Goal: Information Seeking & Learning: Learn about a topic

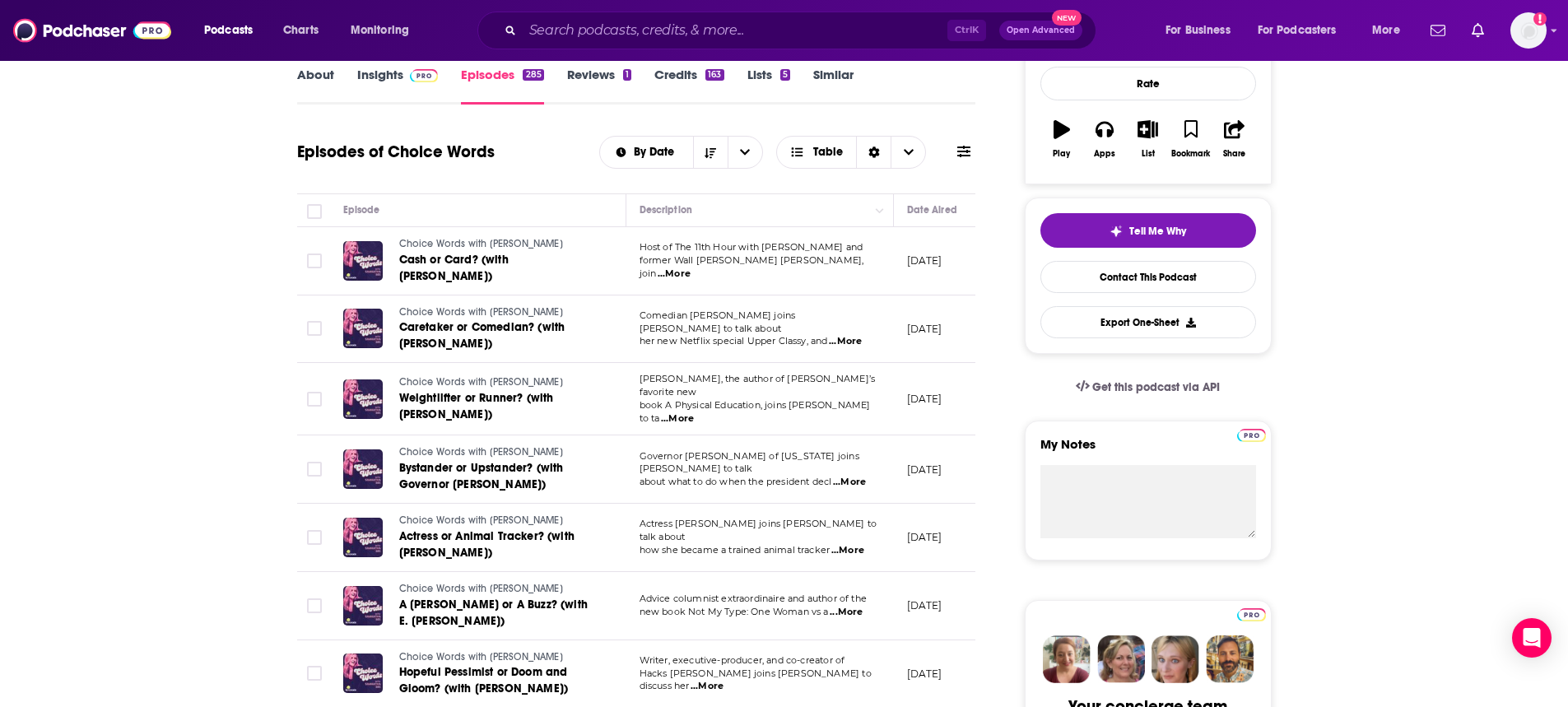
scroll to position [329, 0]
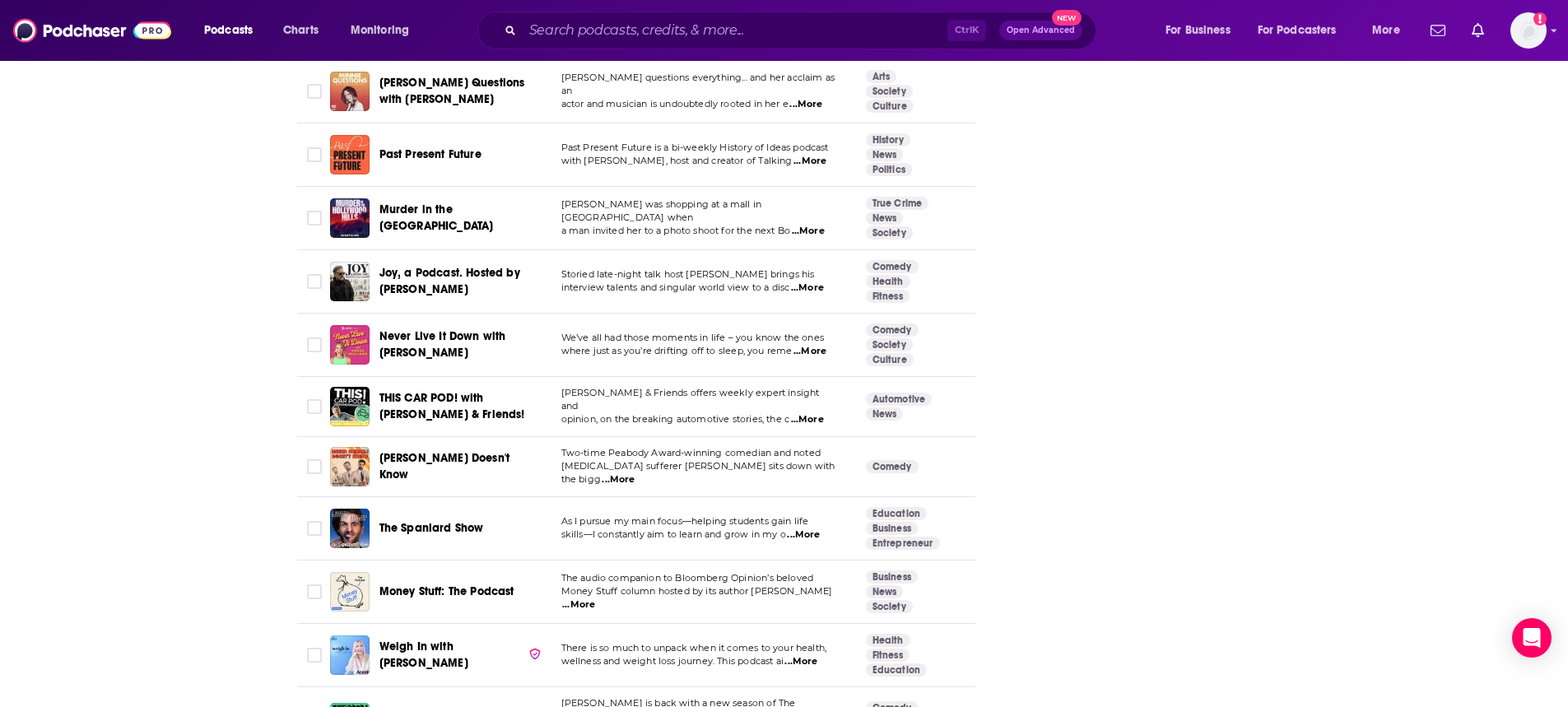
scroll to position [5347, 0]
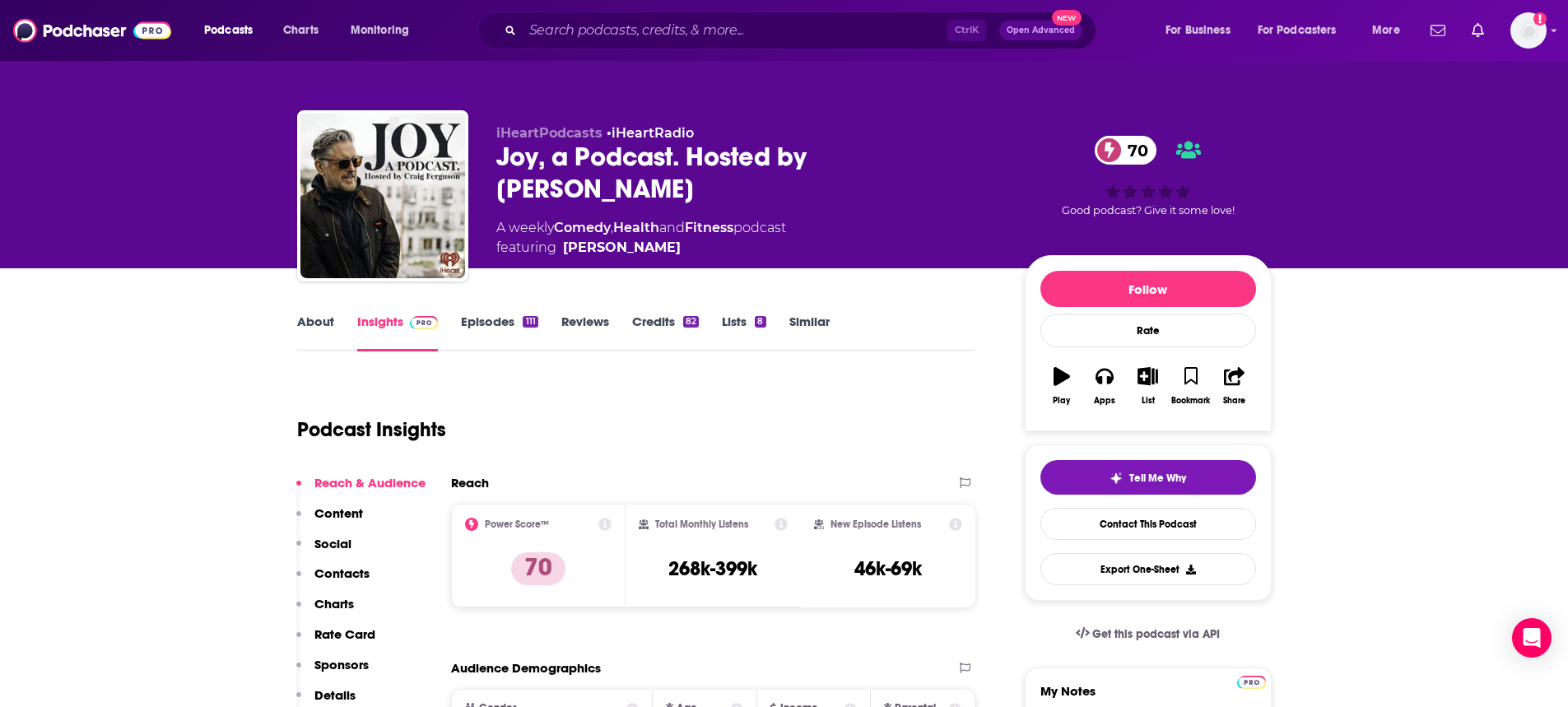
click at [510, 325] on link "Episodes 111" at bounding box center [499, 332] width 77 height 38
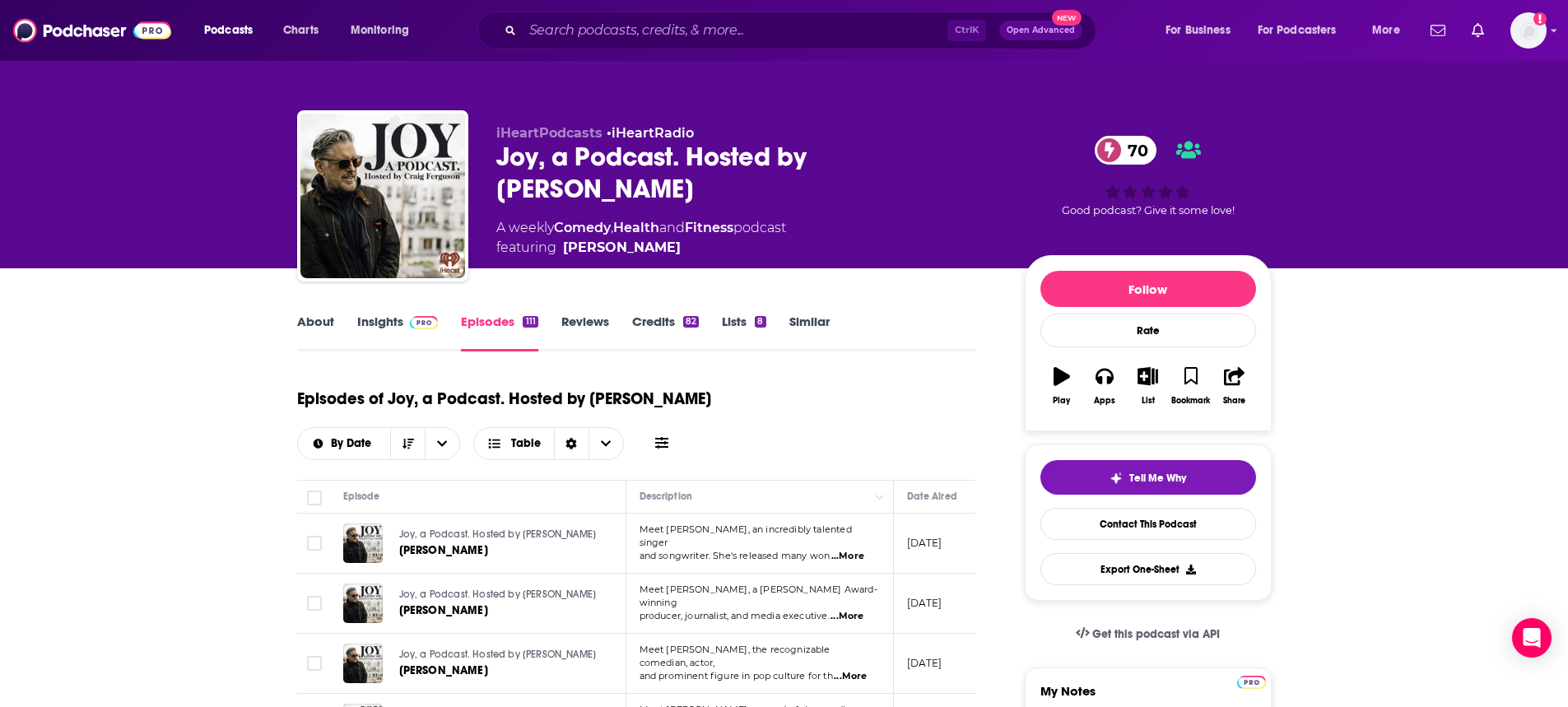
click at [797, 324] on link "Similar" at bounding box center [809, 332] width 40 height 38
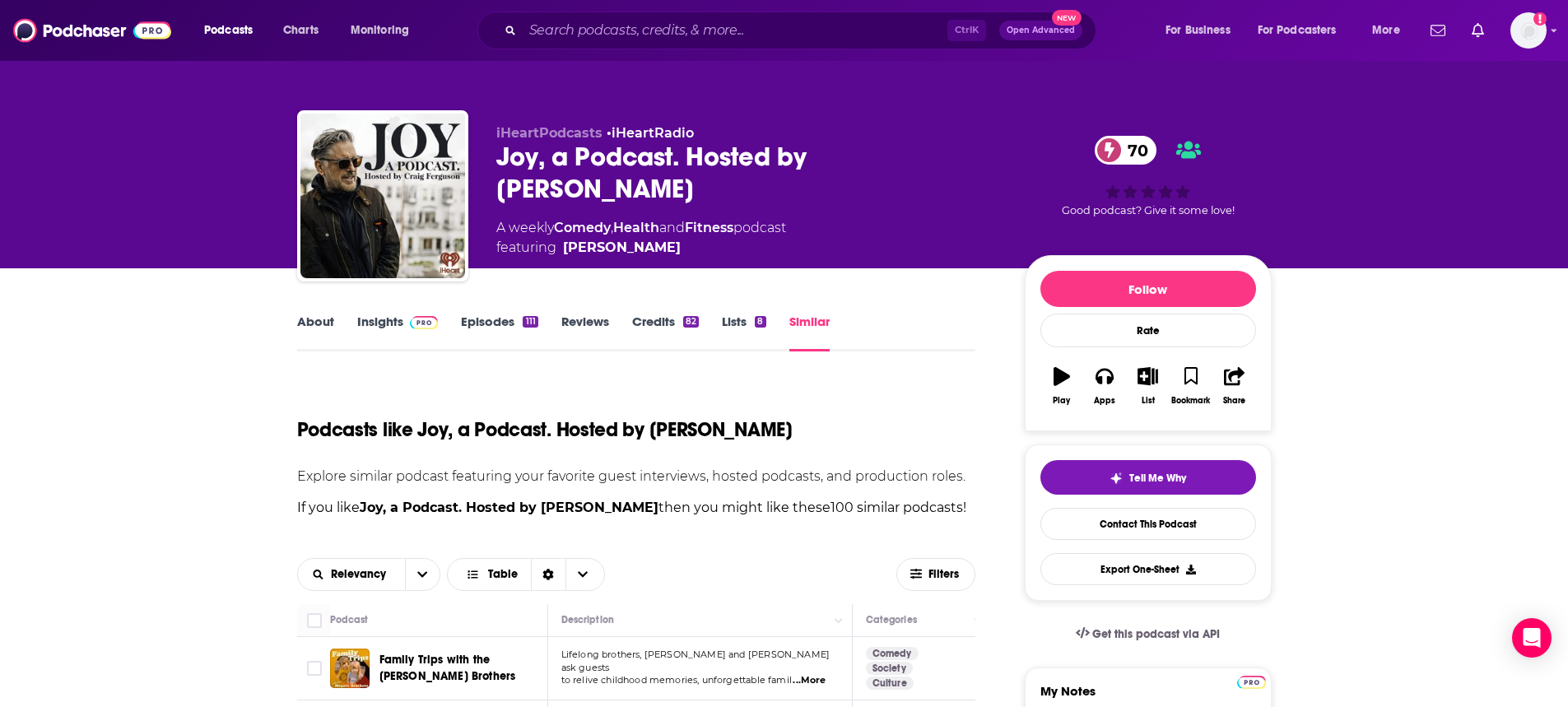
click at [401, 329] on link "Insights" at bounding box center [398, 332] width 82 height 38
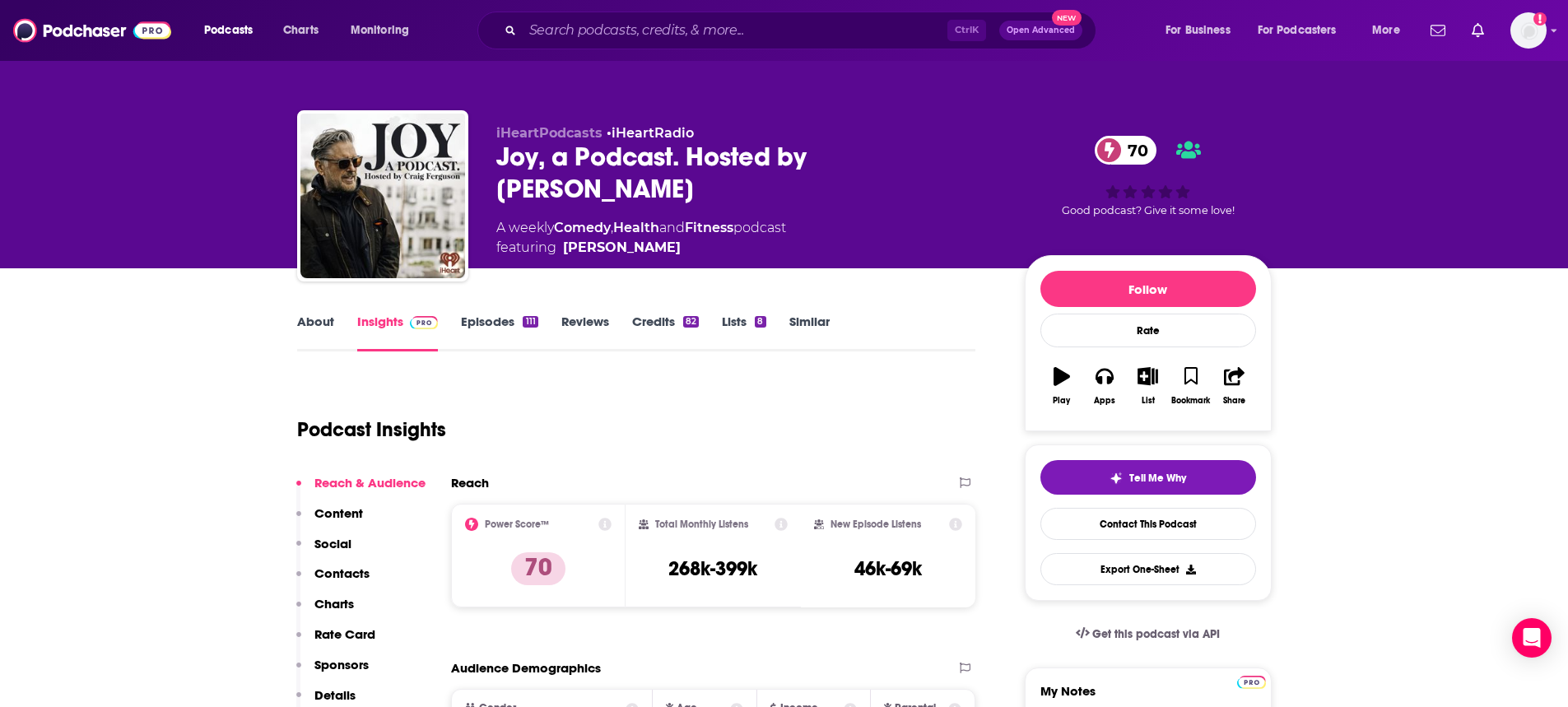
click at [495, 320] on link "Episodes 111" at bounding box center [499, 332] width 77 height 38
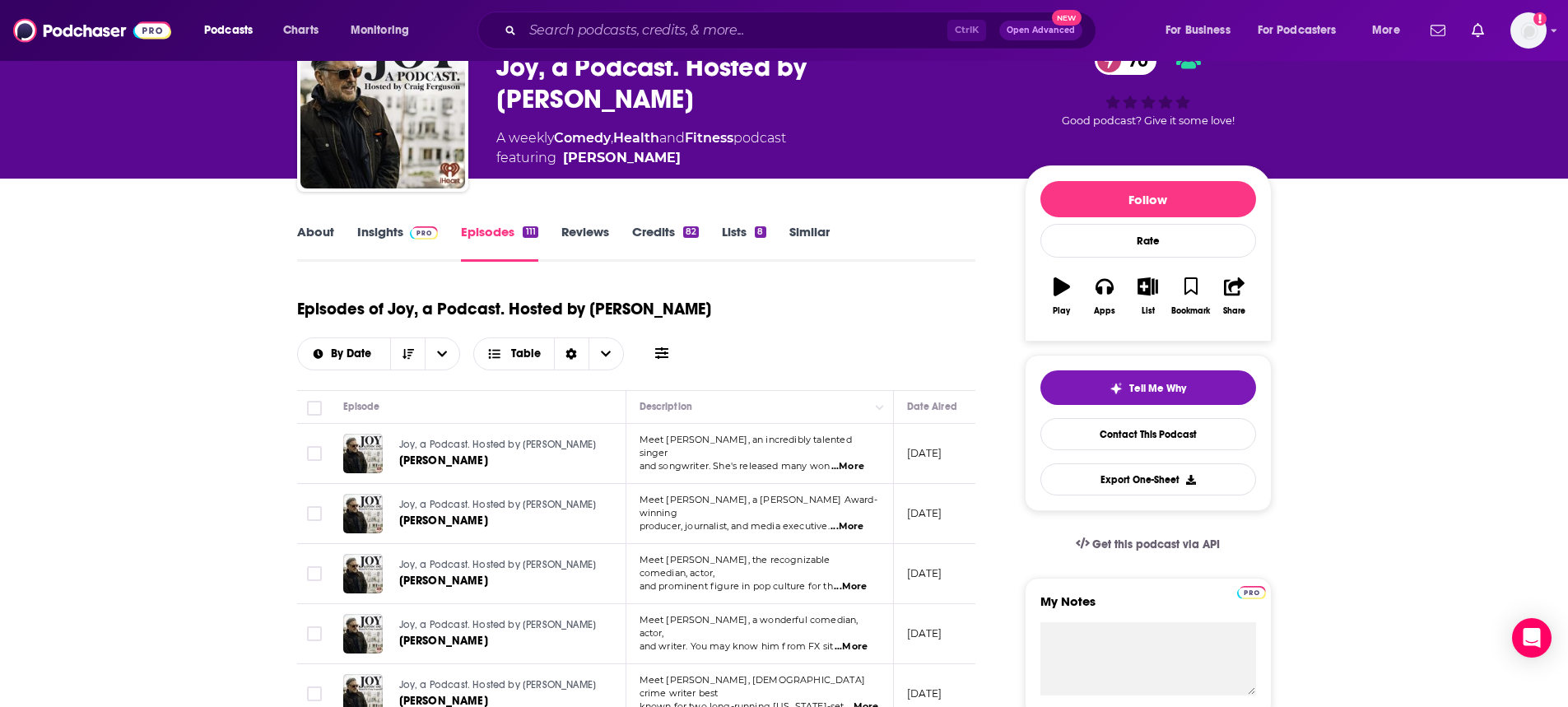
scroll to position [82, 0]
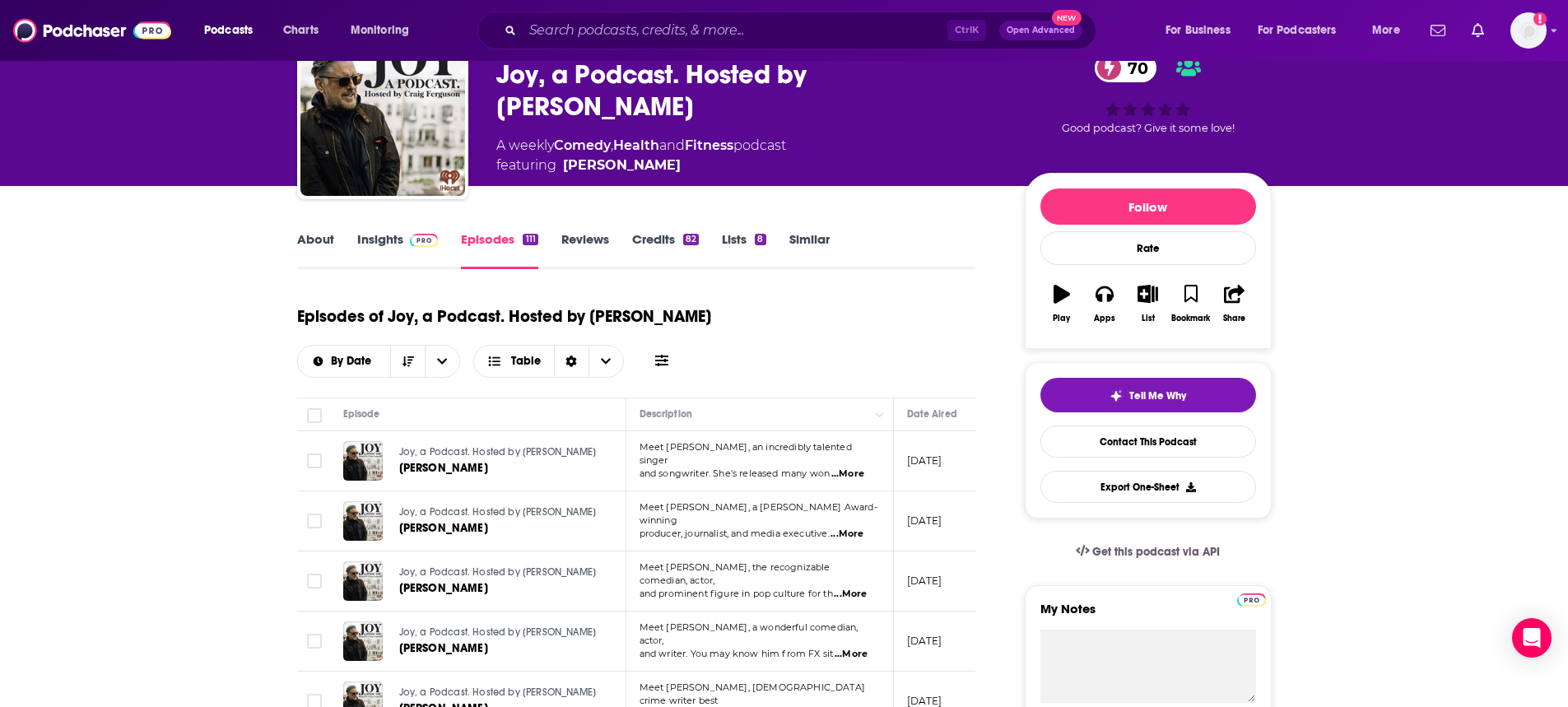
click at [394, 251] on link "Insights" at bounding box center [398, 250] width 82 height 38
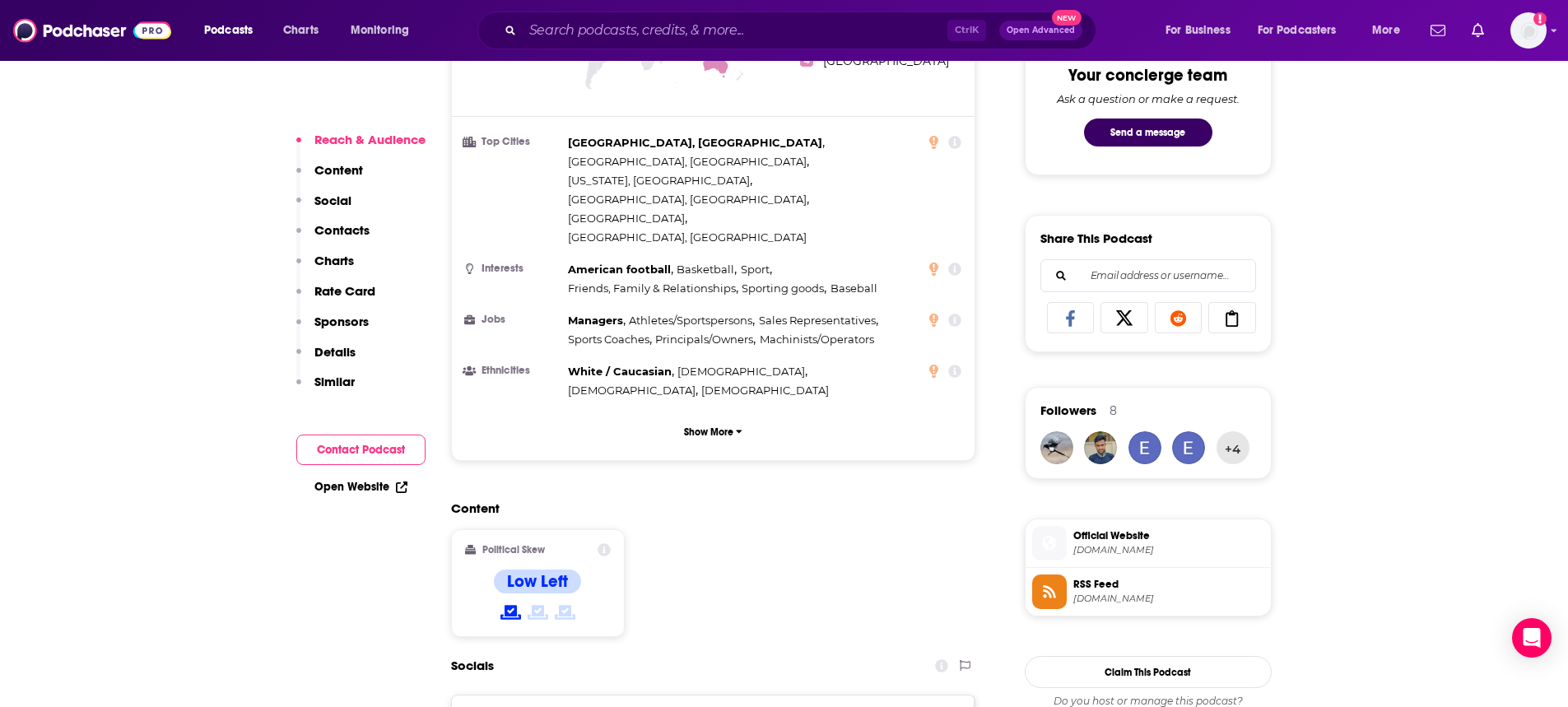
scroll to position [1069, 0]
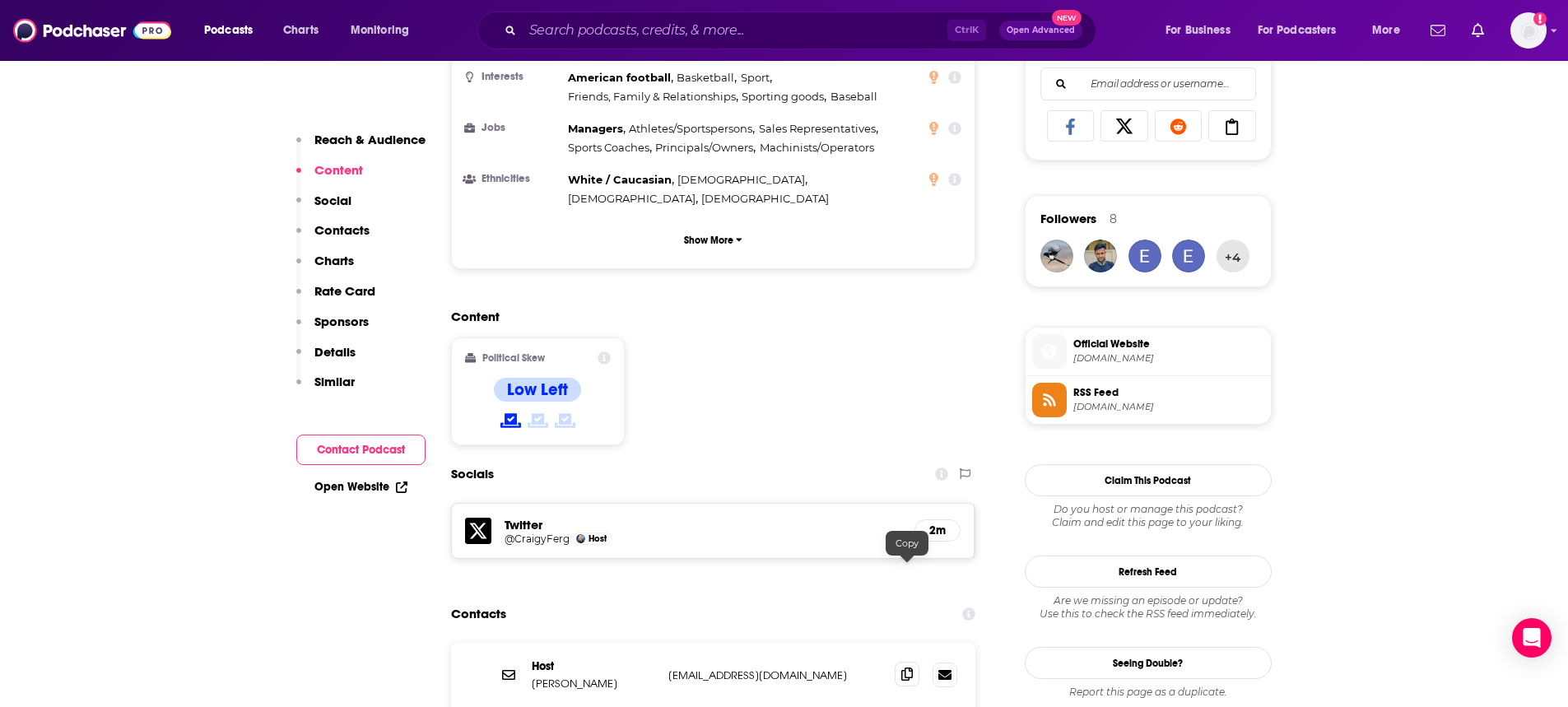
click at [905, 667] on icon at bounding box center [907, 674] width 12 height 13
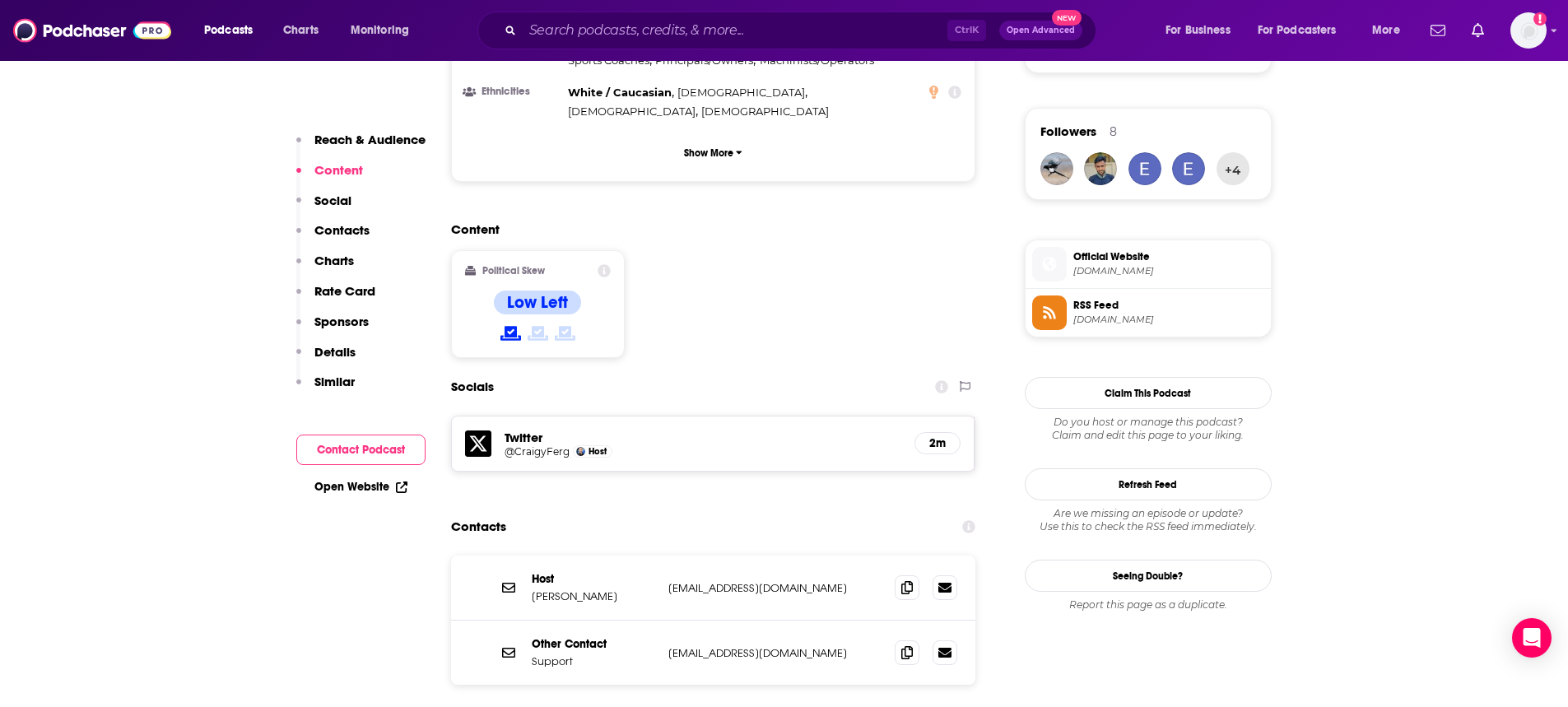
scroll to position [1234, 0]
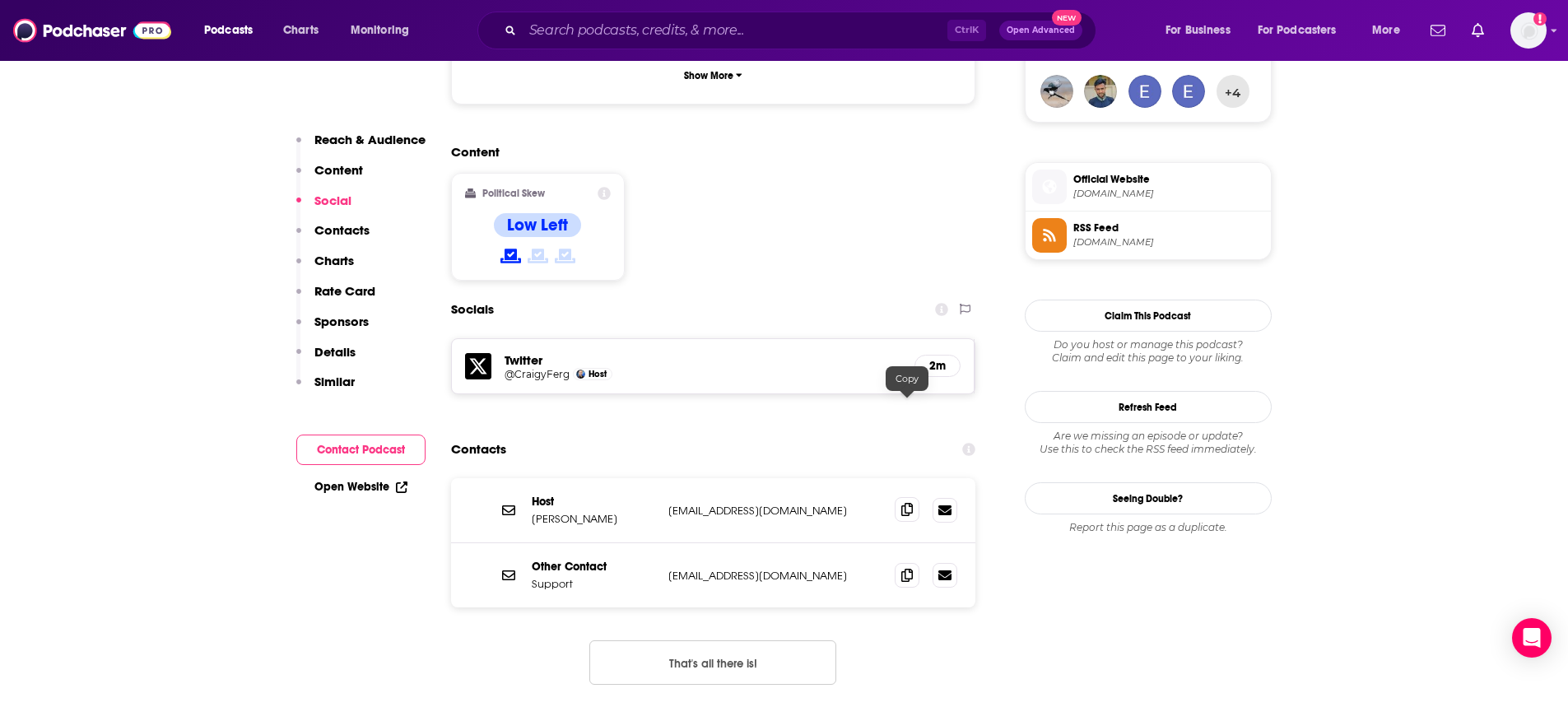
click at [902, 503] on icon at bounding box center [907, 509] width 12 height 13
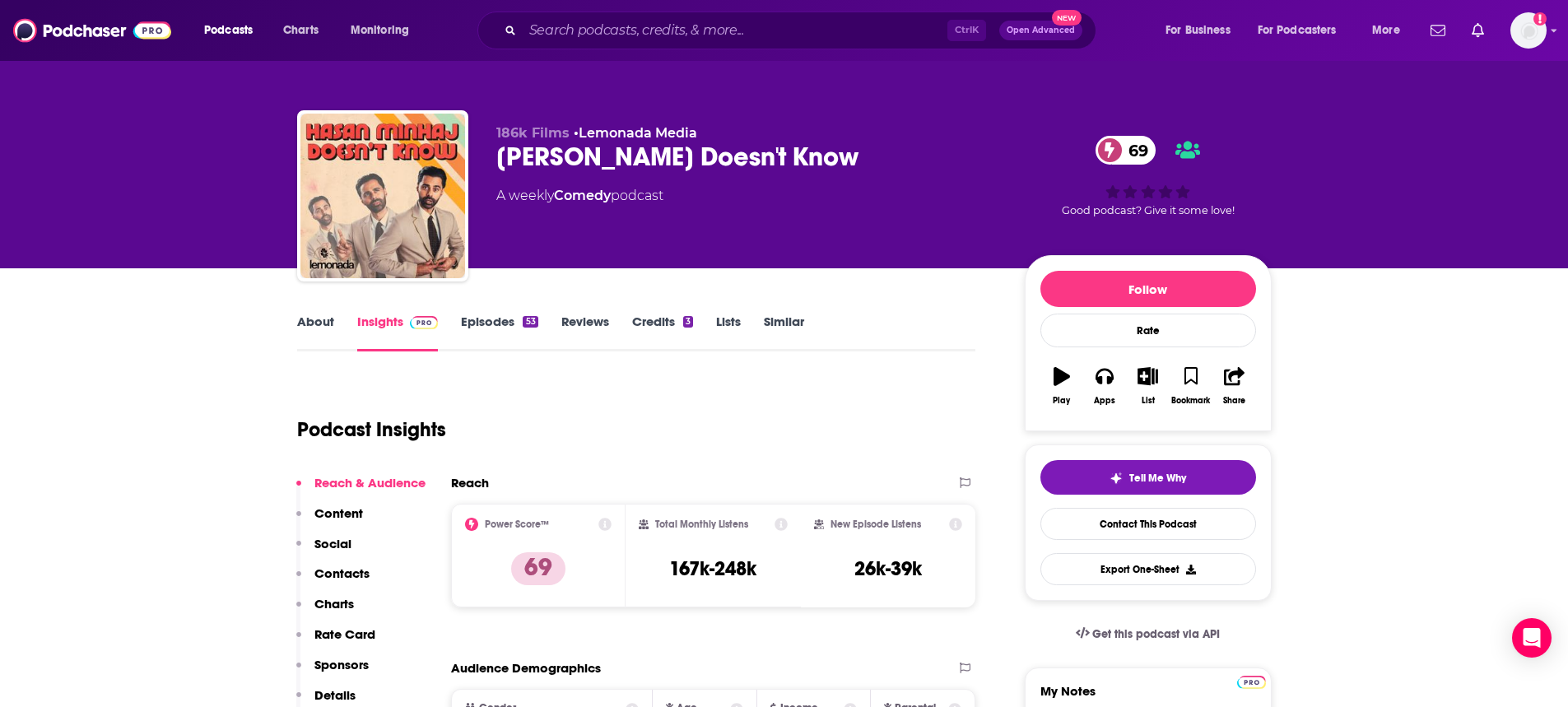
click at [469, 321] on link "Episodes 53" at bounding box center [499, 332] width 77 height 38
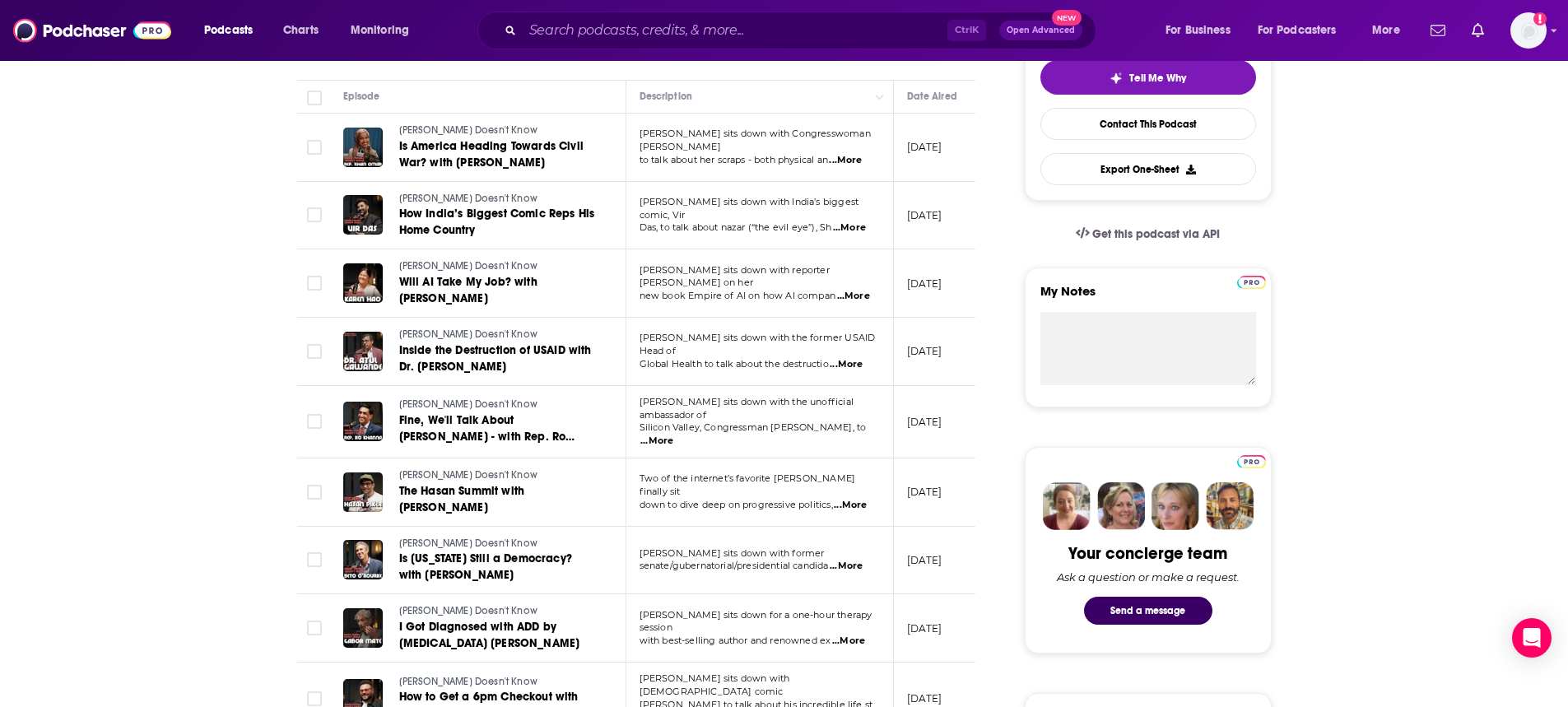
scroll to position [411, 0]
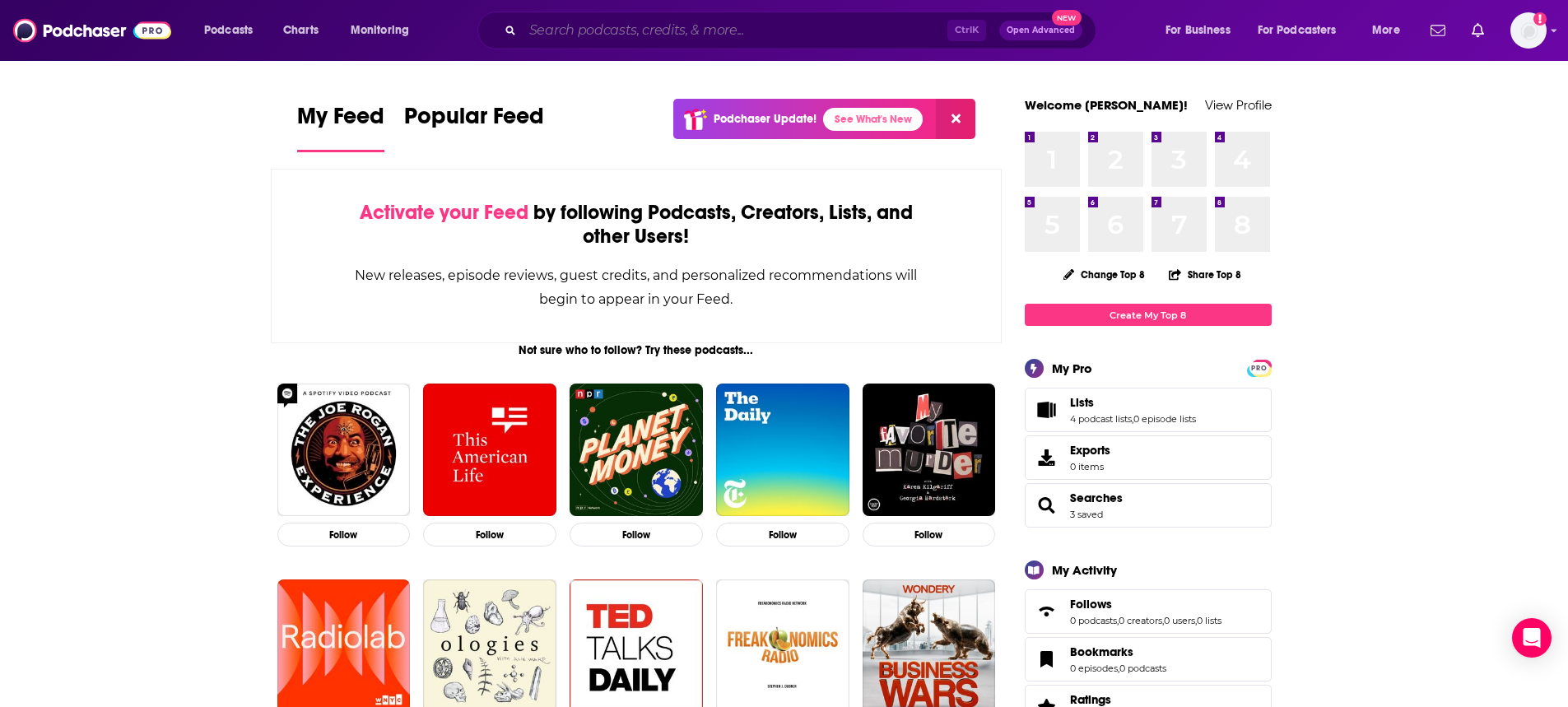
click at [673, 38] on input "Search podcasts, credits, & more..." at bounding box center [734, 30] width 425 height 26
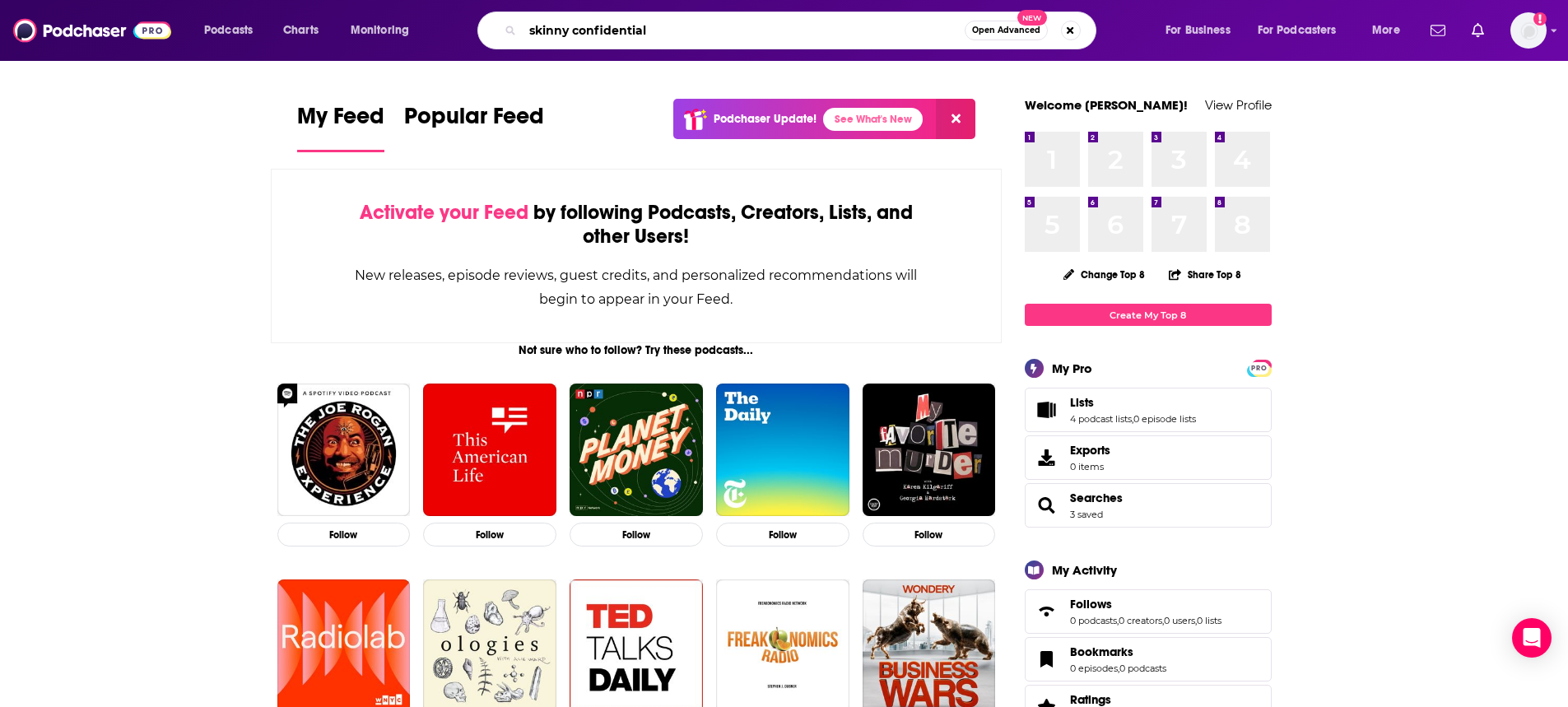
type input "skinny confidential"
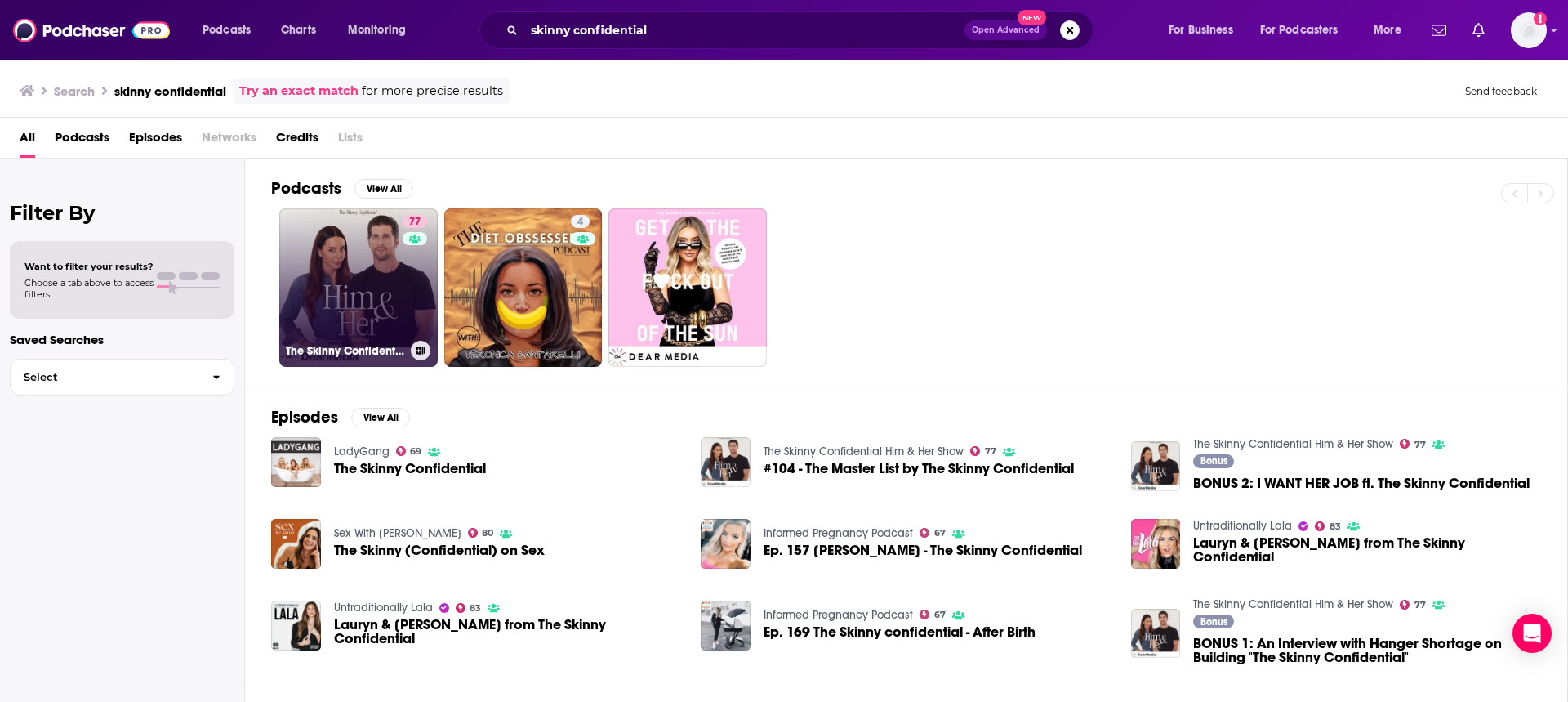
click at [333, 291] on link "77 The Skinny Confidential Him & Her Show" at bounding box center [359, 288] width 159 height 159
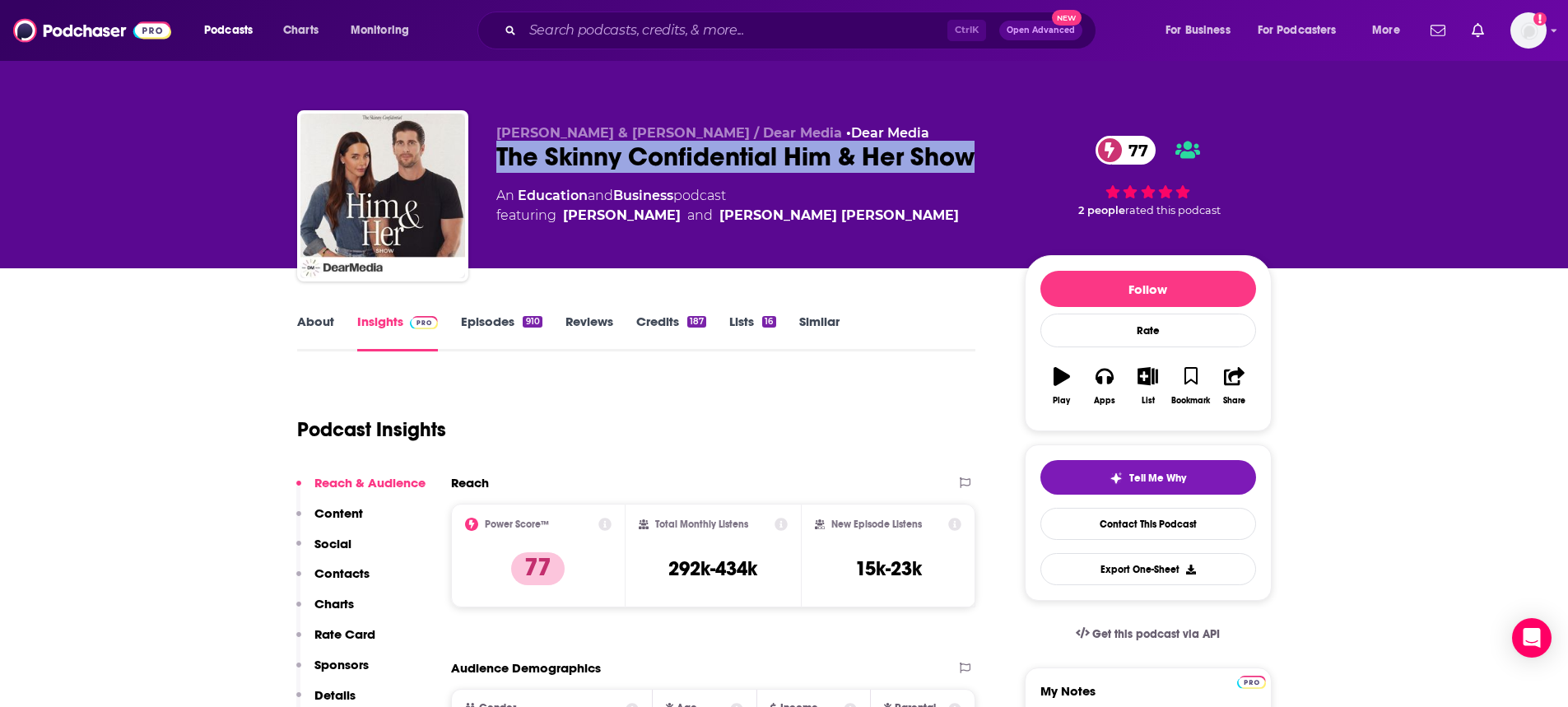
drag, startPoint x: 977, startPoint y: 161, endPoint x: 479, endPoint y: 162, distance: 498.0
click at [479, 162] on div "Lauryn Bosstick & Michael Bosstick / Dear Media • Dear Media The Skinny Confide…" at bounding box center [784, 198] width 975 height 177
copy h2 "The Skinny Confidential Him & Her Show"
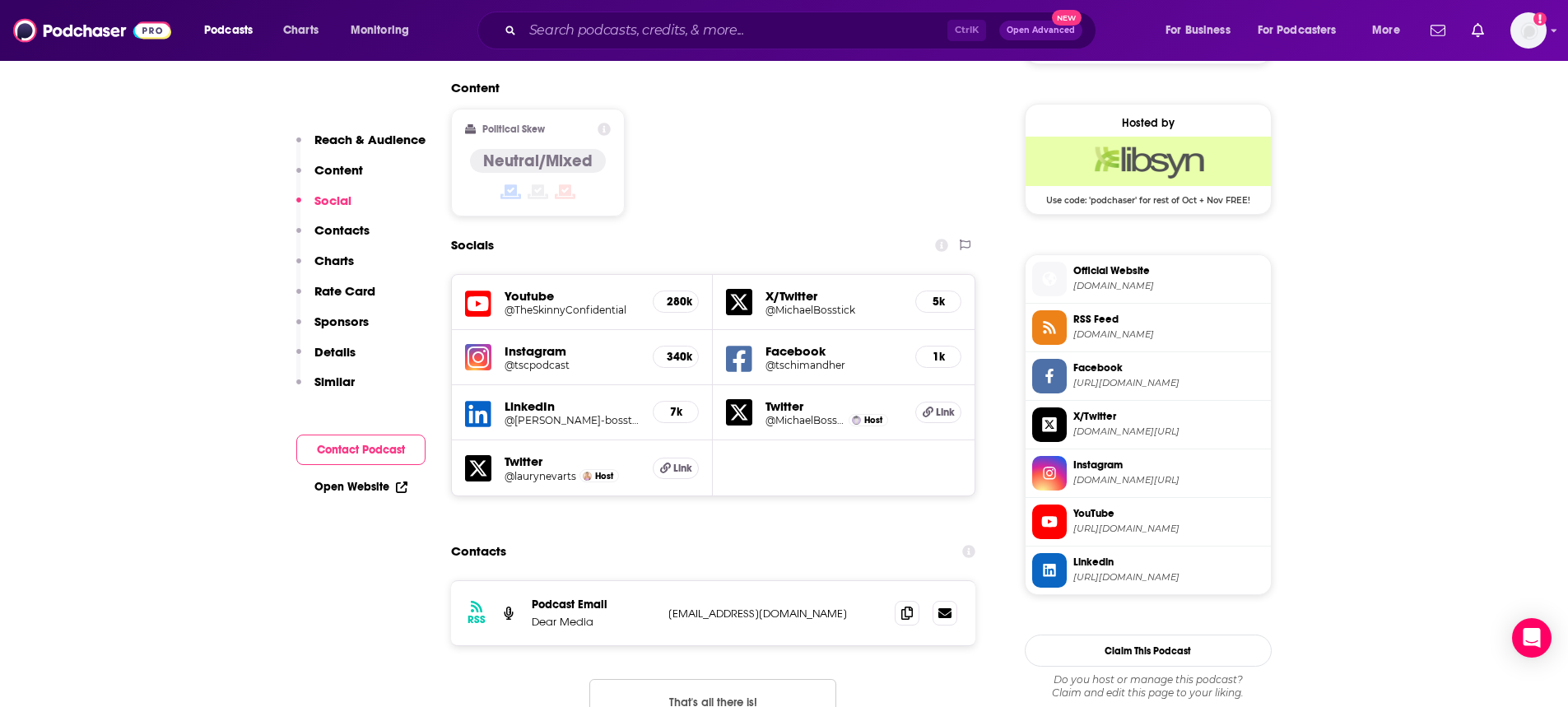
scroll to position [1316, 0]
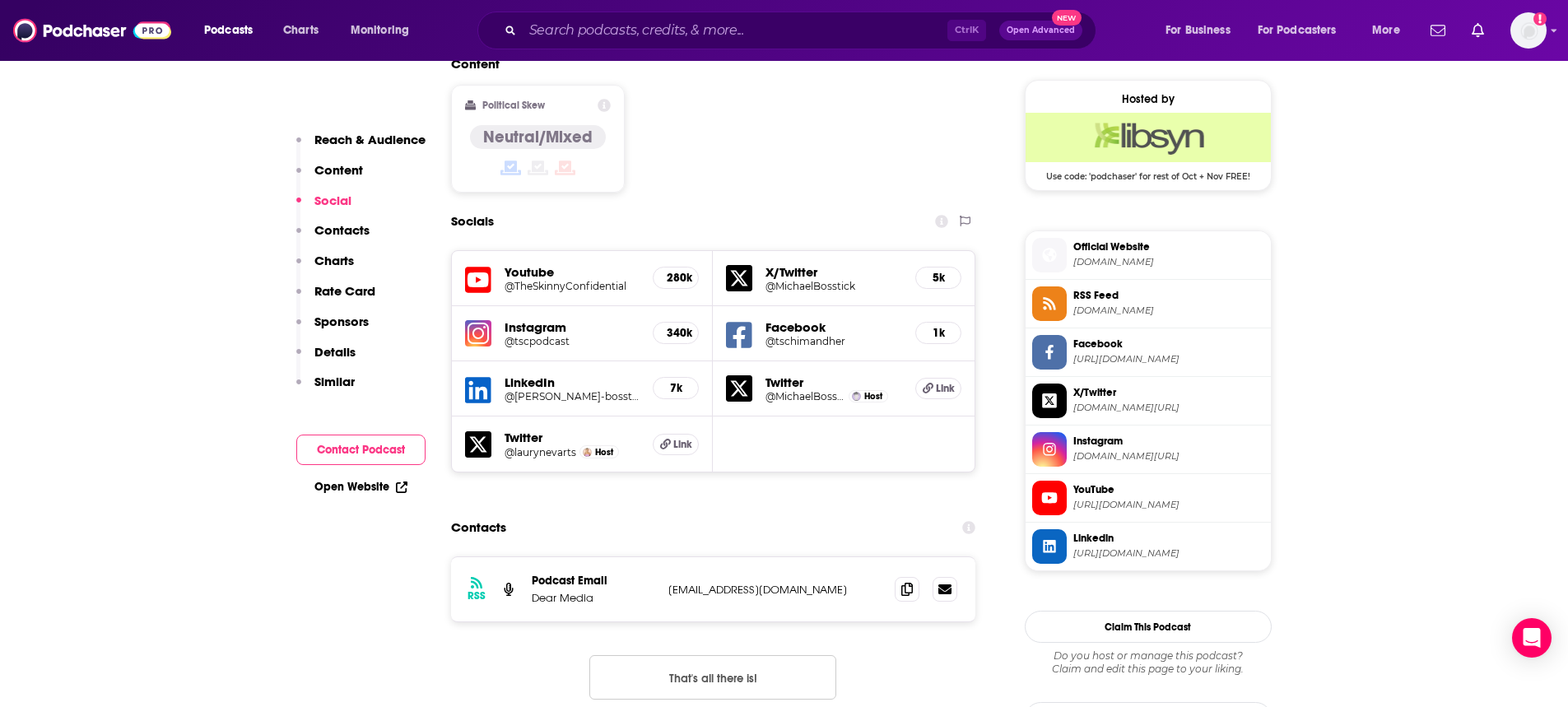
click at [346, 493] on link "Open Website" at bounding box center [361, 486] width 93 height 14
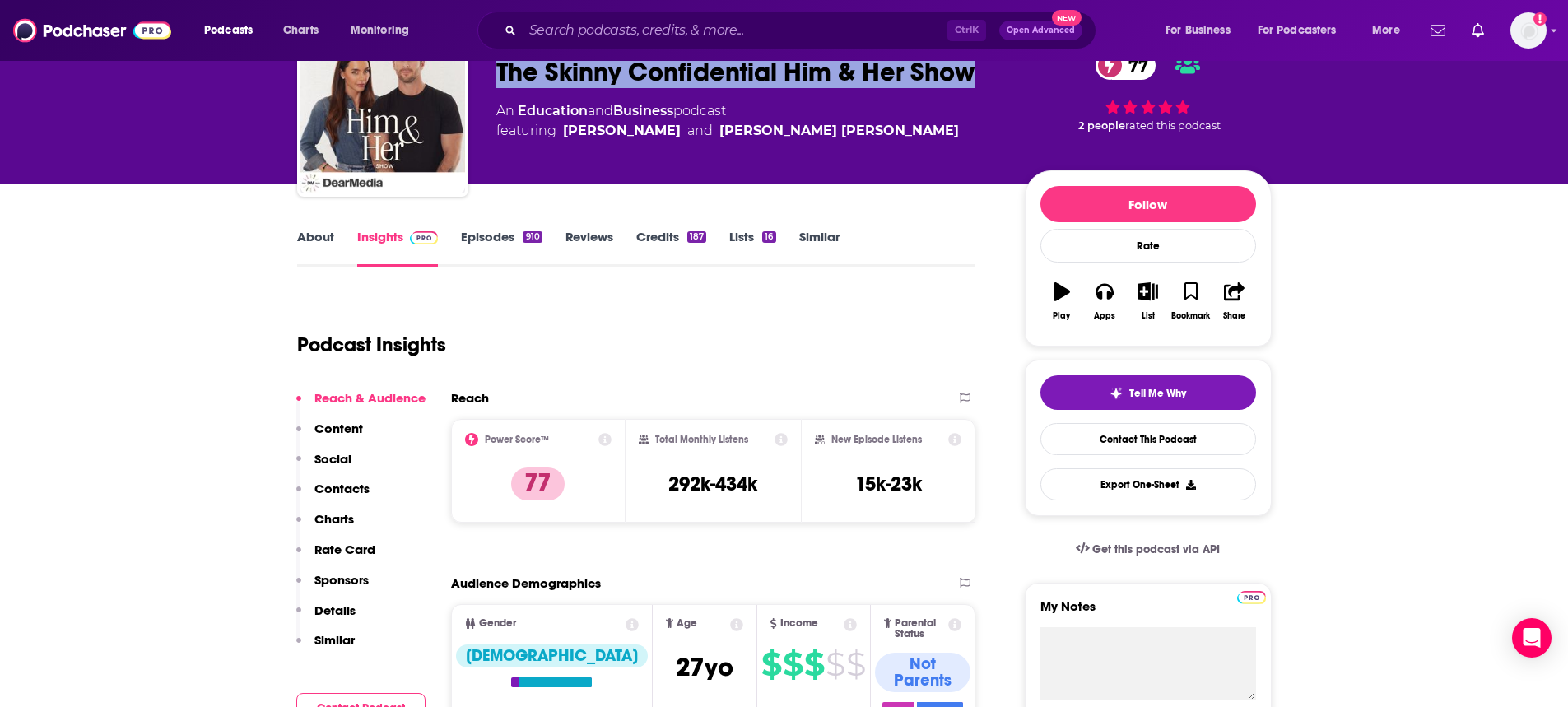
scroll to position [165, 0]
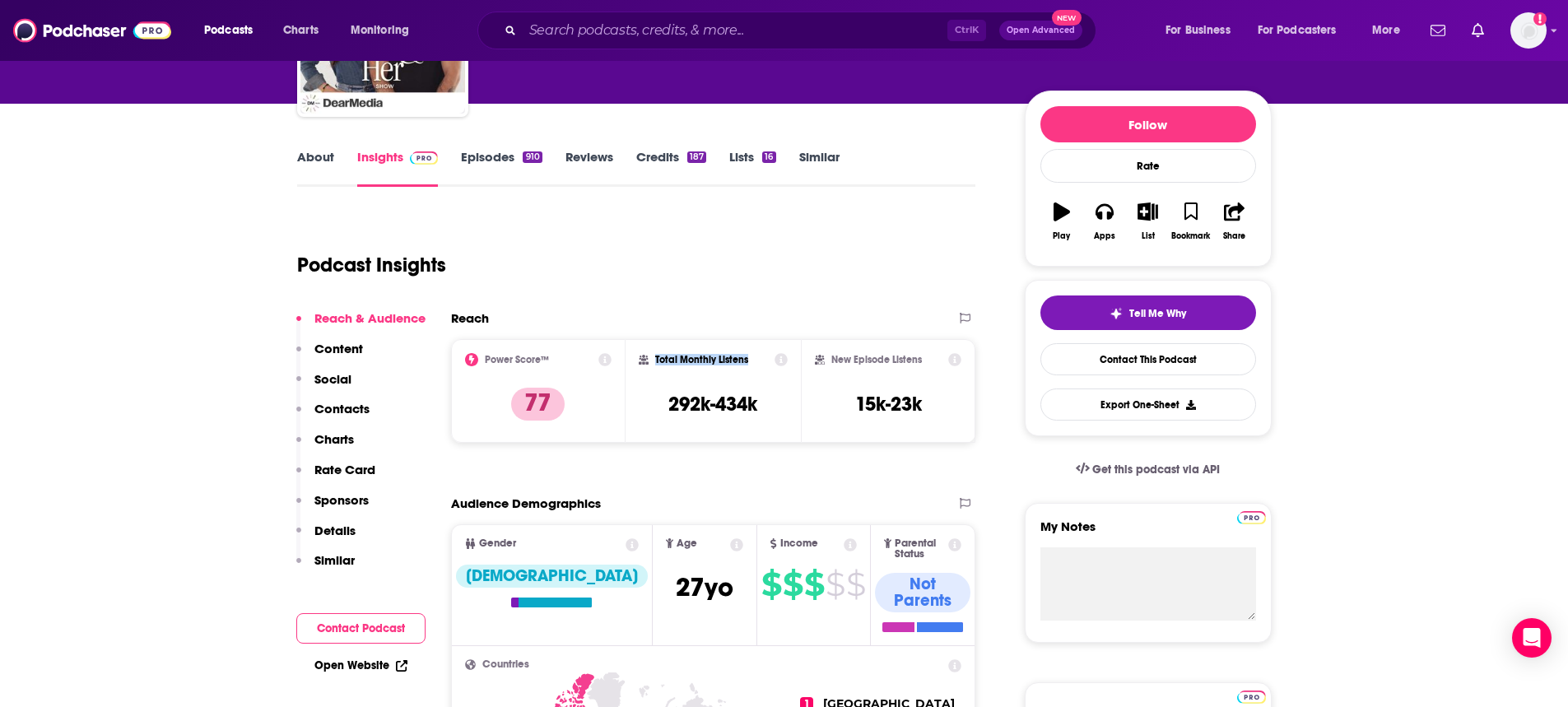
drag, startPoint x: 760, startPoint y: 356, endPoint x: 666, endPoint y: 359, distance: 94.0
click at [651, 363] on div "Total Monthly Listens" at bounding box center [712, 360] width 149 height 13
copy h2 "Total Monthly Listens"
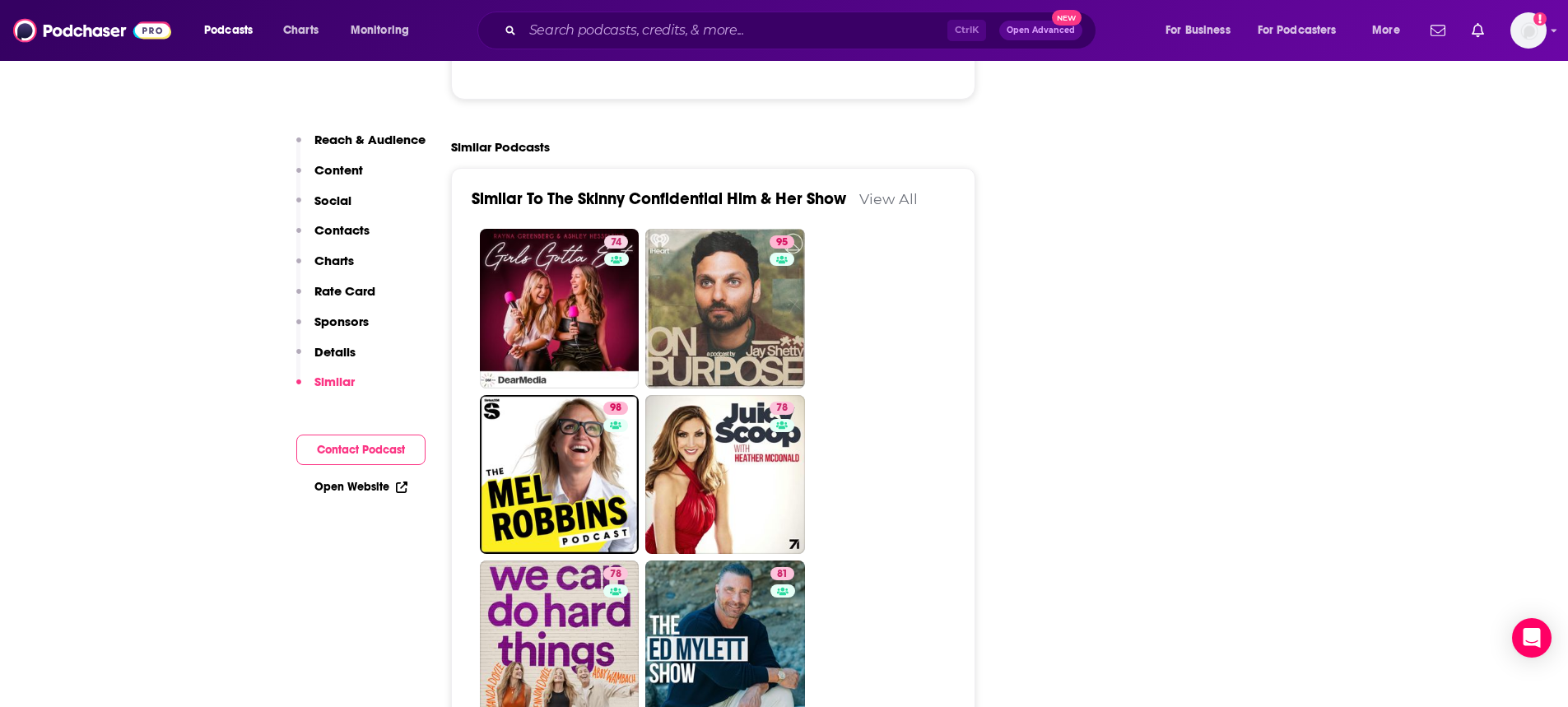
scroll to position [3866, 0]
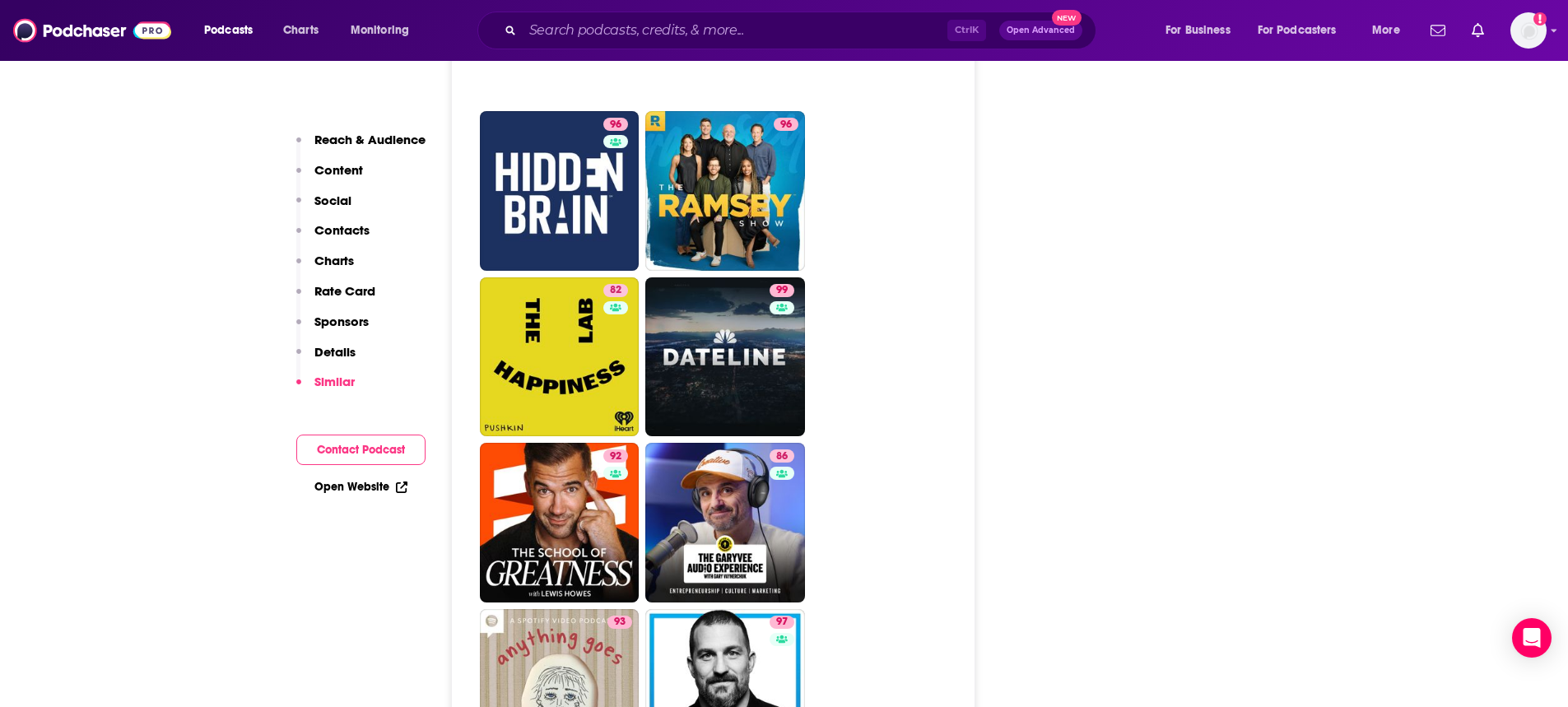
scroll to position [4277, 0]
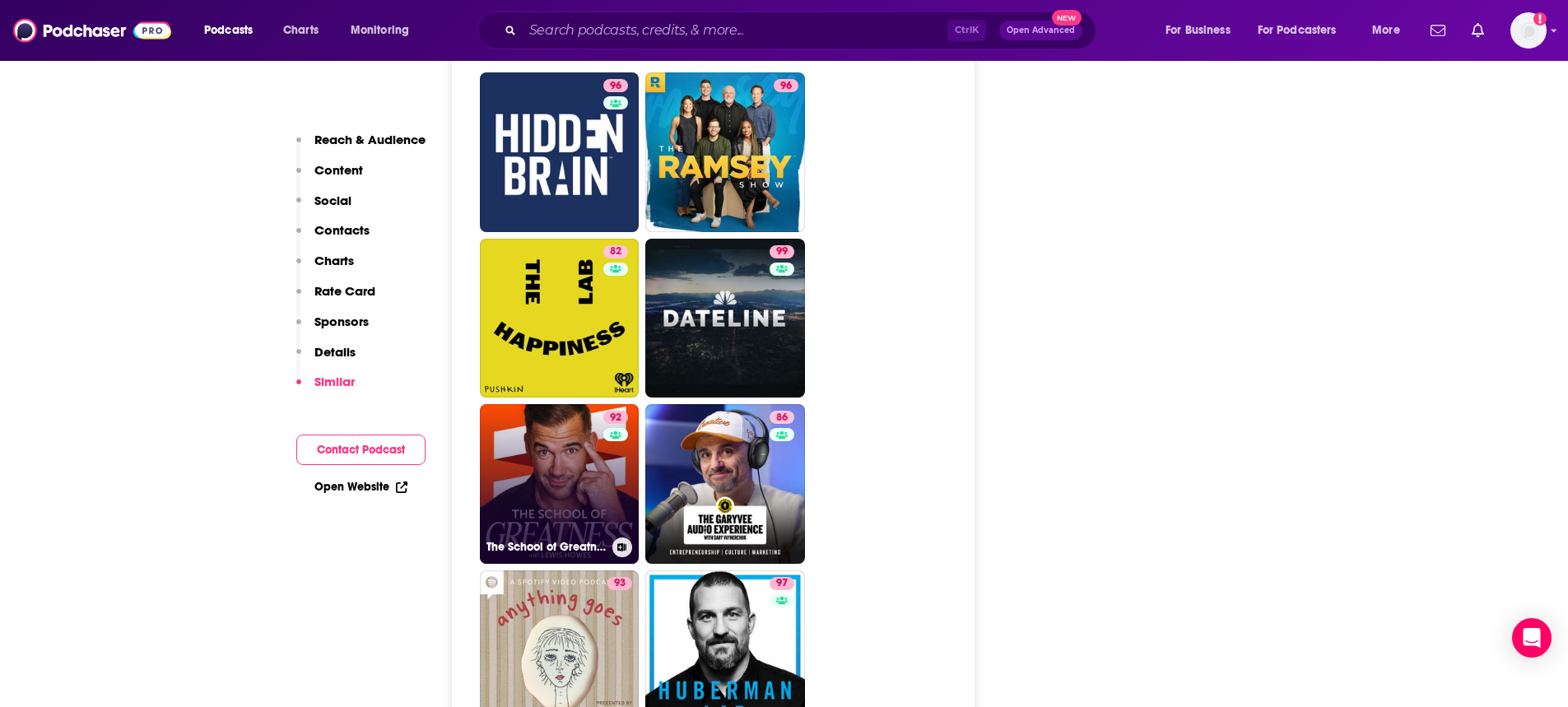
click at [546, 404] on link "92 The School of Greatness" at bounding box center [559, 483] width 160 height 160
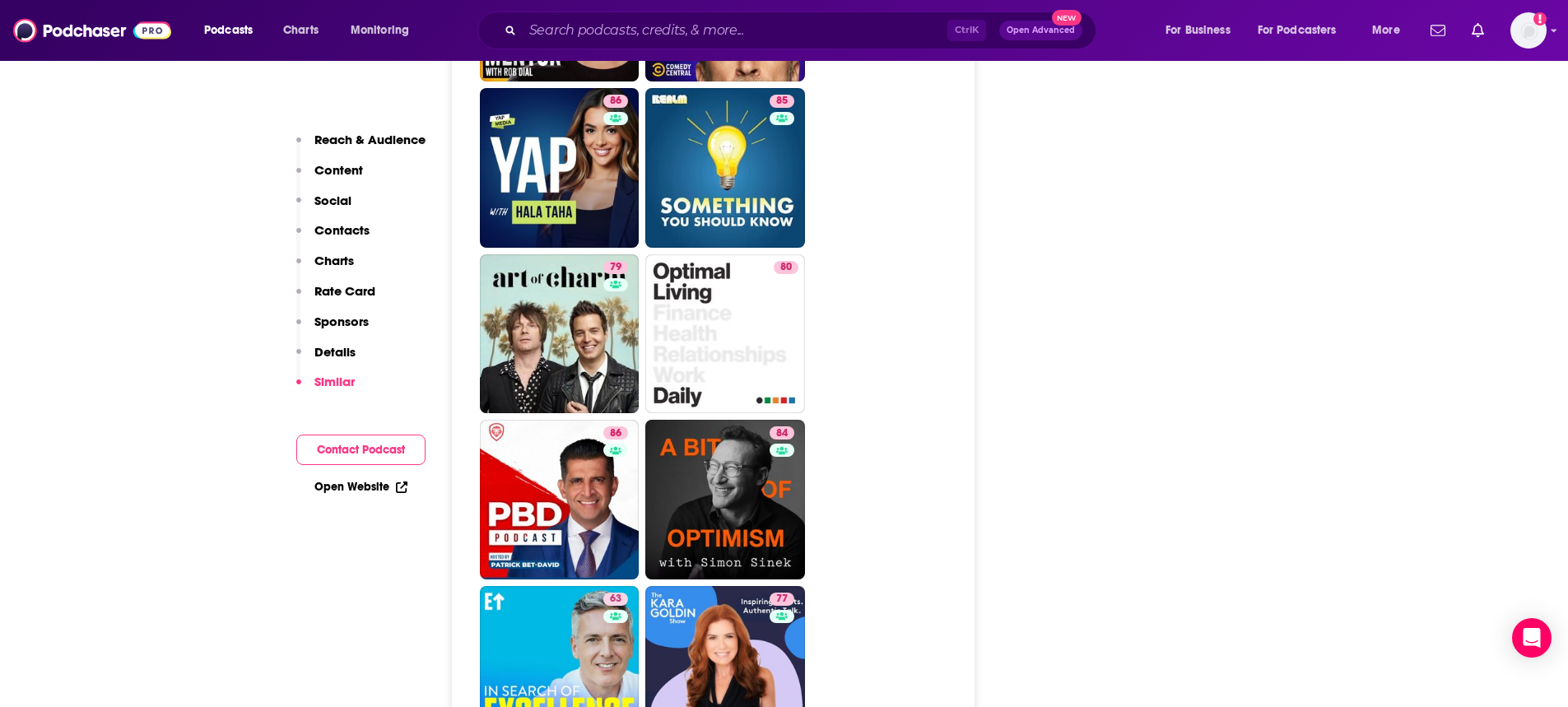
scroll to position [5429, 0]
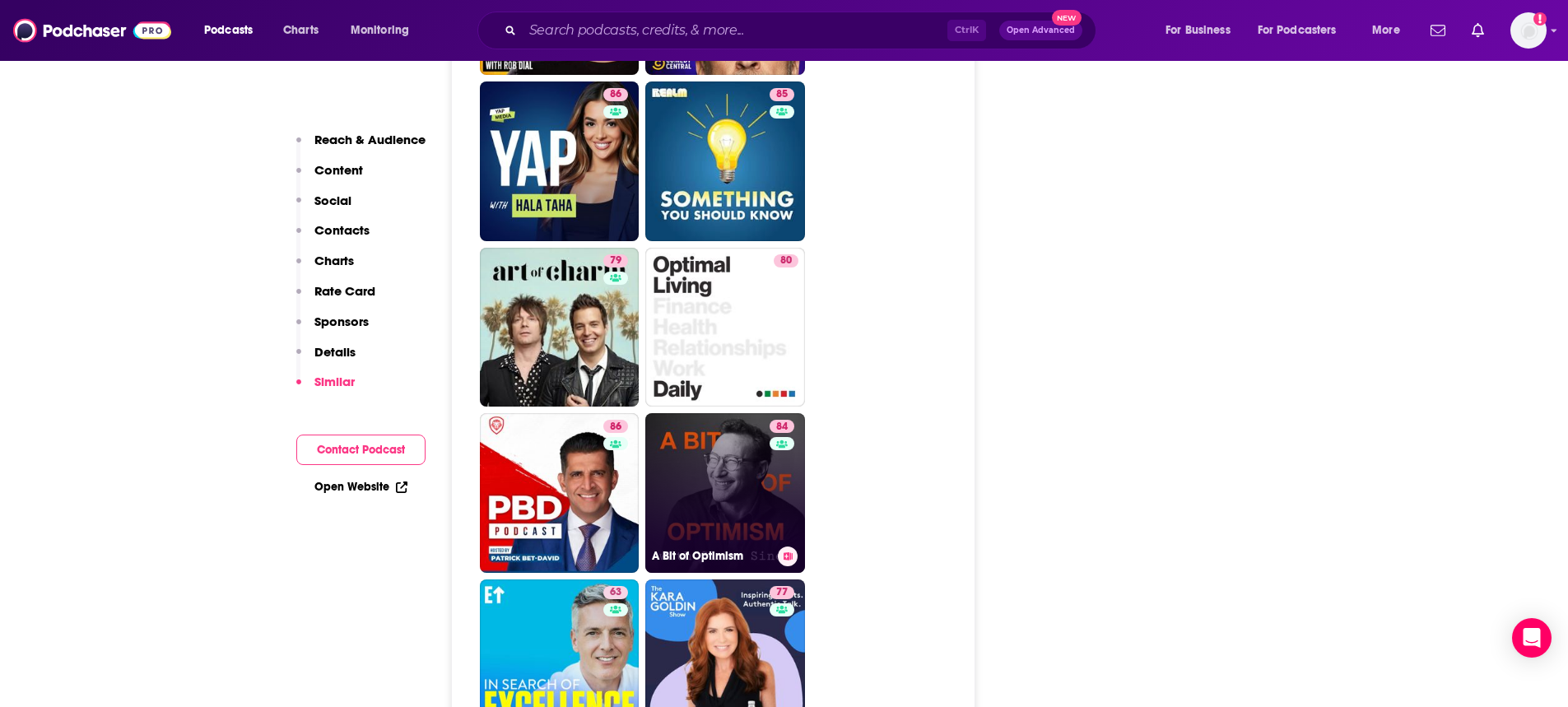
click at [751, 413] on link "84 A Bit of Optimism" at bounding box center [725, 493] width 160 height 160
type input "https://www.podchaser.com/podcasts/a-bit-of-optimism-1236903"
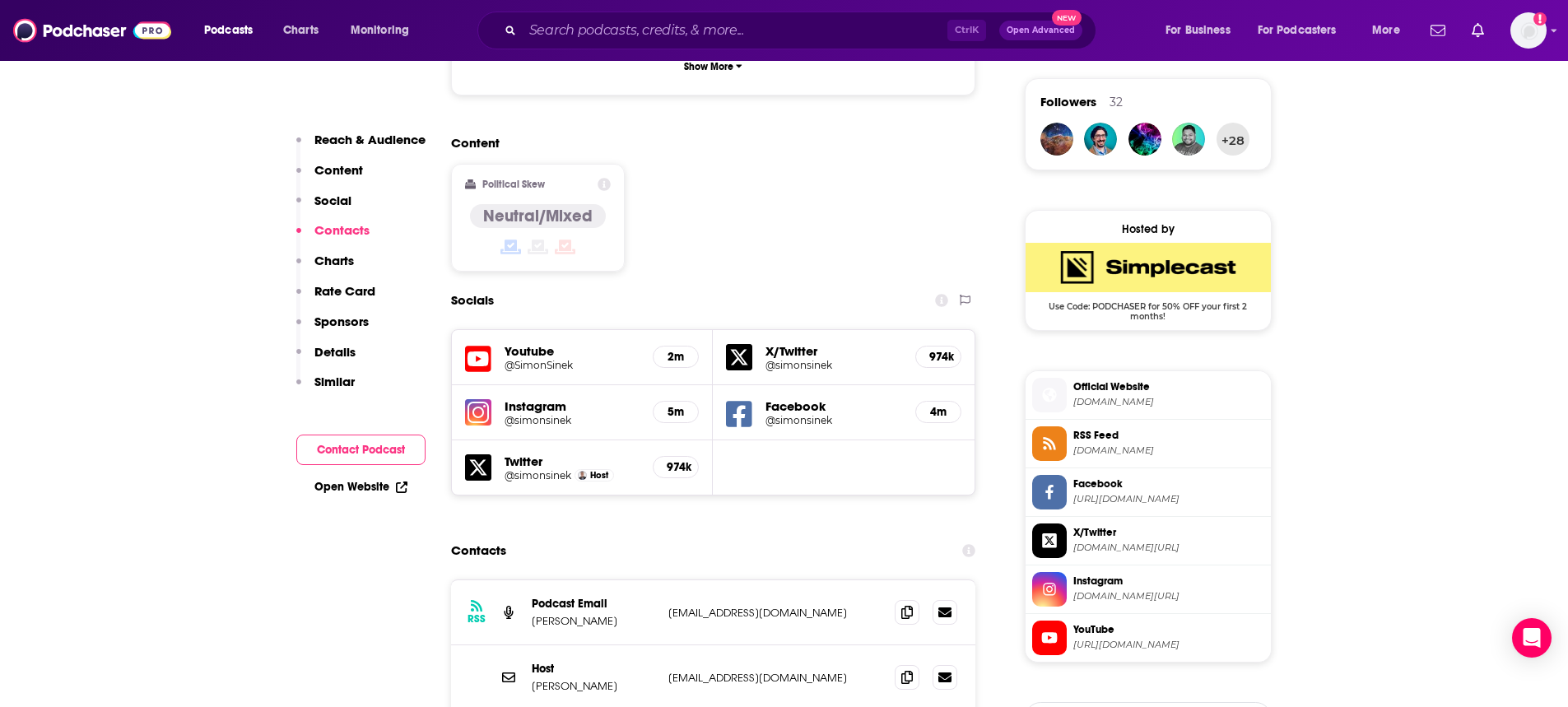
scroll to position [1480, 0]
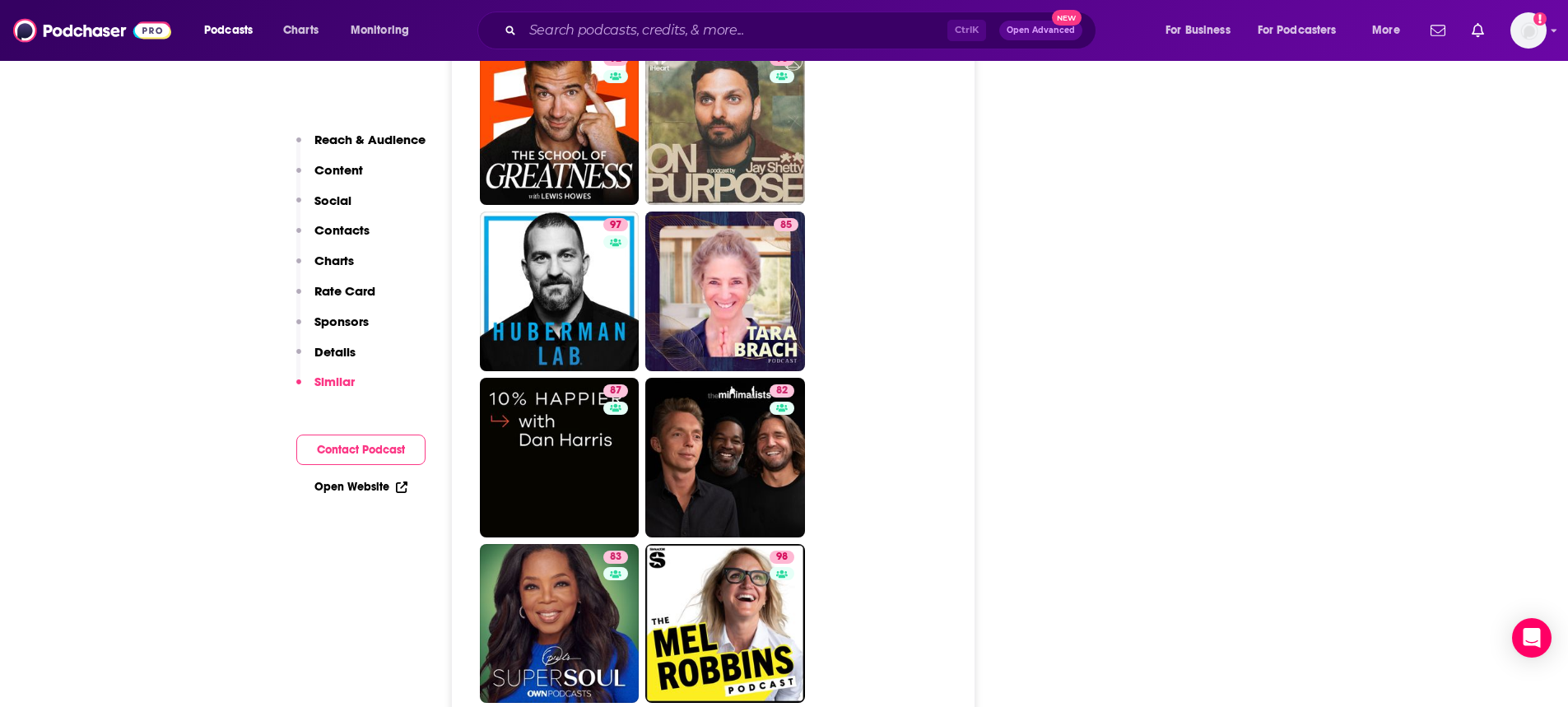
scroll to position [4031, 0]
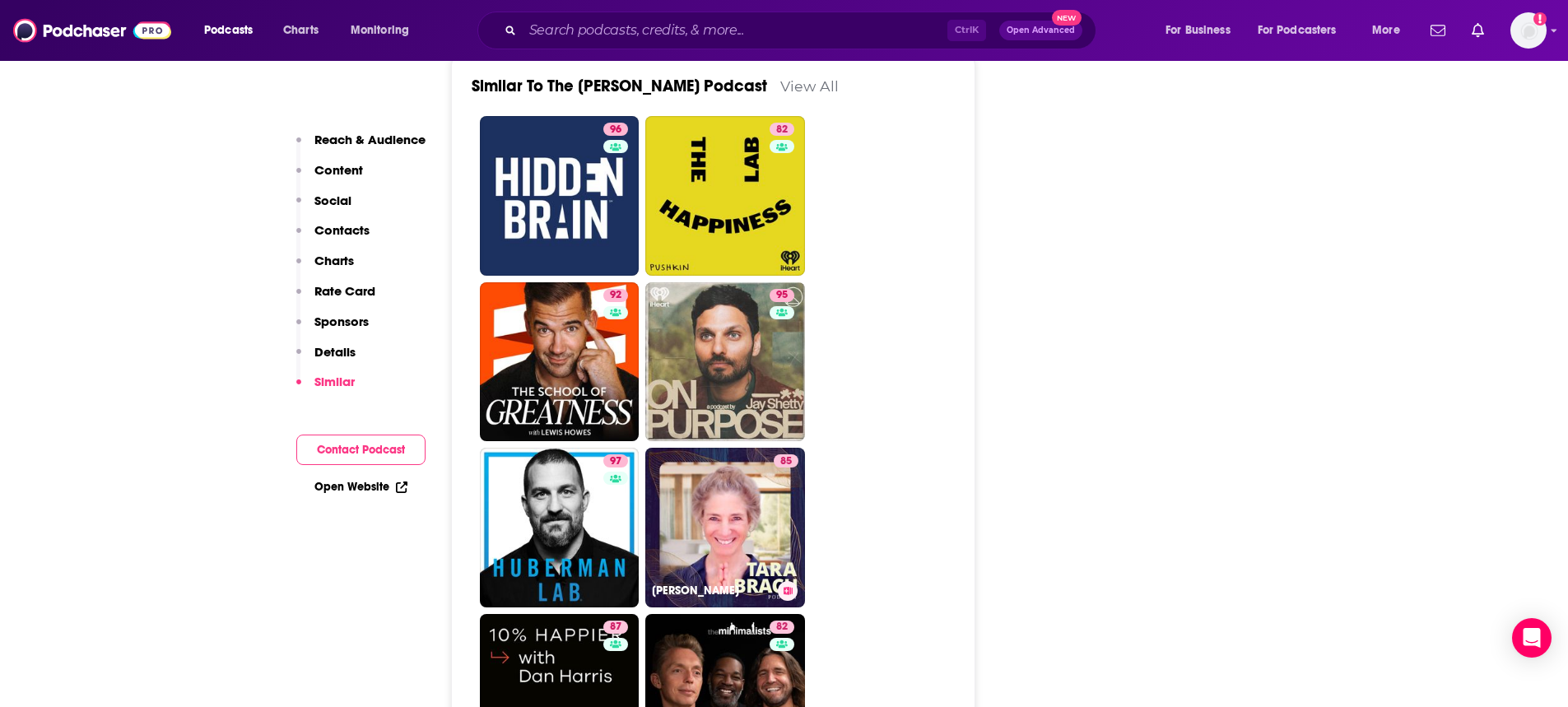
drag, startPoint x: 723, startPoint y: 408, endPoint x: 664, endPoint y: 240, distance: 178.1
click at [723, 447] on link "85 [PERSON_NAME]" at bounding box center [725, 527] width 160 height 160
type input "[URL][DOMAIN_NAME][PERSON_NAME]"
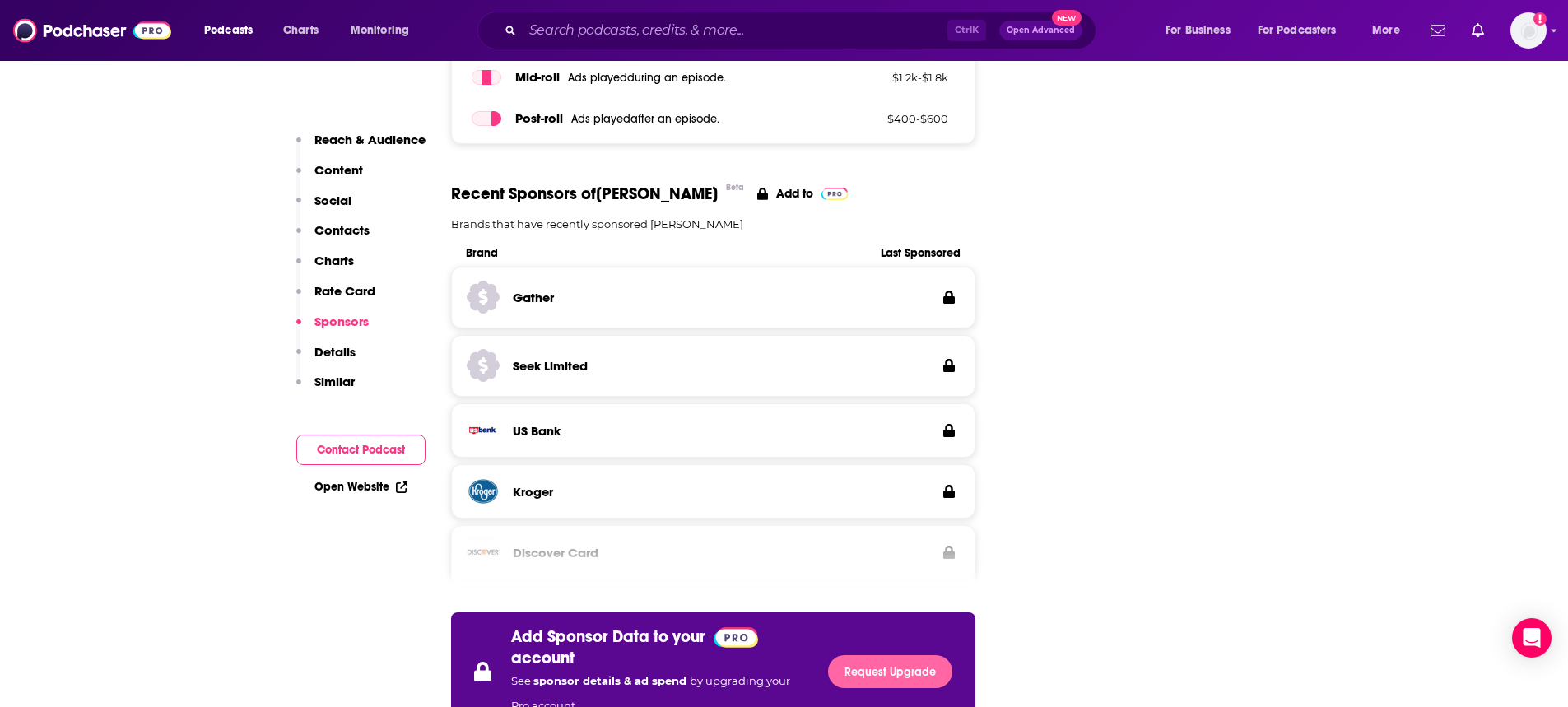
scroll to position [2715, 0]
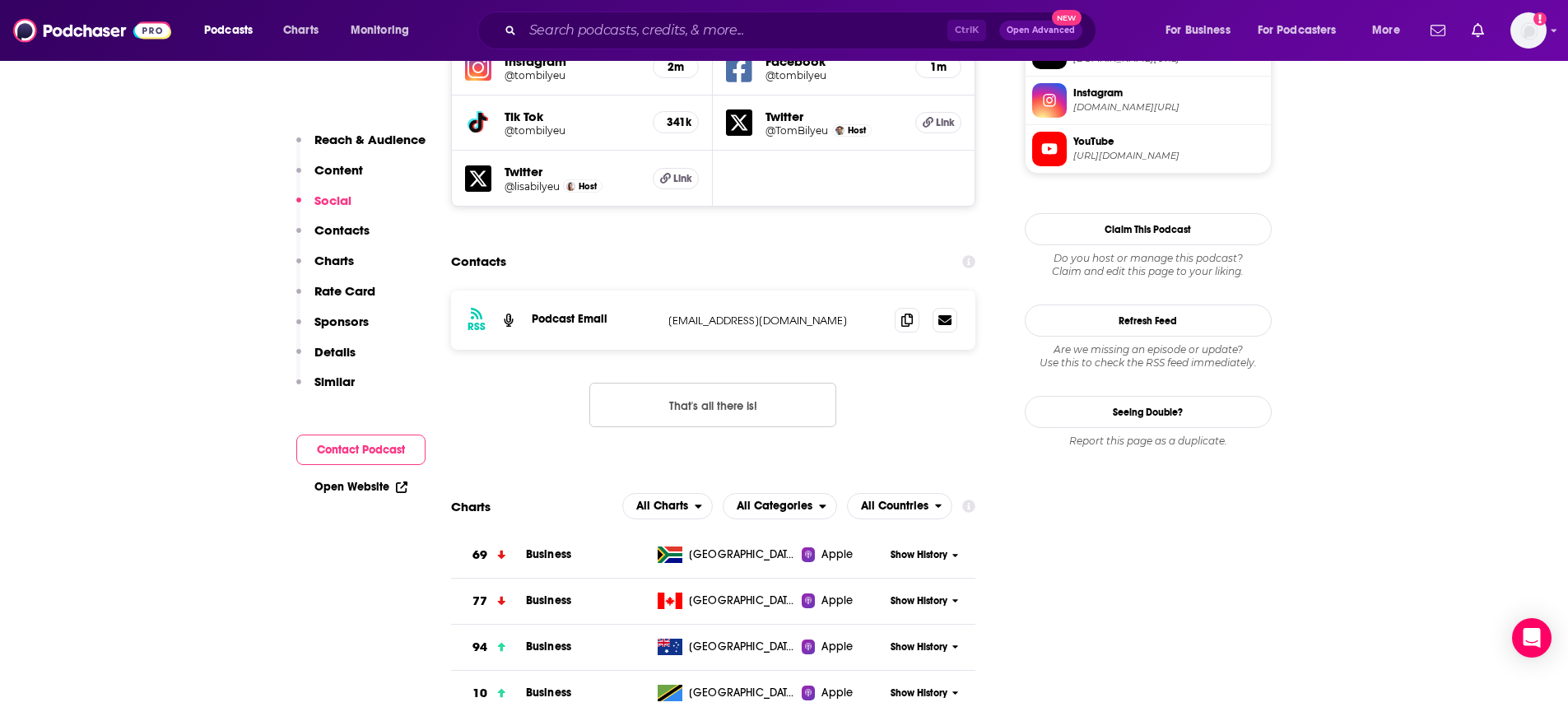
scroll to position [1645, 0]
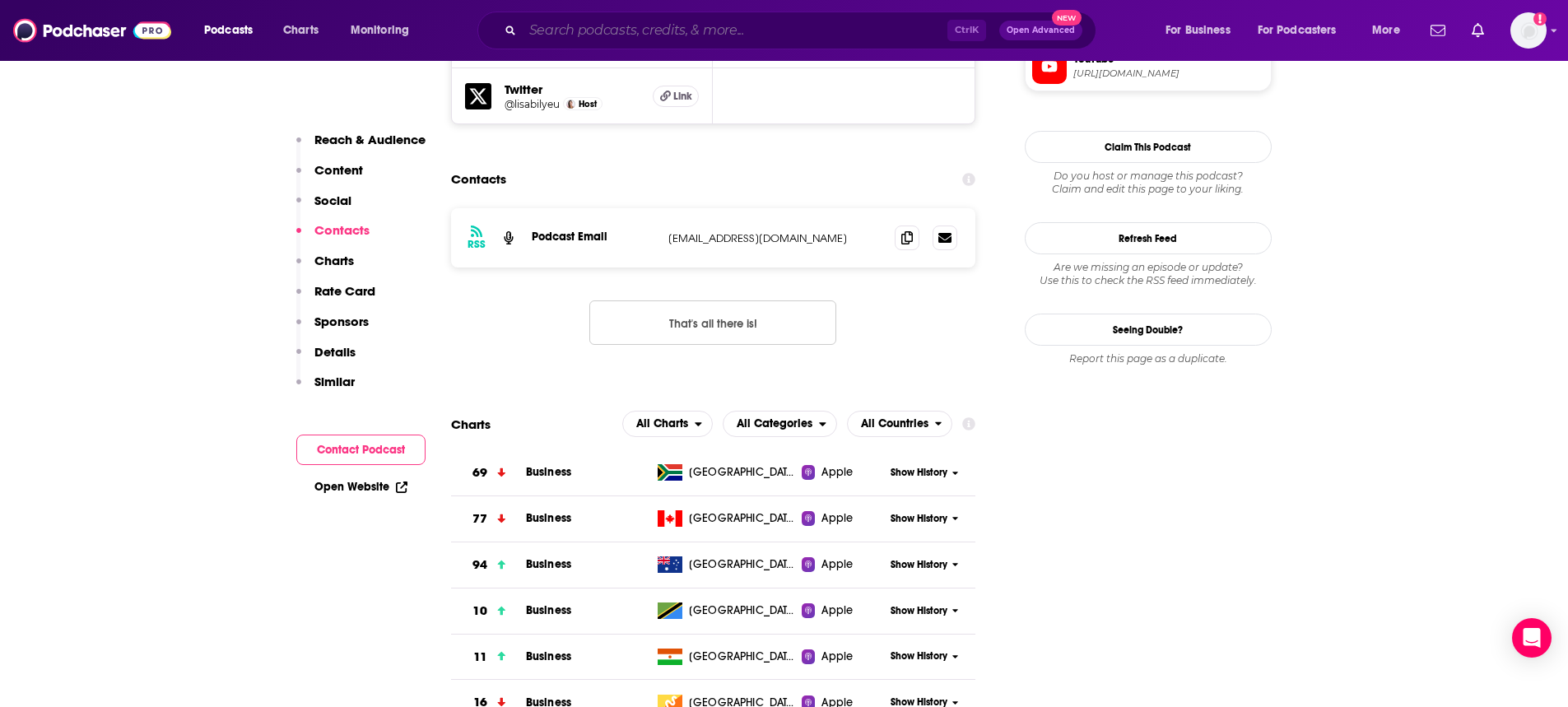
click at [717, 39] on input "Search podcasts, credits, & more..." at bounding box center [734, 30] width 425 height 26
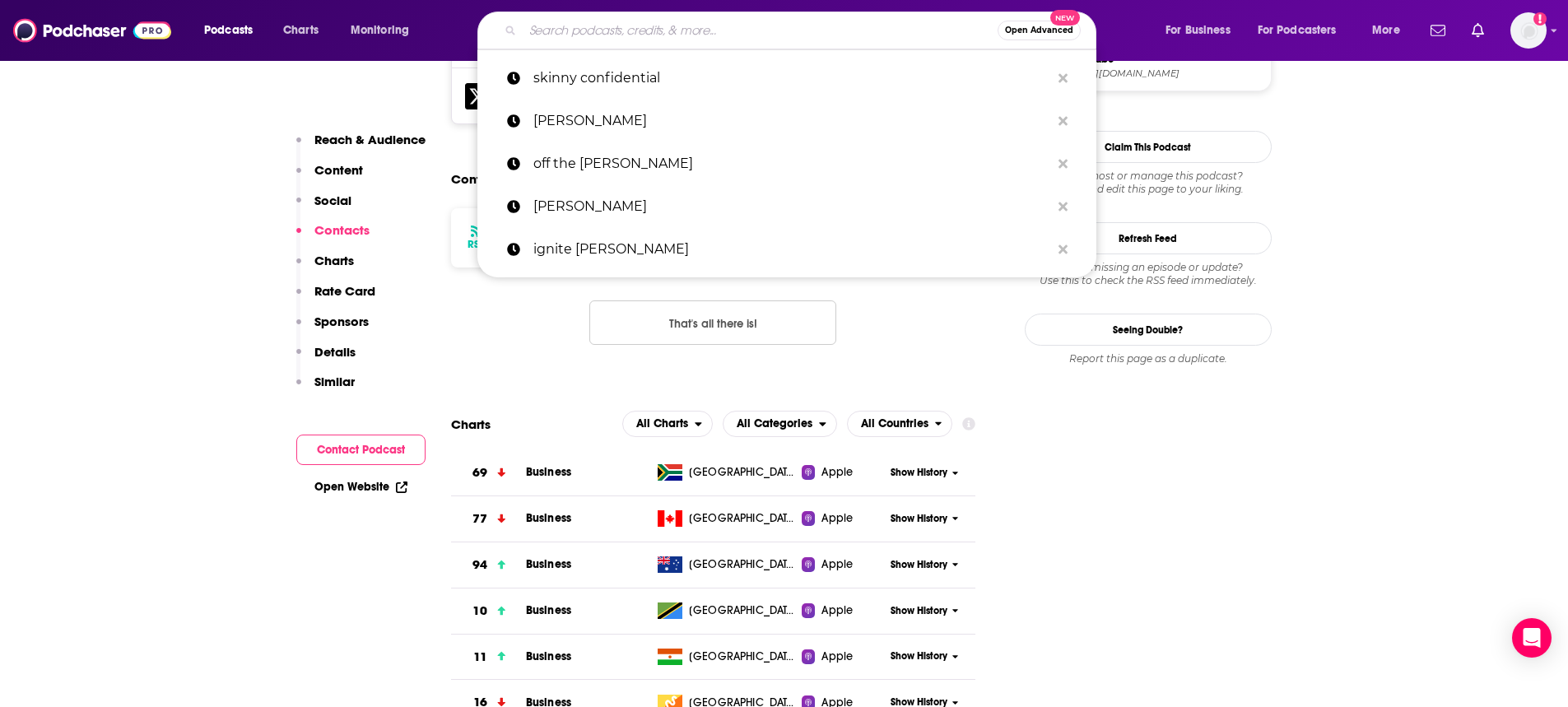
paste input "School for Humanity Podcast"
type input "School for Humanity Podcast"
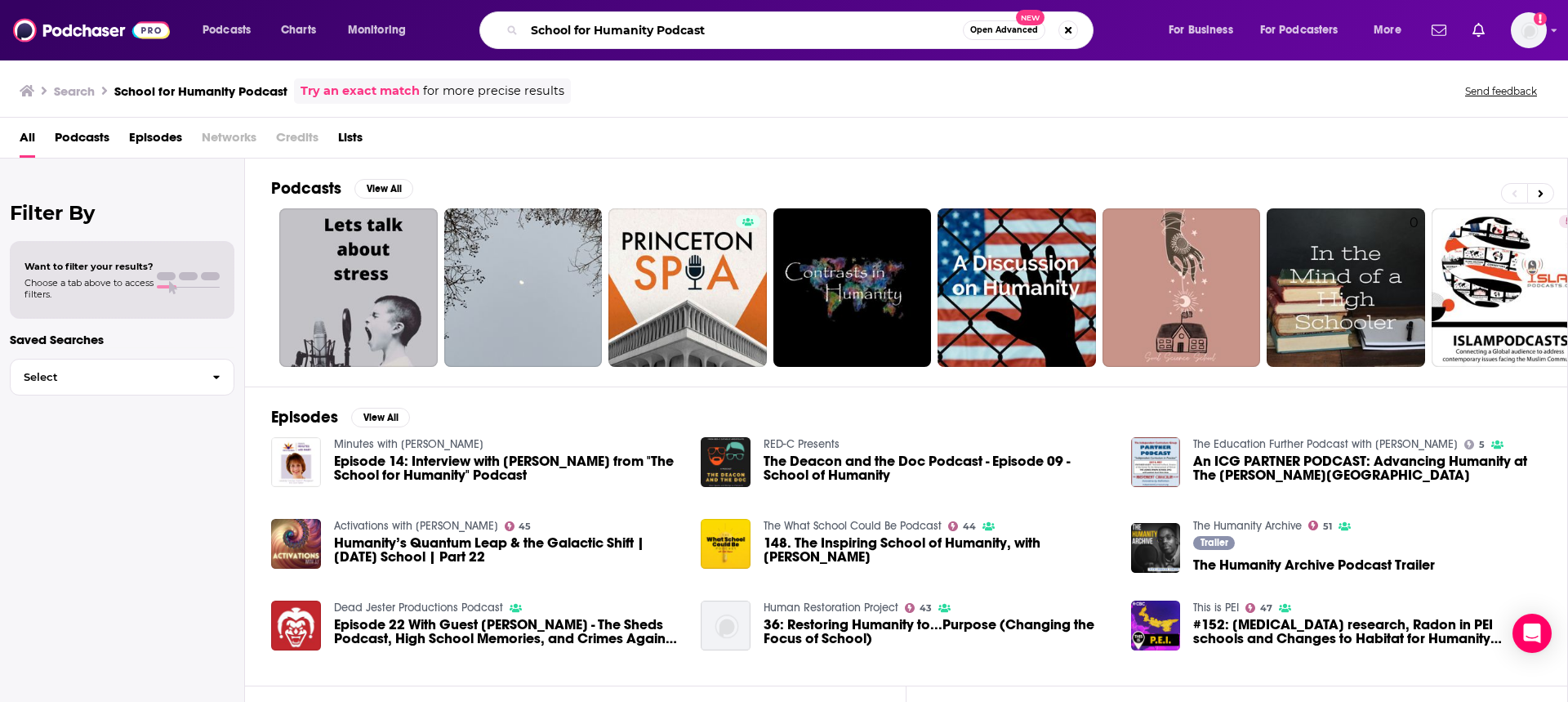
drag, startPoint x: 662, startPoint y: 25, endPoint x: 763, endPoint y: 39, distance: 102.0
click at [763, 39] on input "School for Humanity Podcast" at bounding box center [743, 30] width 438 height 26
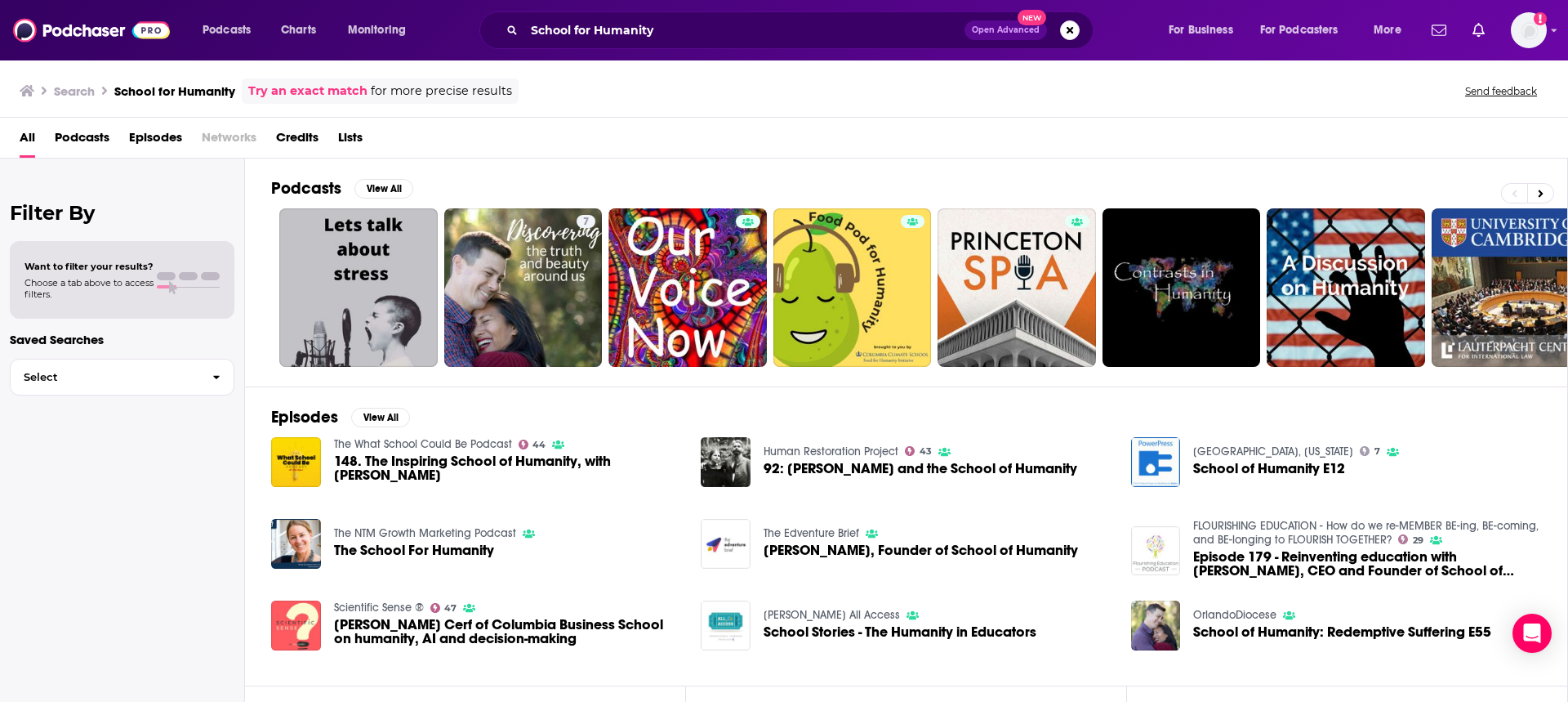
click at [600, 48] on div "School for Humanity Open Advanced New" at bounding box center [786, 30] width 614 height 38
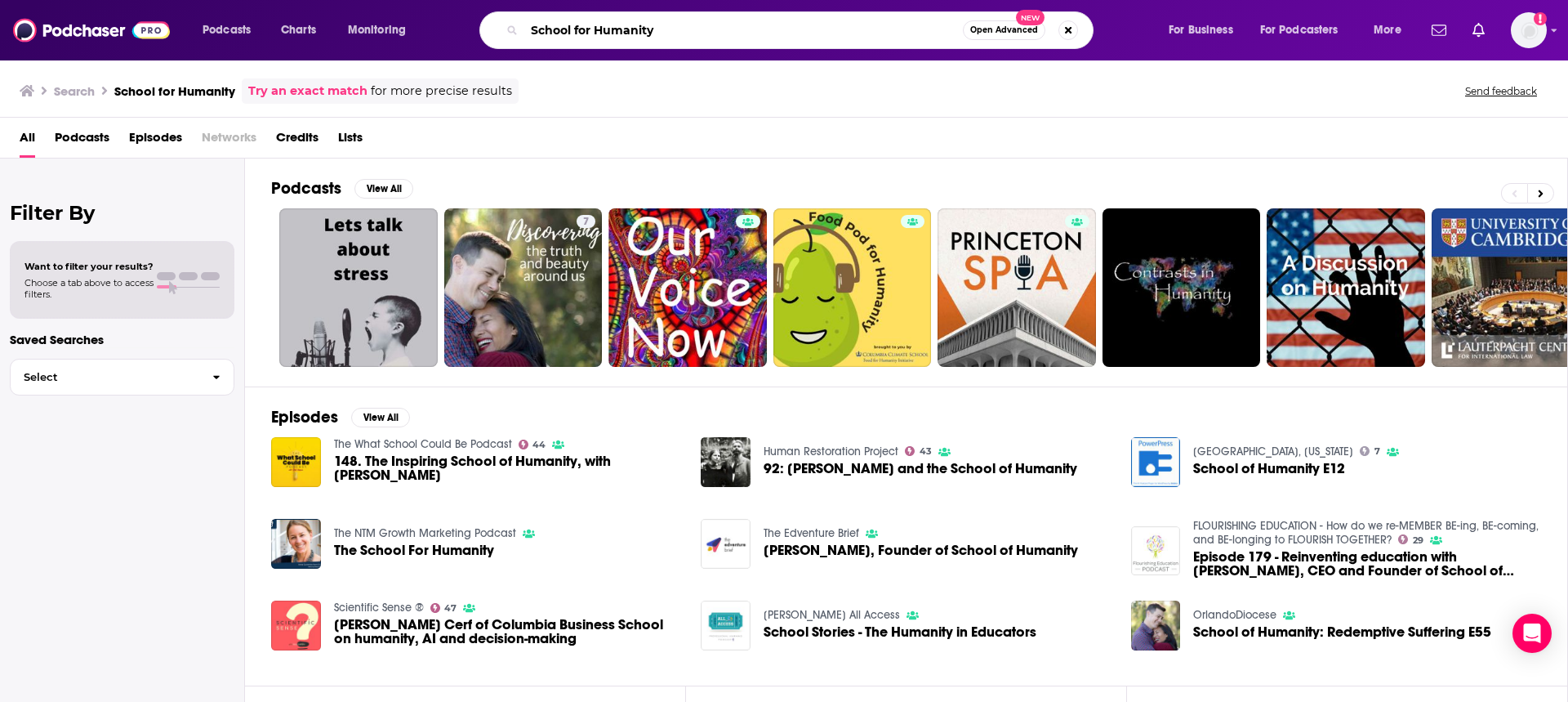
click at [602, 35] on input "School for Humanity" at bounding box center [743, 30] width 438 height 26
paste input "No Typical Moments"
type input "No Typical Moments"
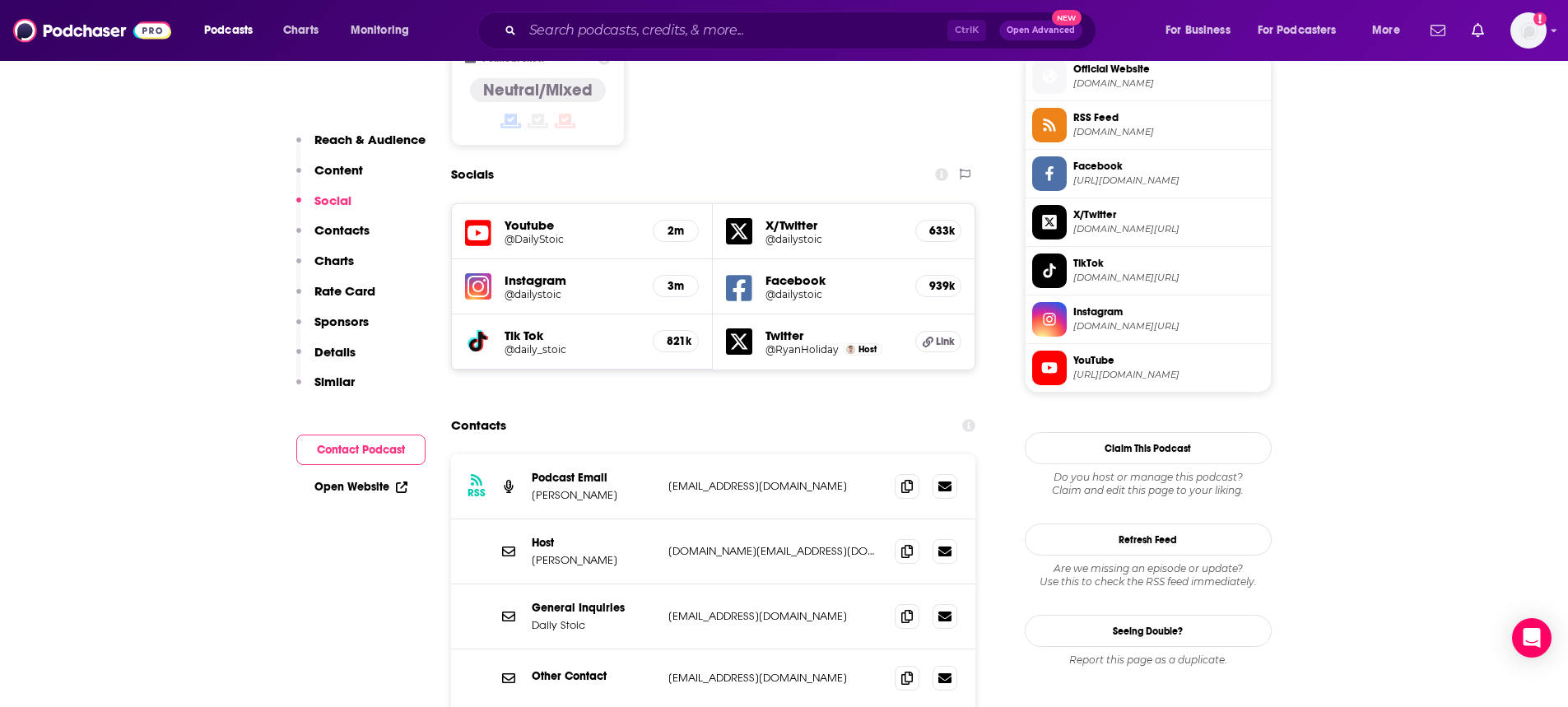
scroll to position [1480, 0]
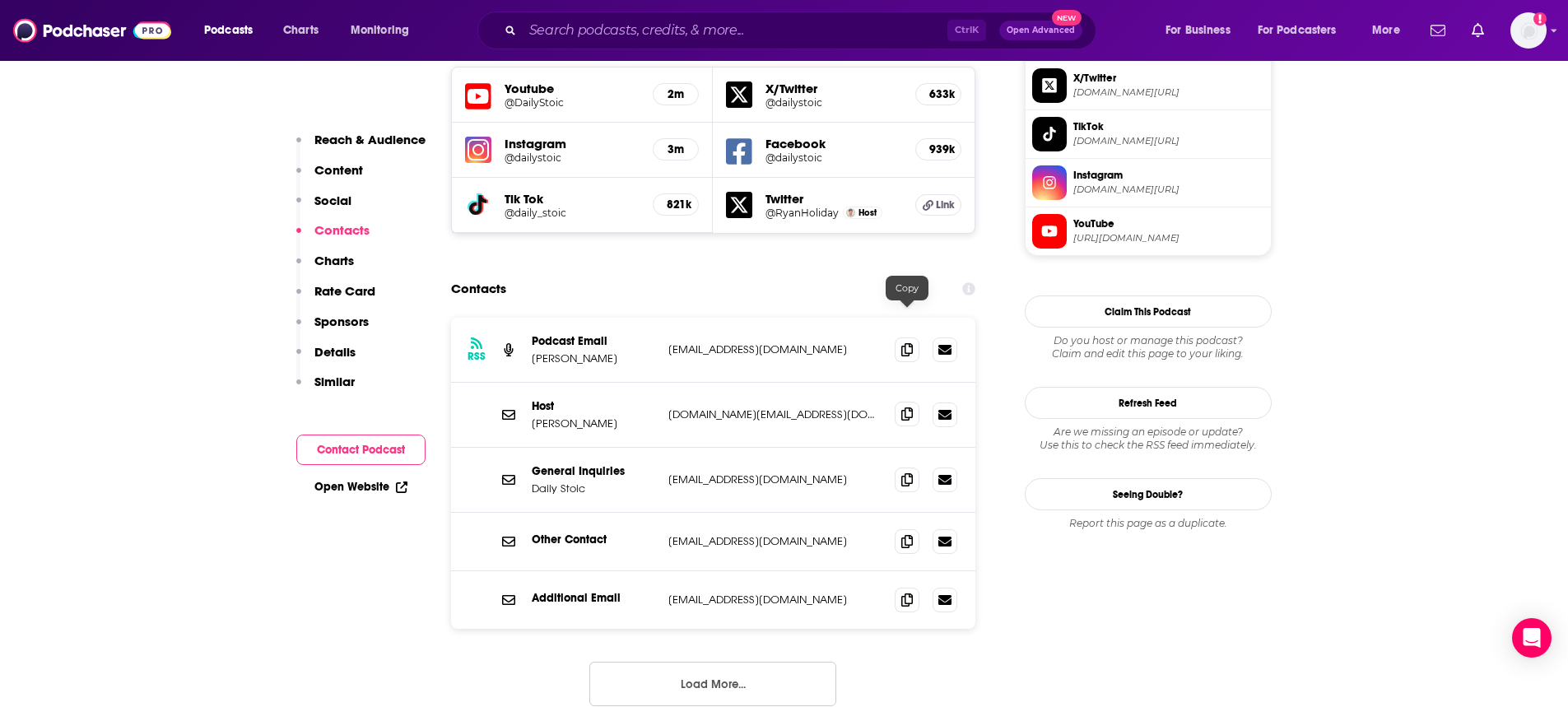
click at [906, 407] on icon at bounding box center [907, 414] width 12 height 13
click at [909, 407] on icon at bounding box center [907, 414] width 12 height 13
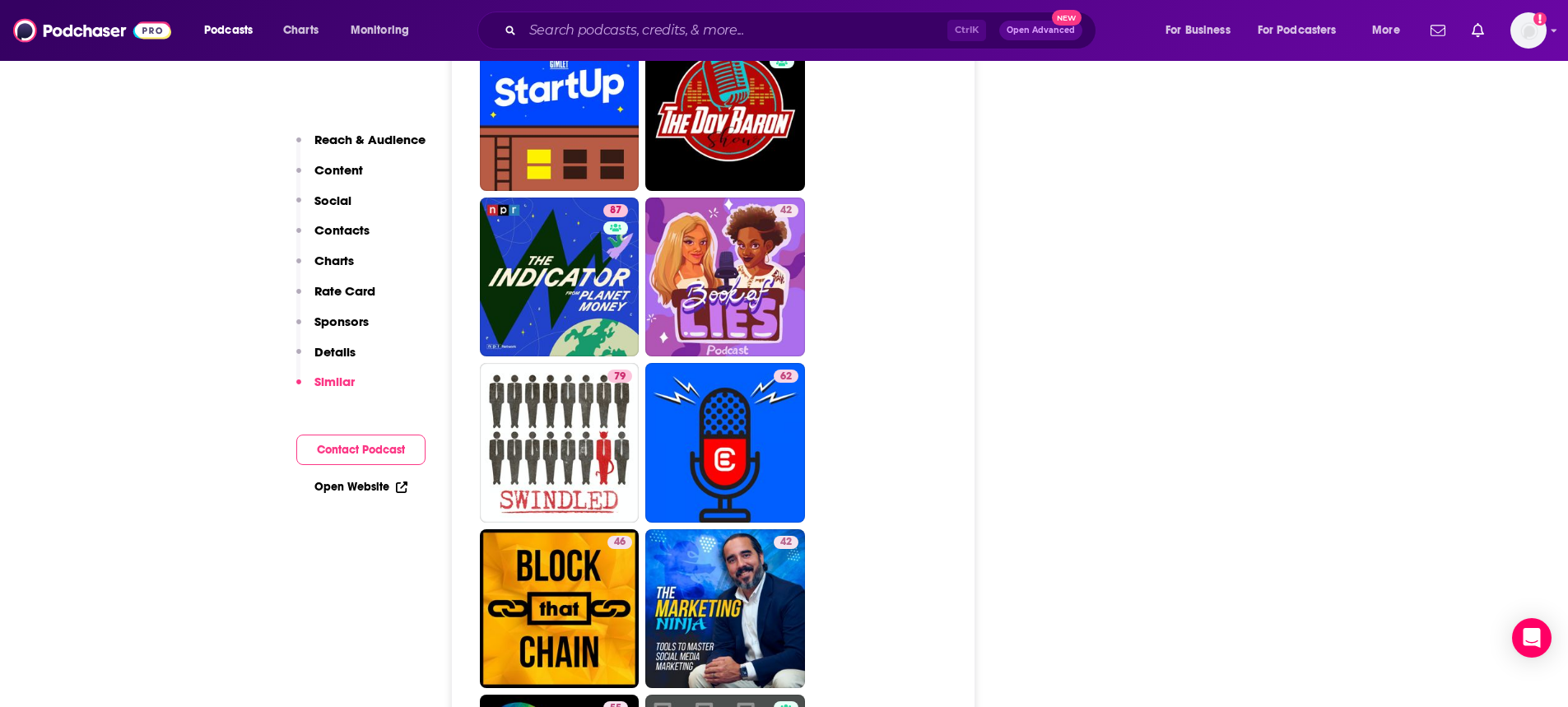
scroll to position [8144, 0]
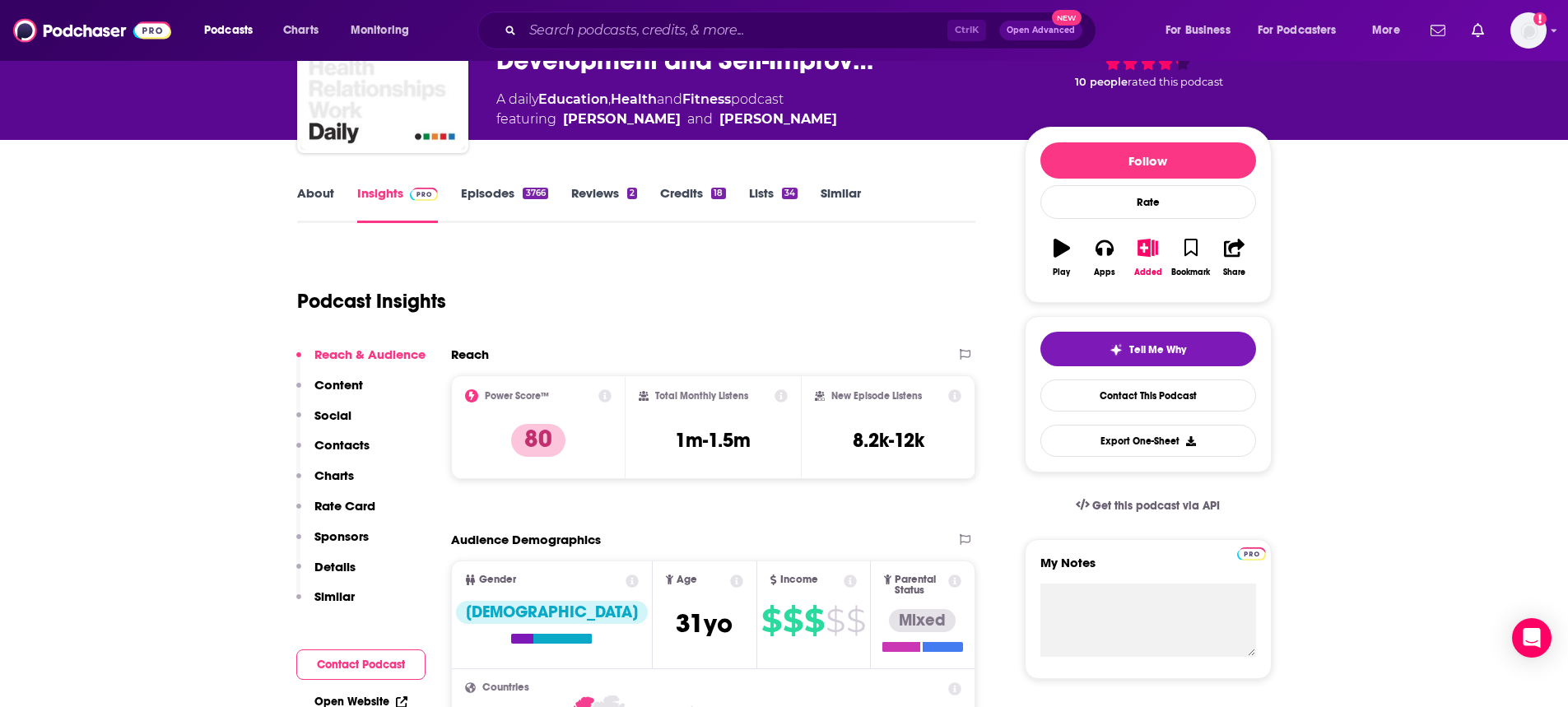
scroll to position [576, 0]
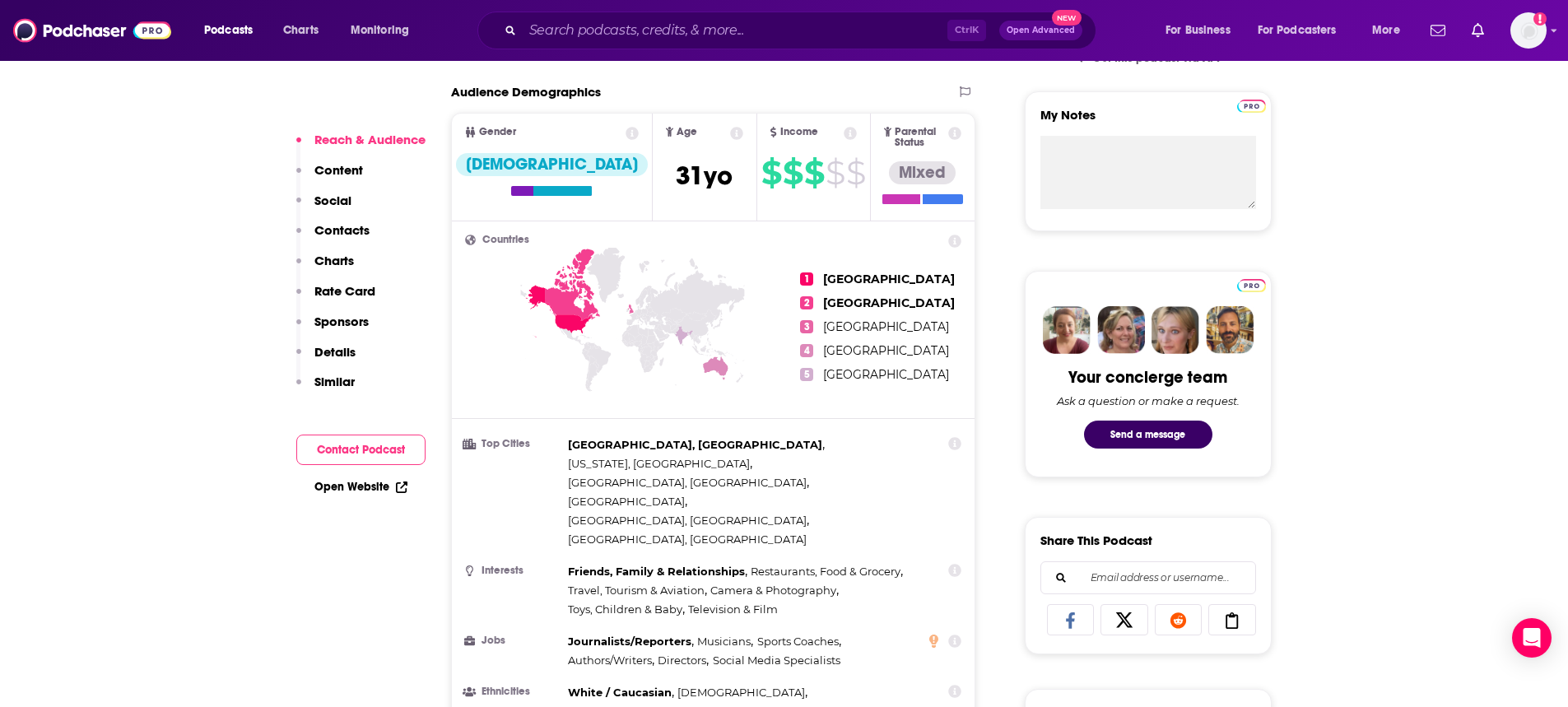
click at [370, 484] on link "Open Website" at bounding box center [361, 486] width 93 height 14
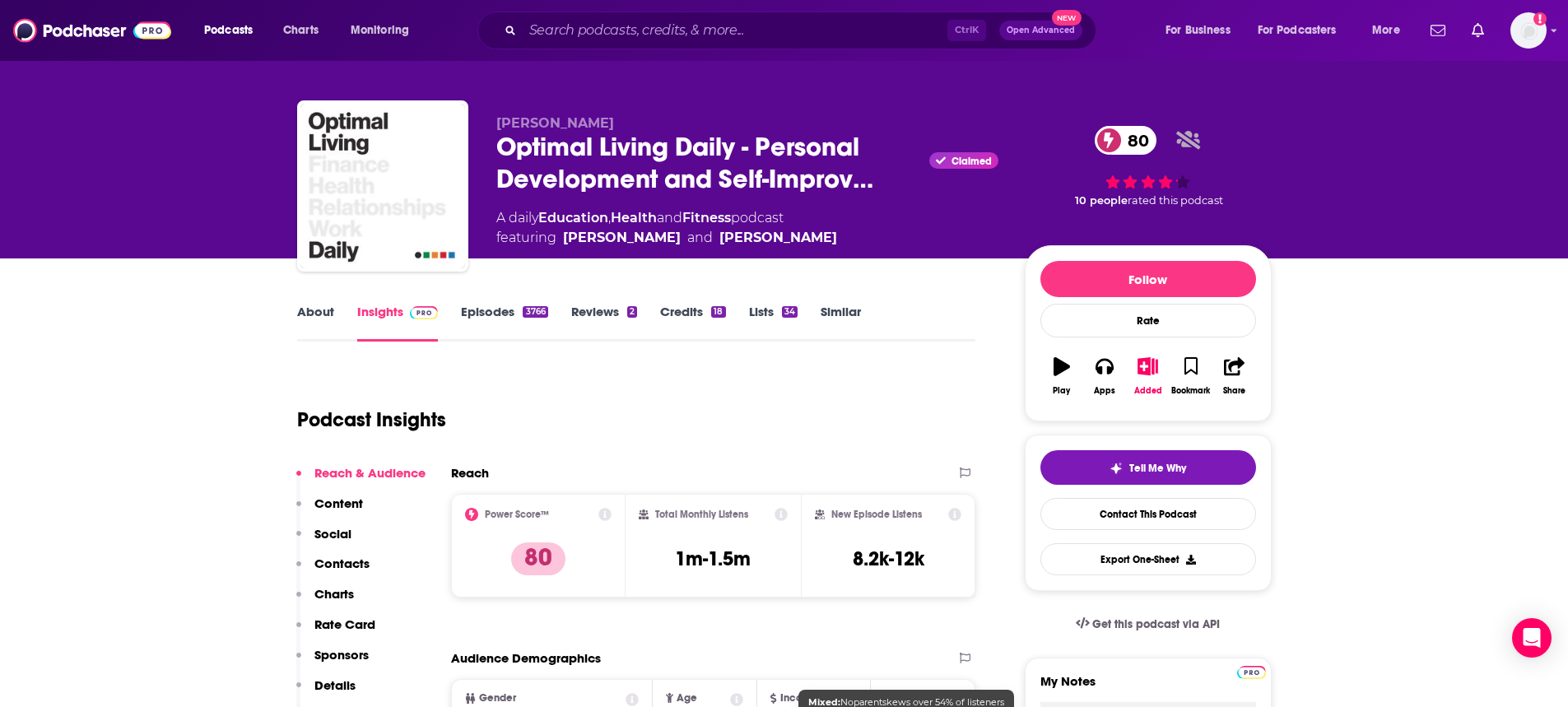
scroll to position [0, 0]
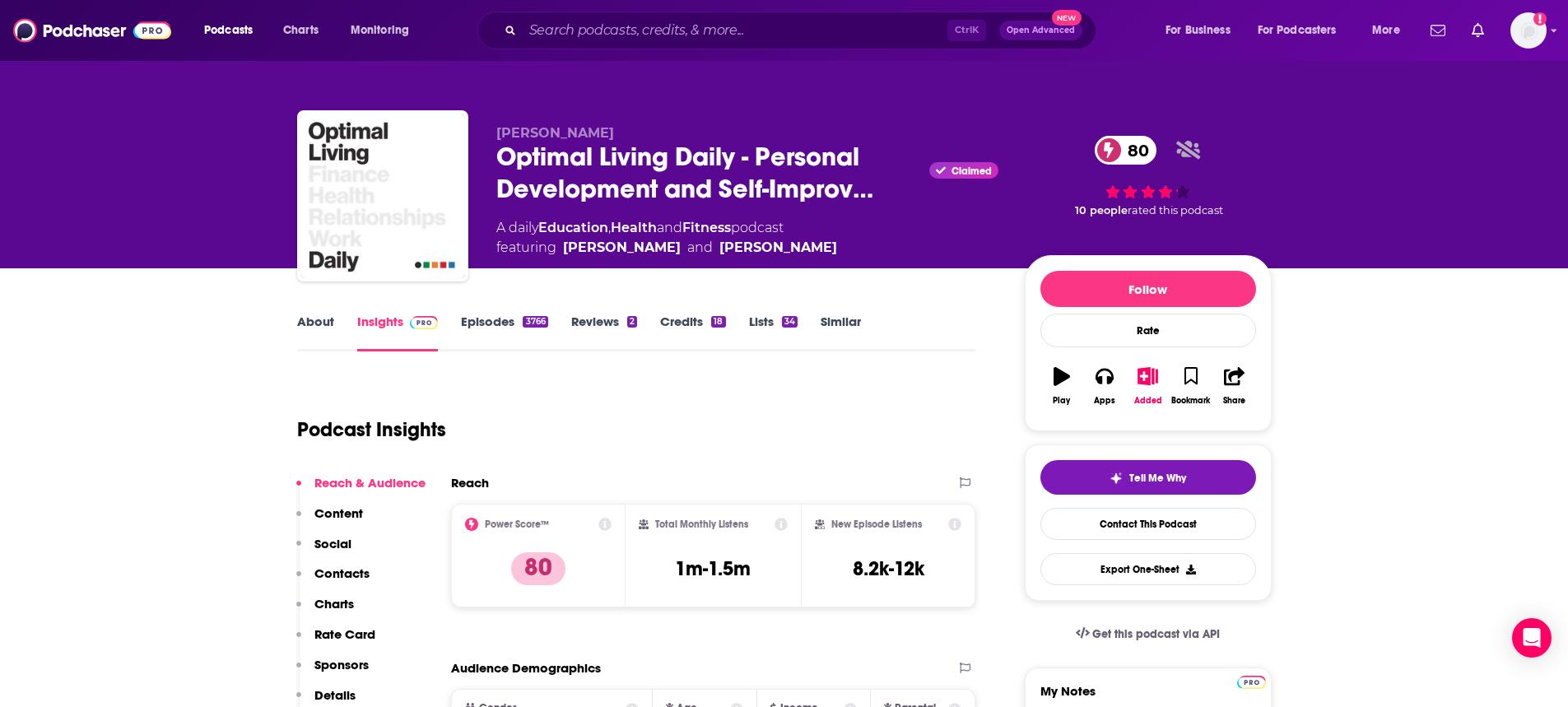
click at [501, 315] on link "Episodes 3766" at bounding box center [504, 332] width 87 height 38
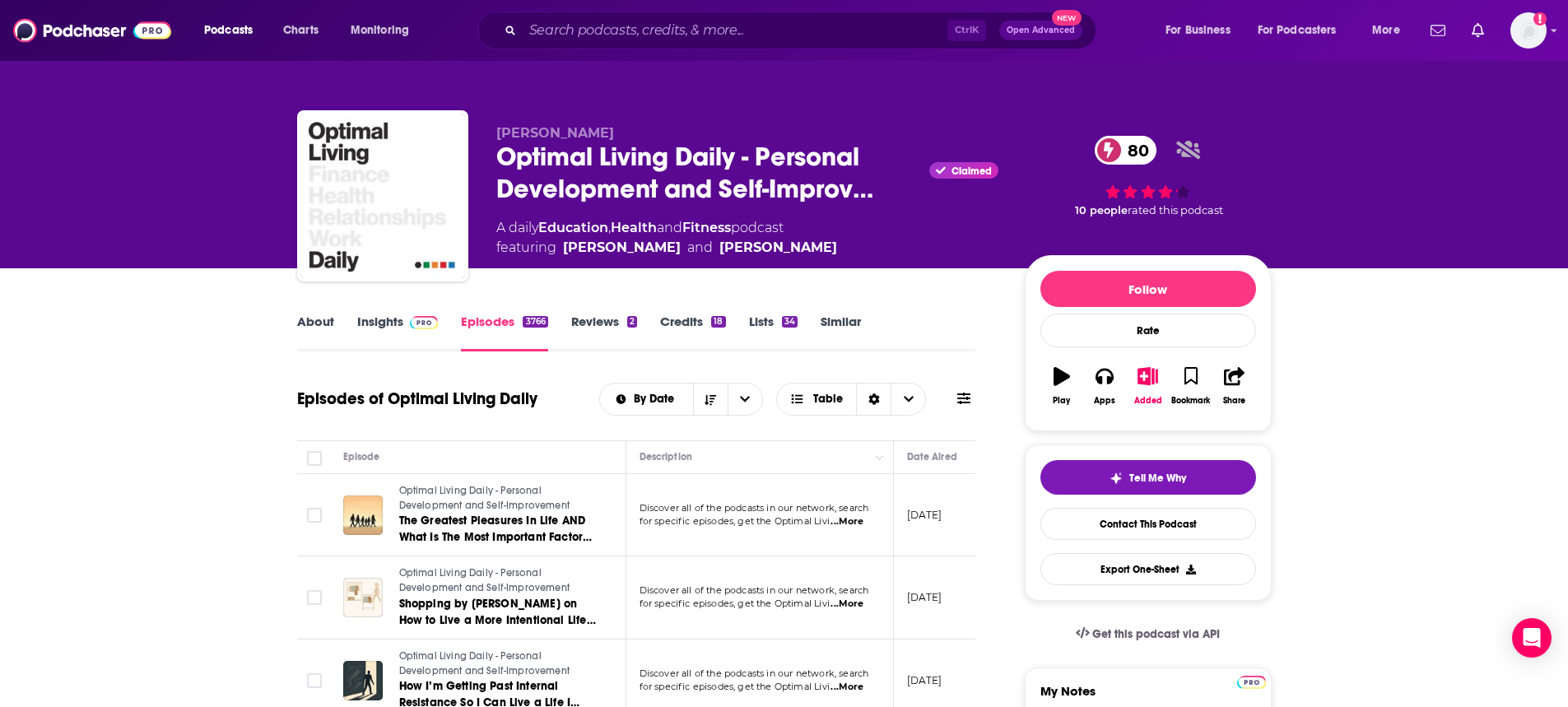
click at [384, 331] on link "Insights" at bounding box center [398, 332] width 82 height 38
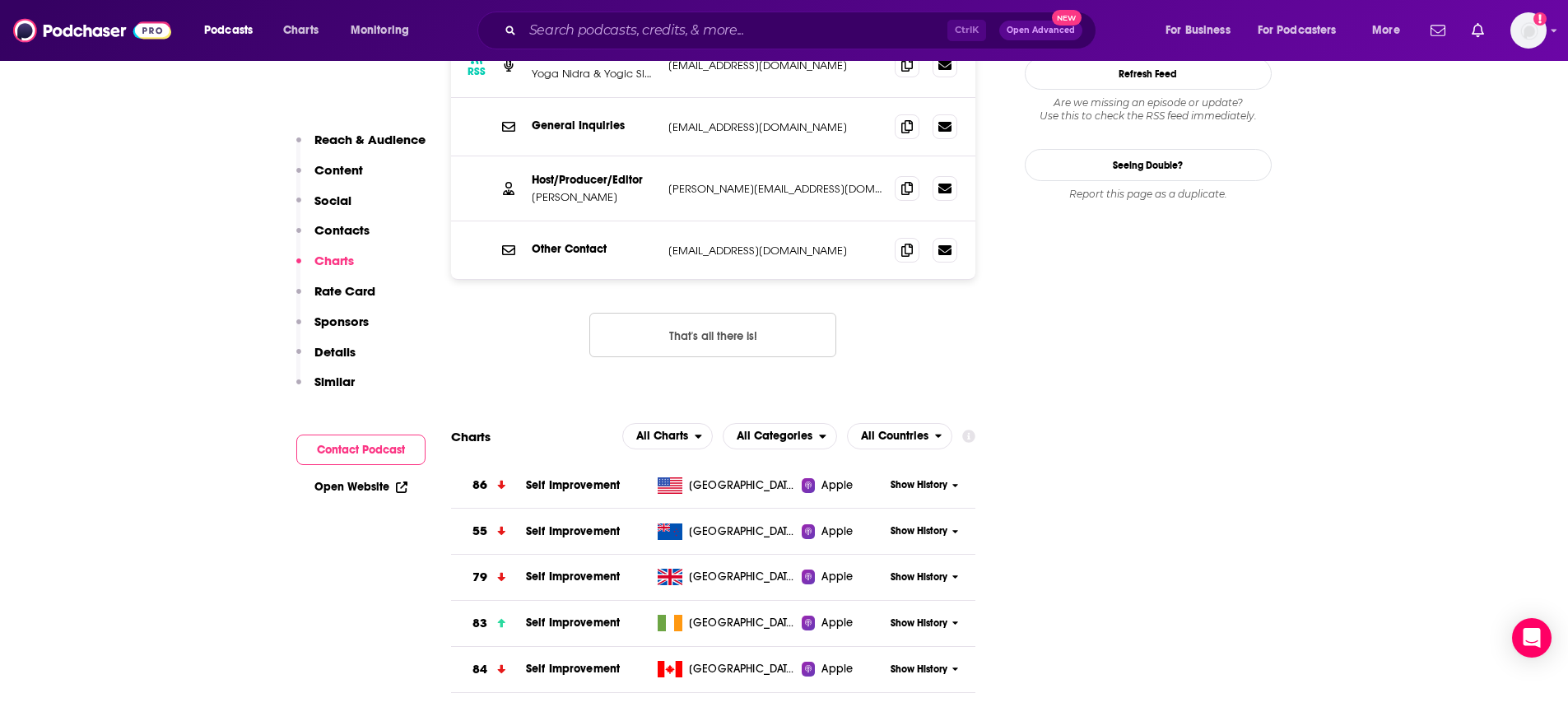
scroll to position [1480, 0]
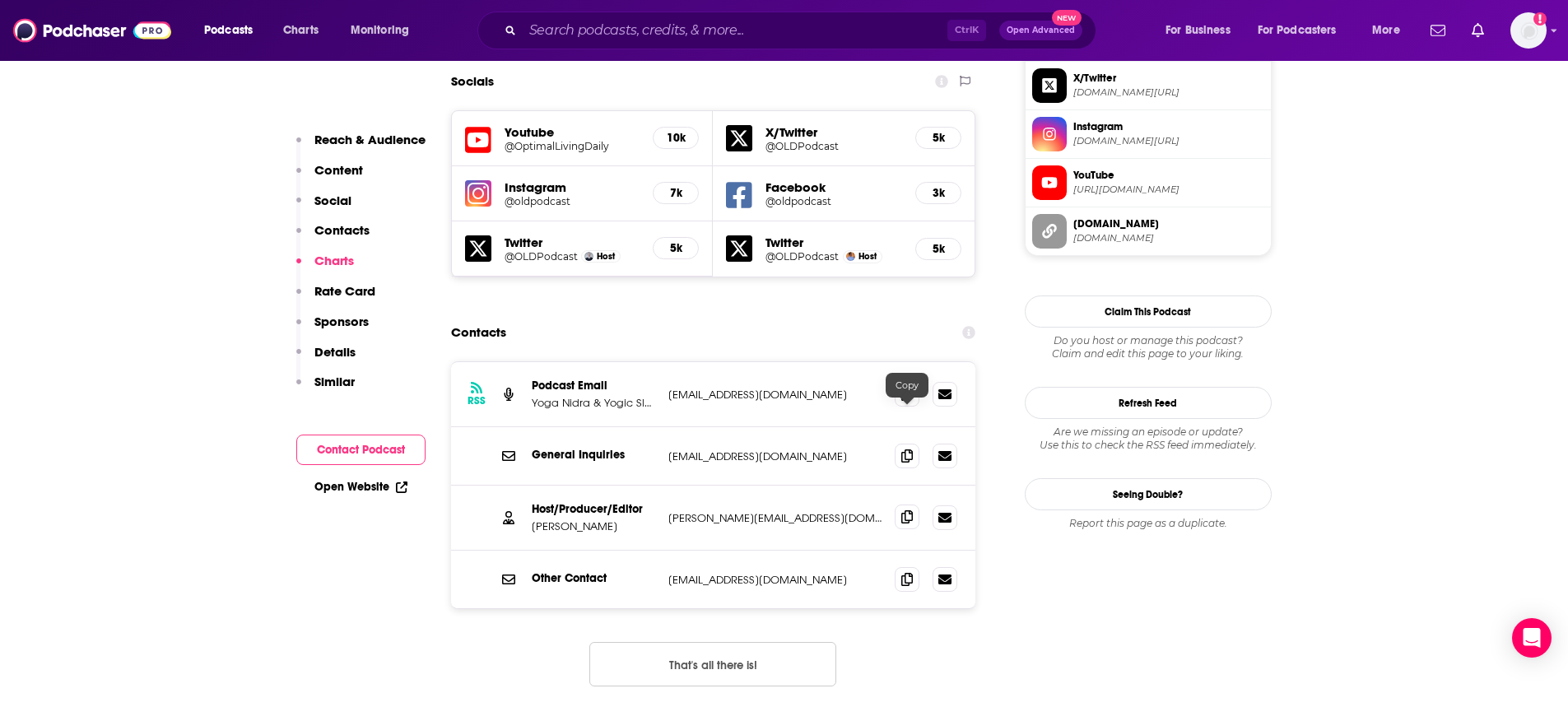
click at [911, 510] on icon at bounding box center [907, 517] width 12 height 13
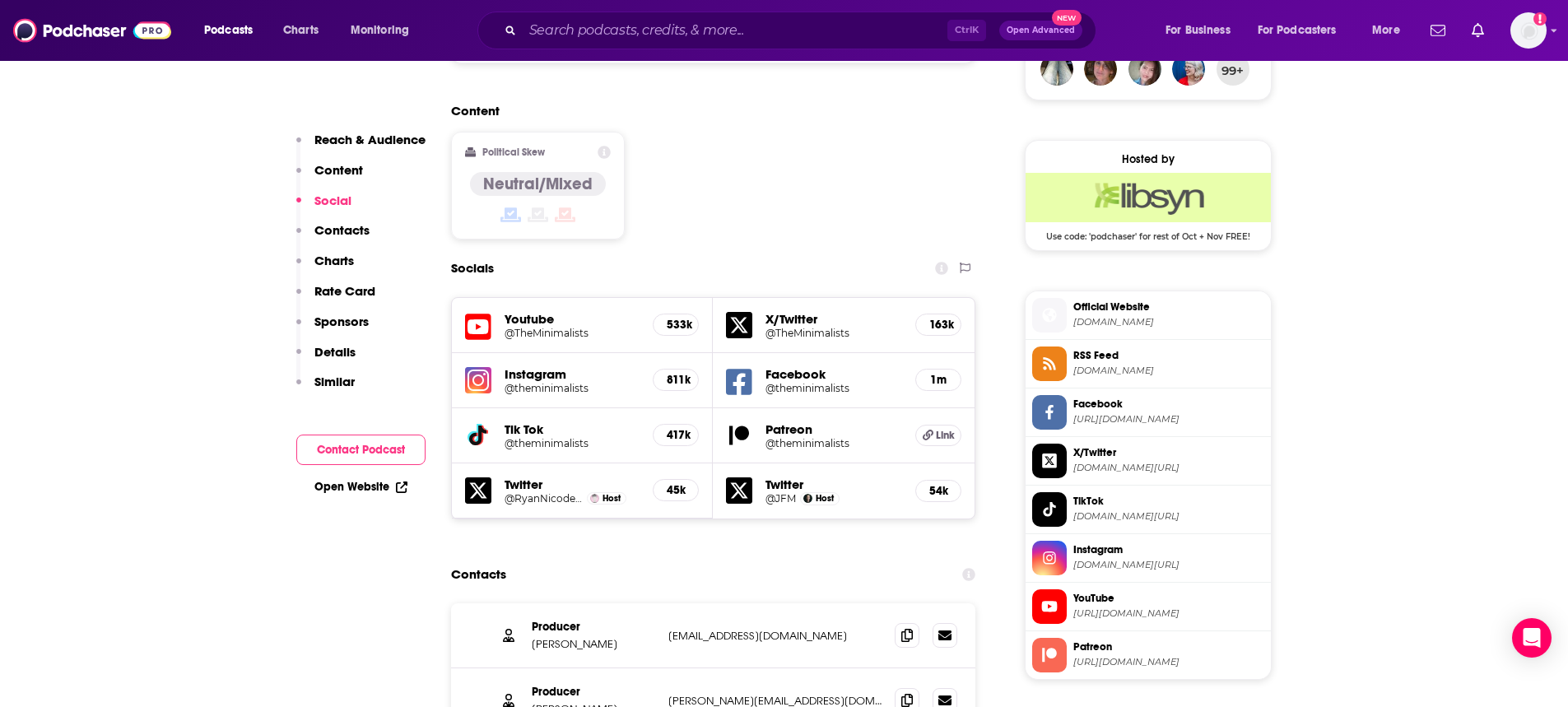
scroll to position [1398, 0]
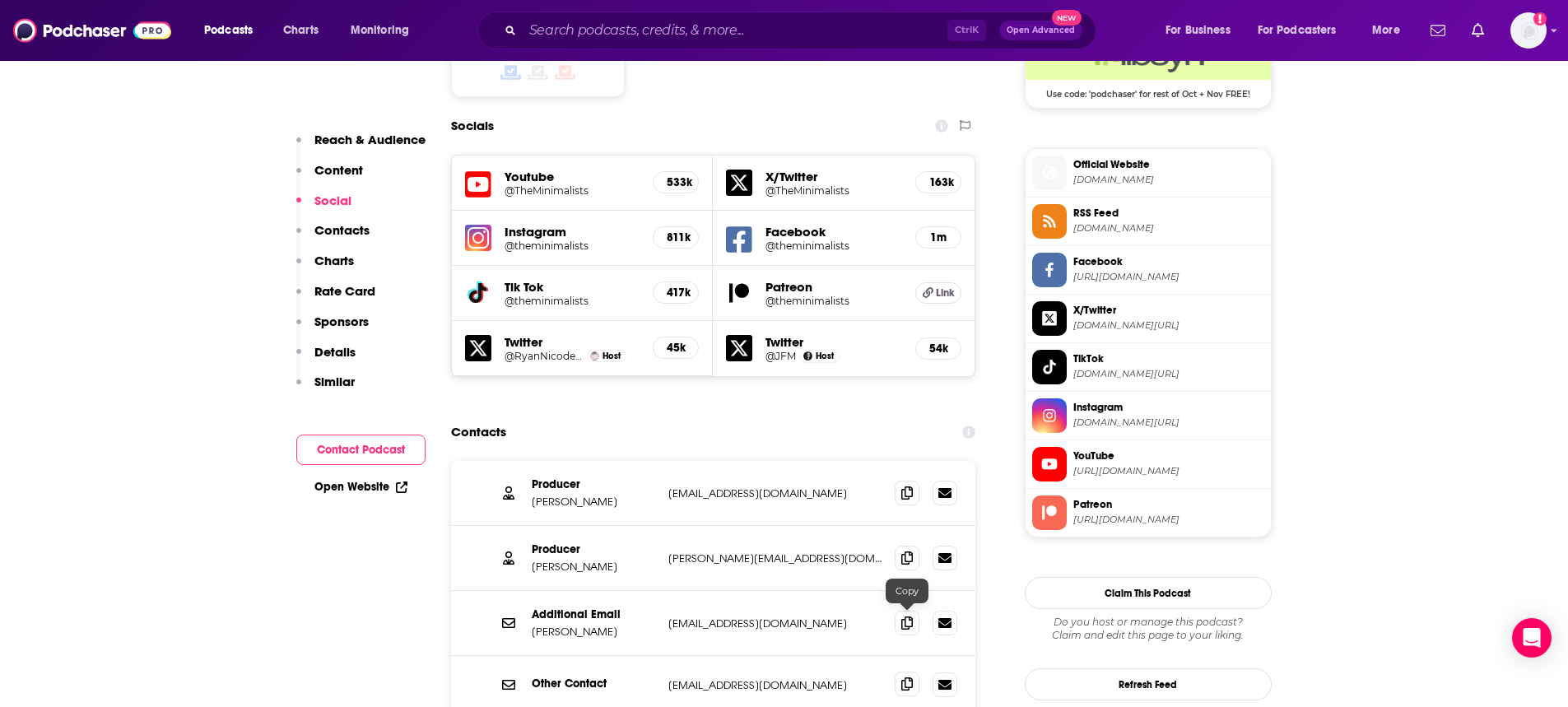
click at [905, 677] on icon at bounding box center [907, 683] width 12 height 13
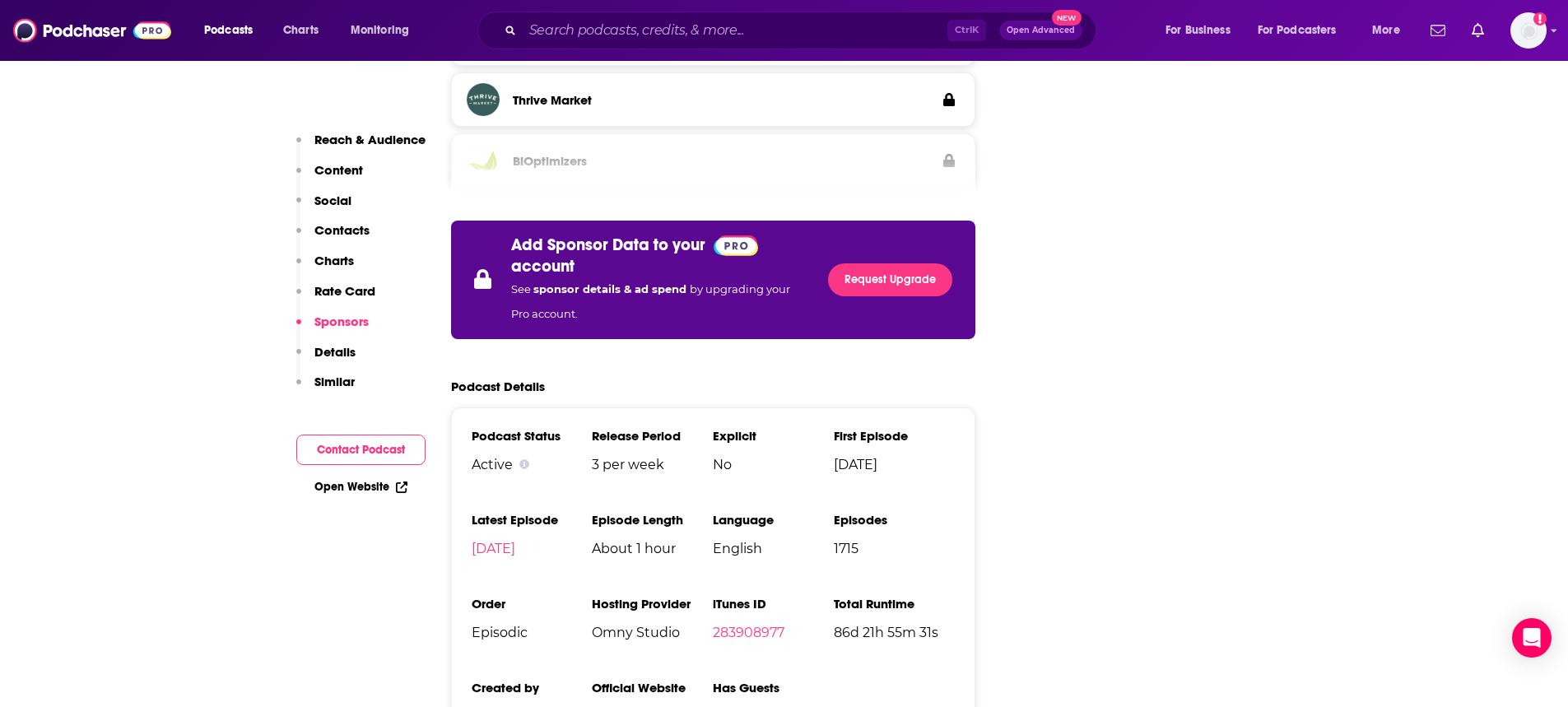
scroll to position [3126, 0]
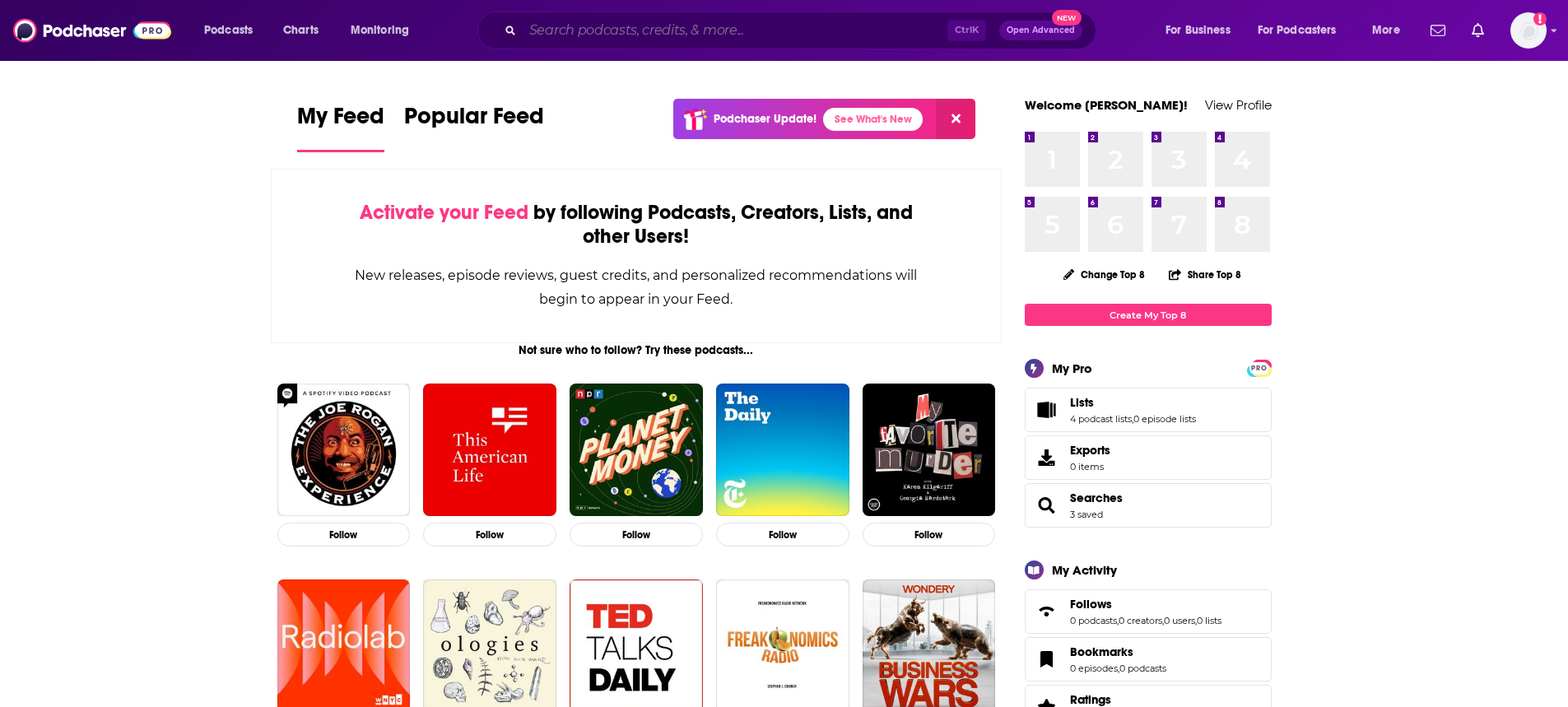
click at [856, 35] on input "Search podcasts, credits, & more..." at bounding box center [734, 30] width 425 height 26
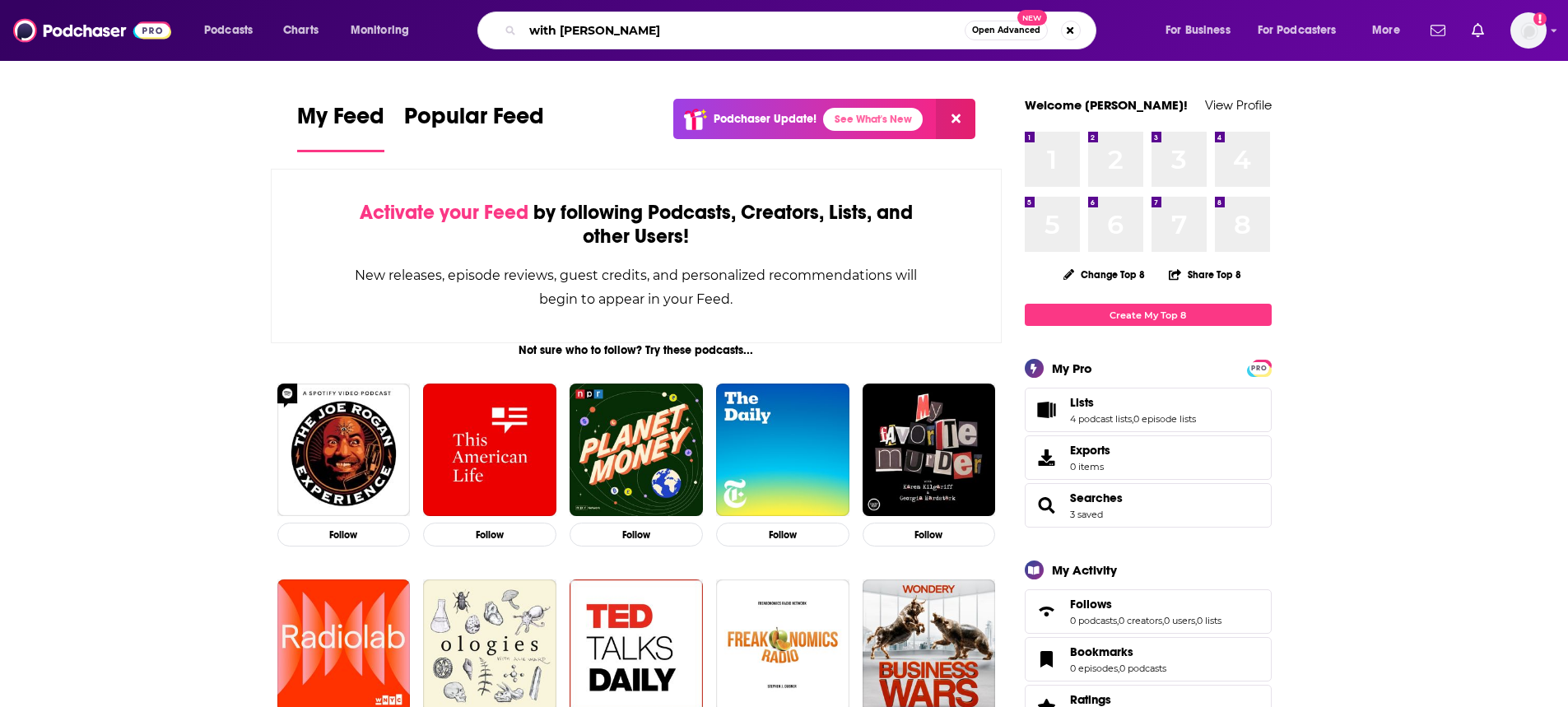
type input "with whit"
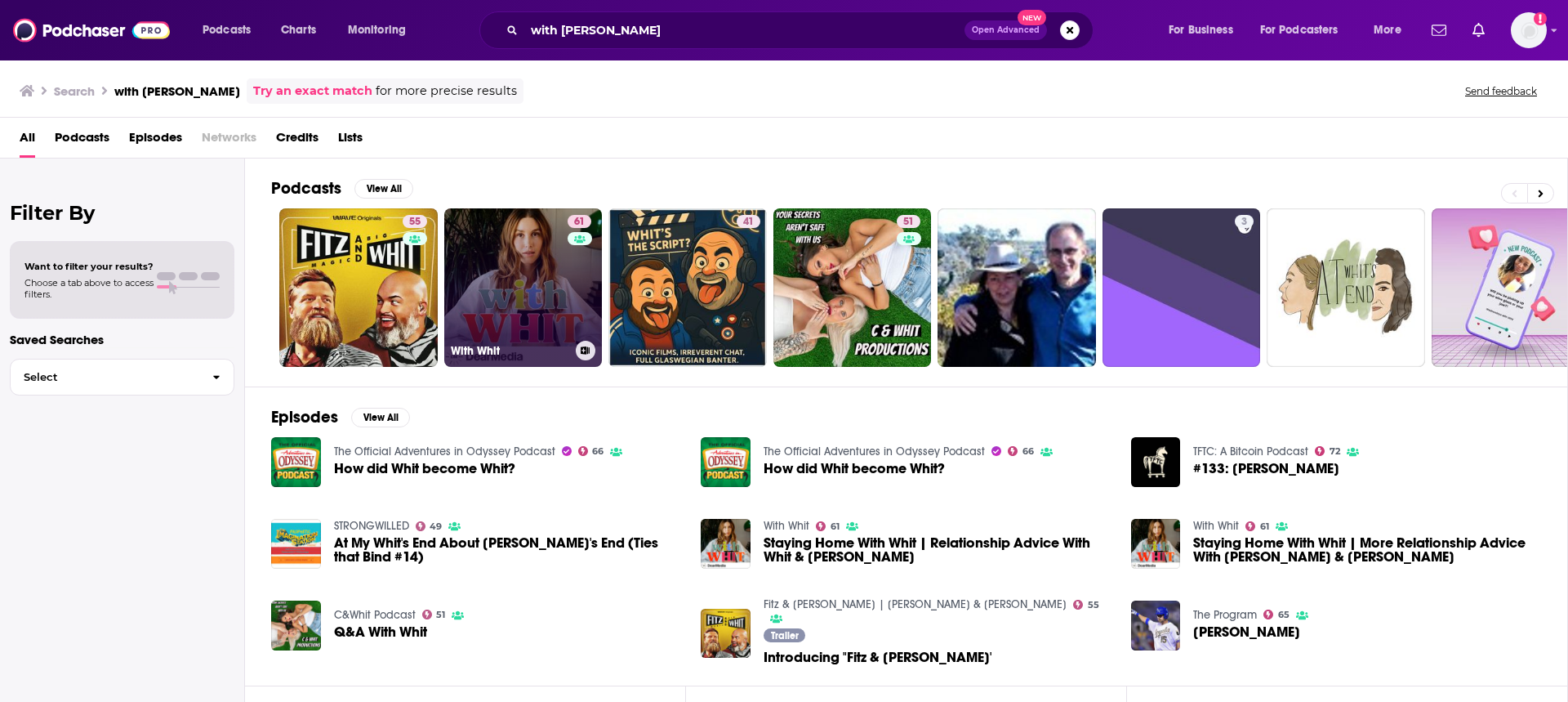
click at [528, 265] on link "61 With Whit" at bounding box center [523, 288] width 159 height 159
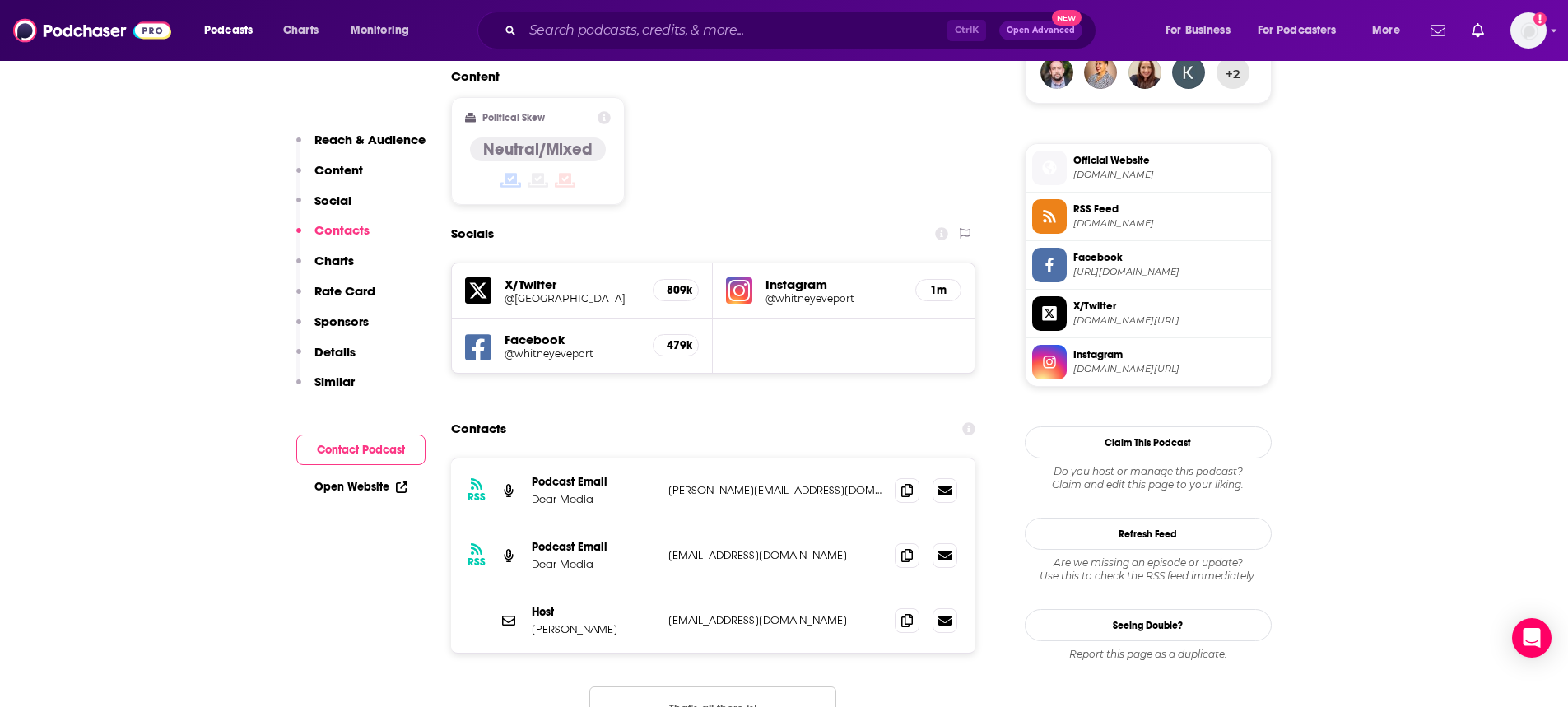
scroll to position [1316, 0]
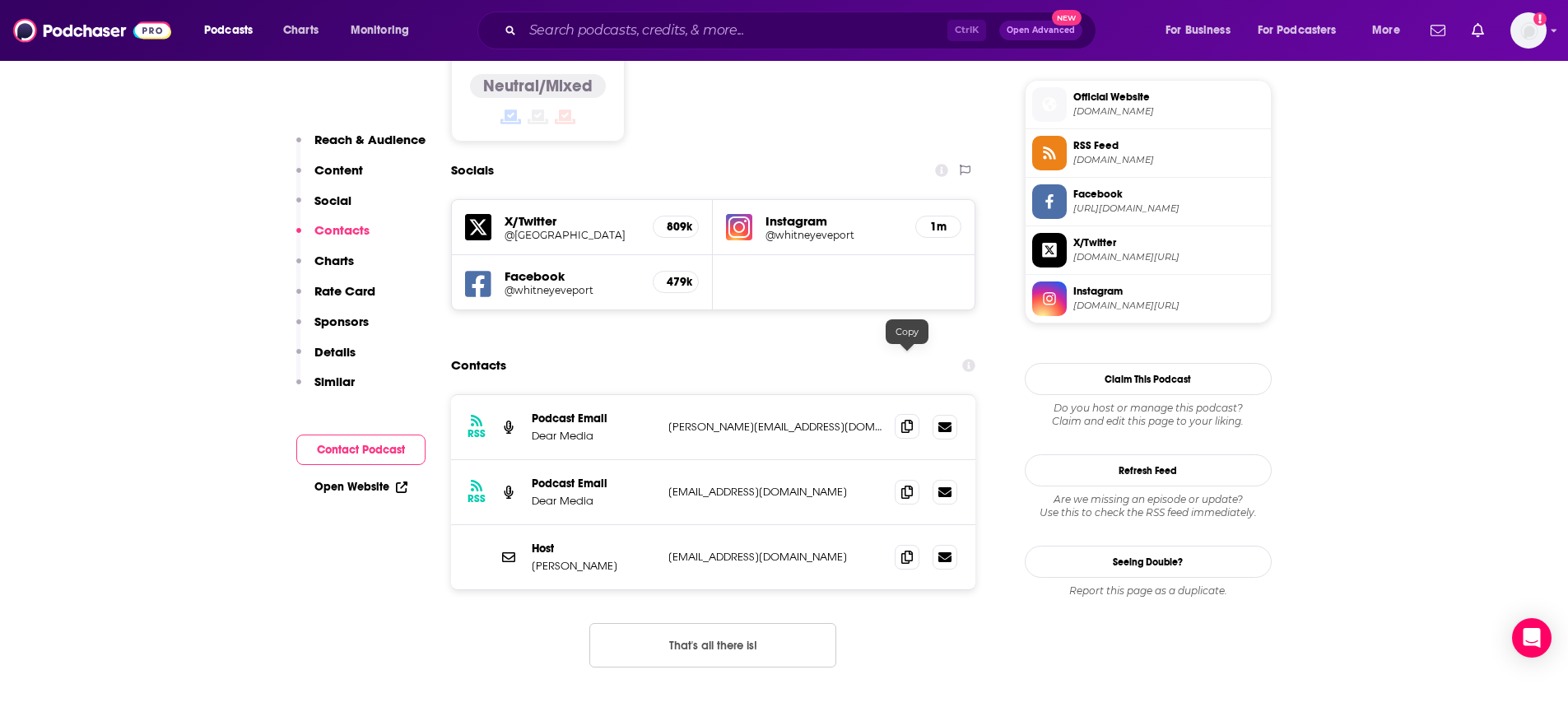
click at [910, 419] on icon at bounding box center [907, 426] width 12 height 13
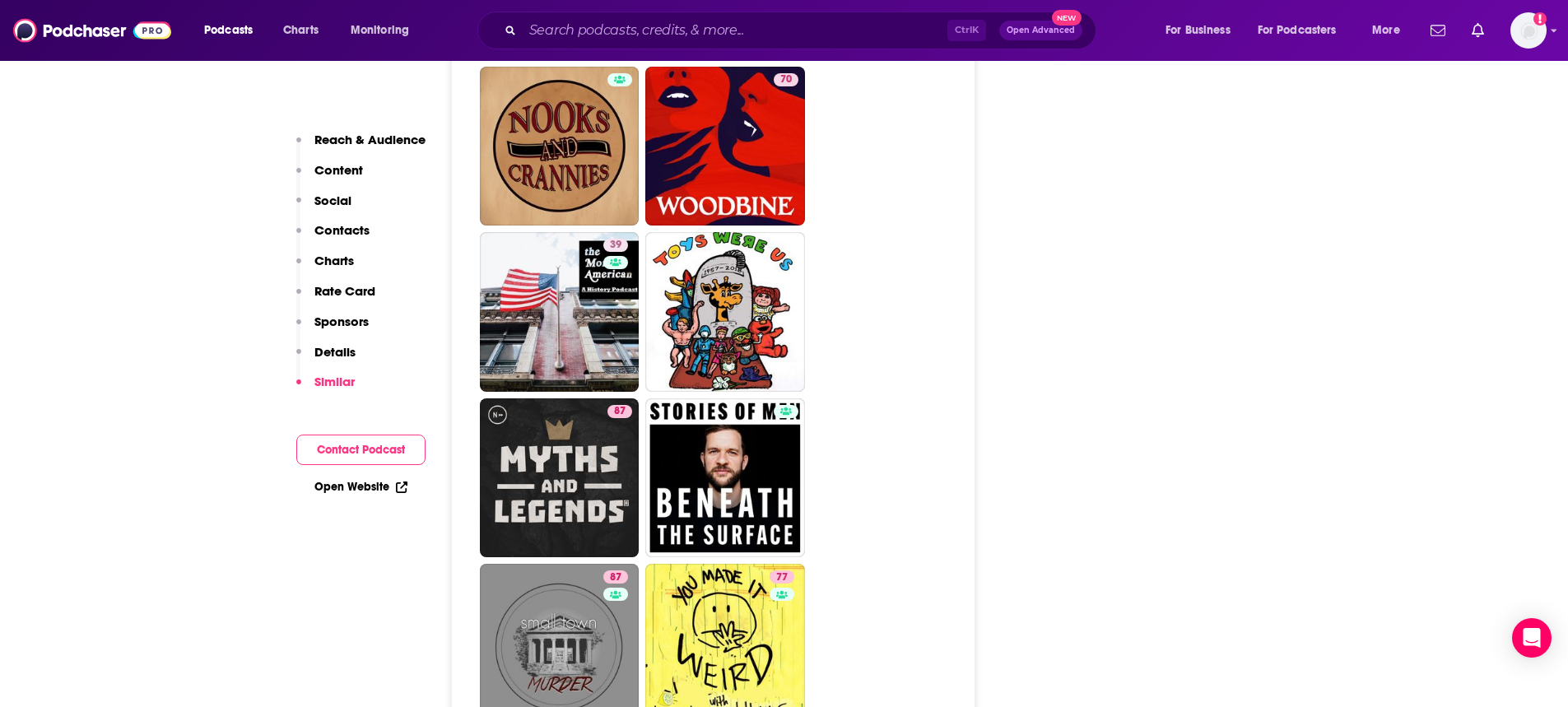
scroll to position [7896, 0]
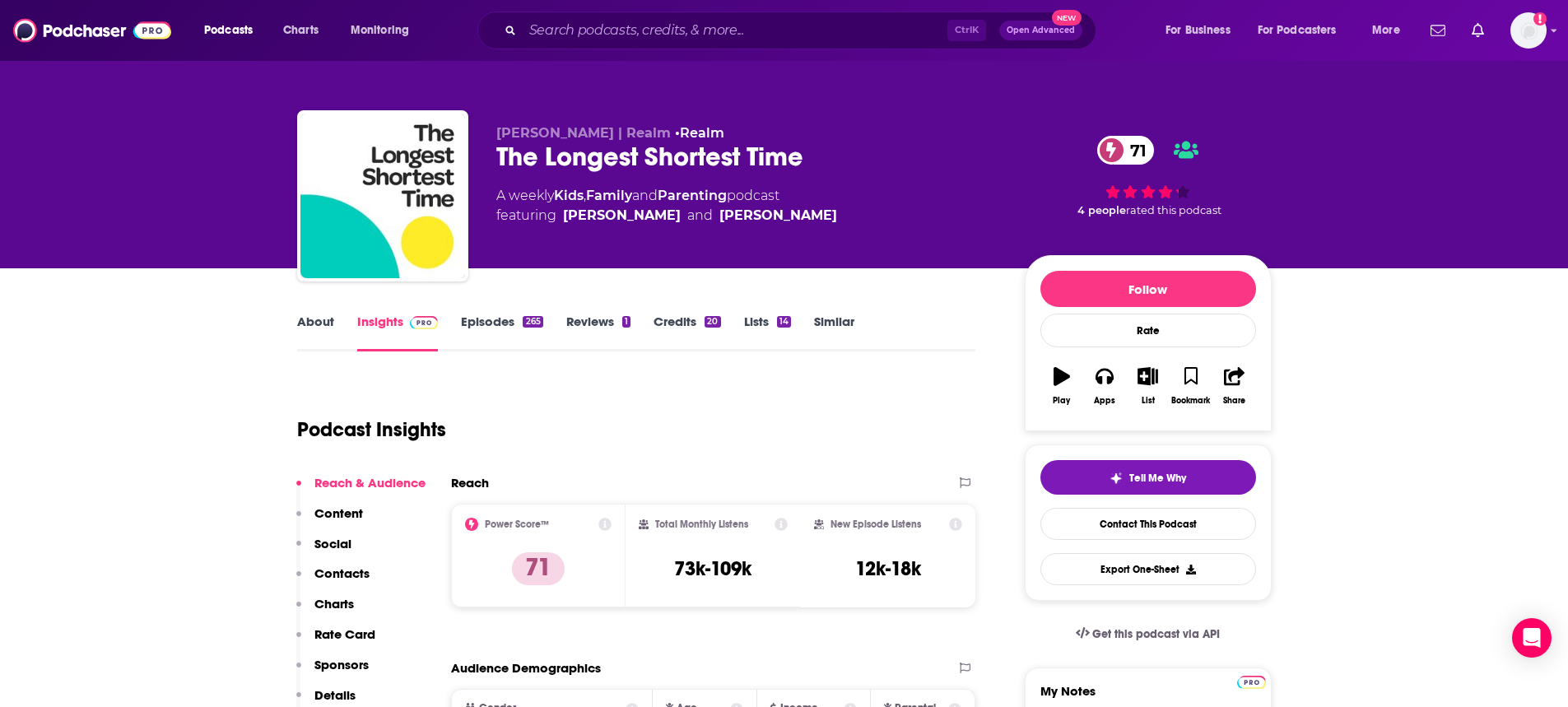
drag, startPoint x: 827, startPoint y: 462, endPoint x: 652, endPoint y: 429, distance: 178.1
click at [652, 429] on div "Podcast Insights" at bounding box center [630, 419] width 666 height 84
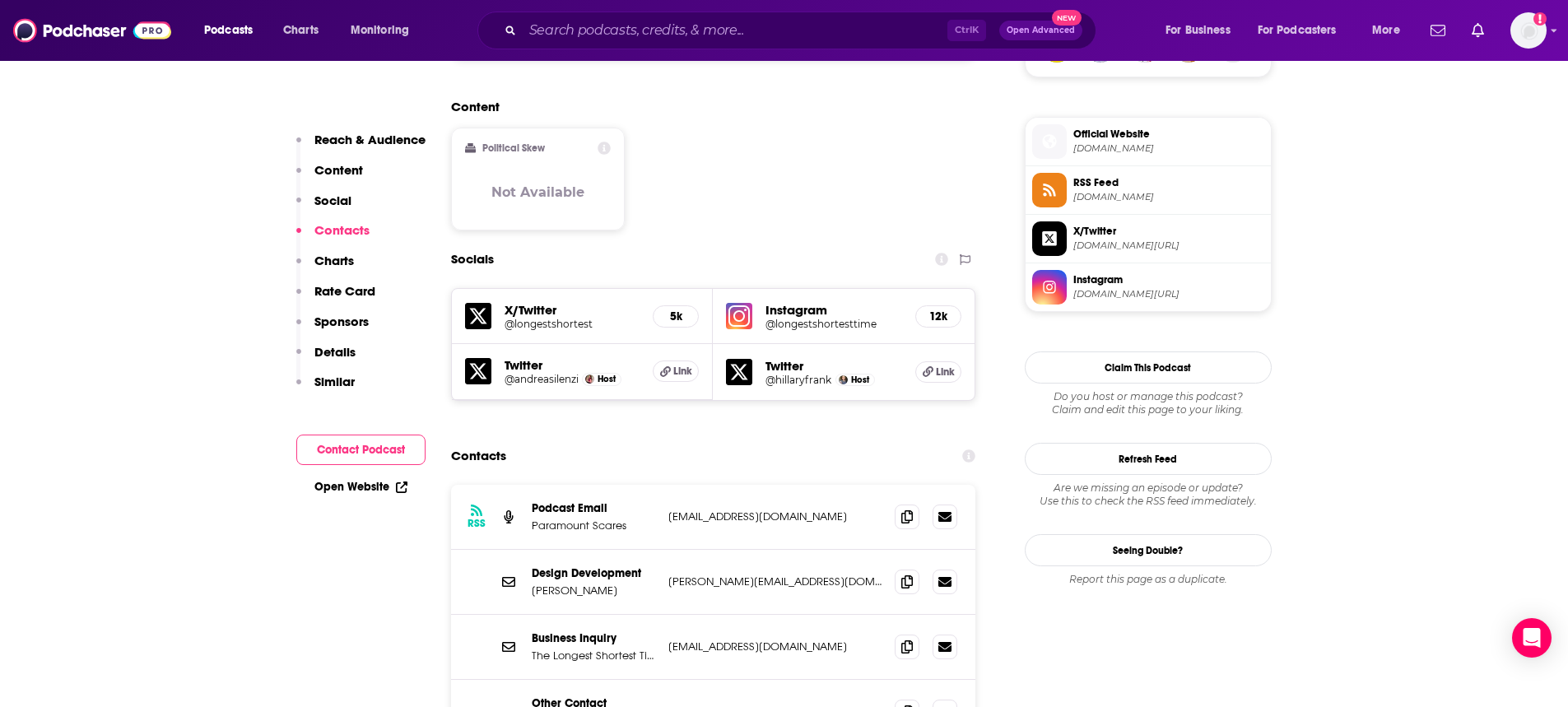
scroll to position [1398, 0]
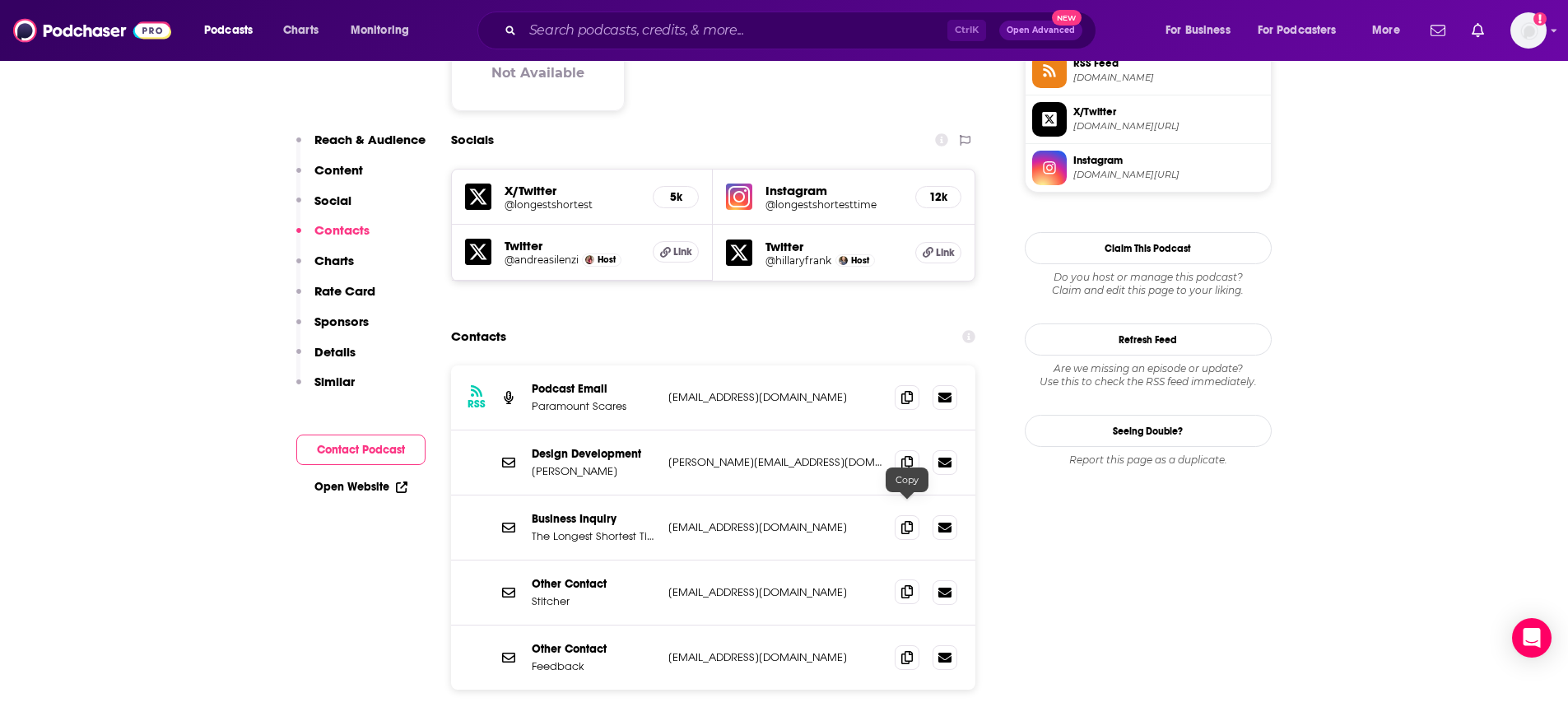
click at [905, 579] on span at bounding box center [907, 591] width 24 height 24
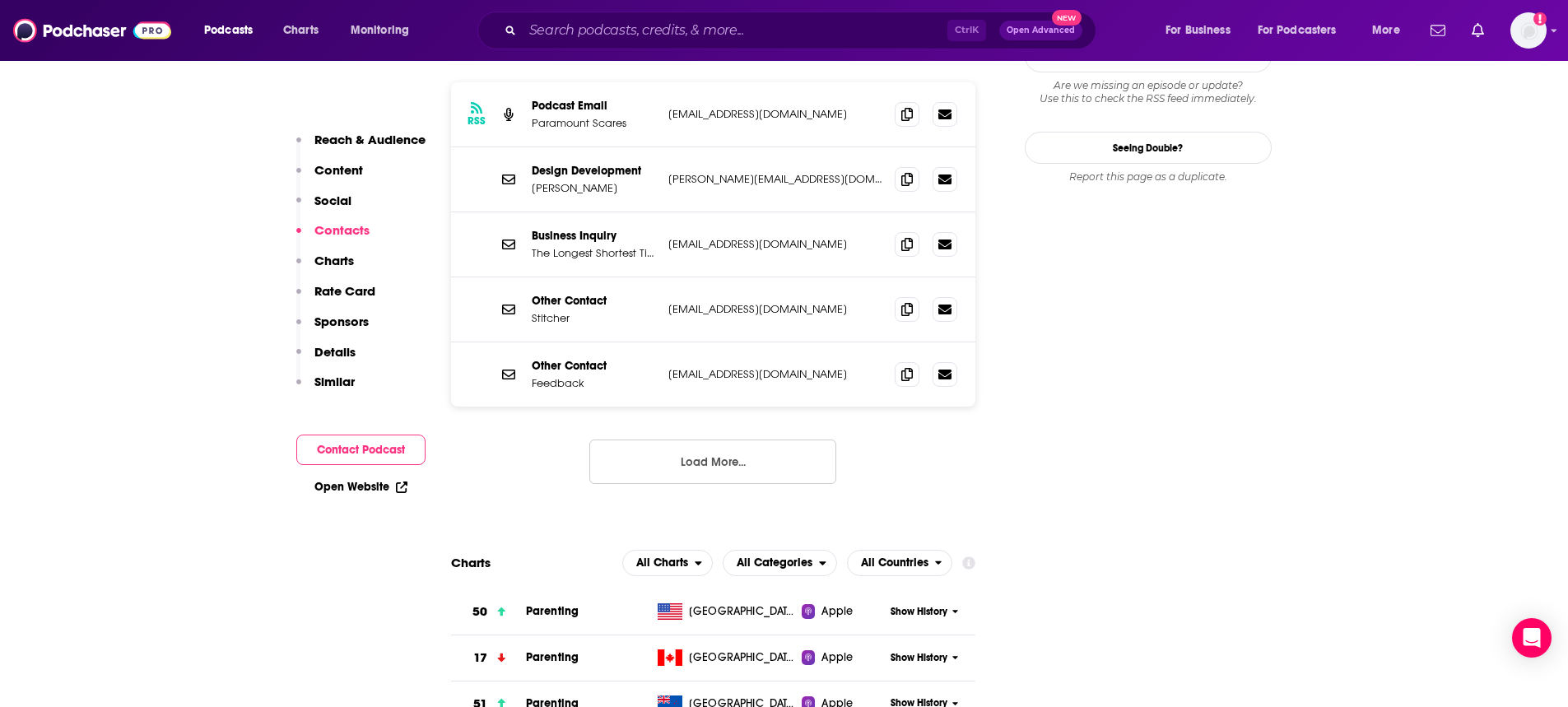
scroll to position [1728, 0]
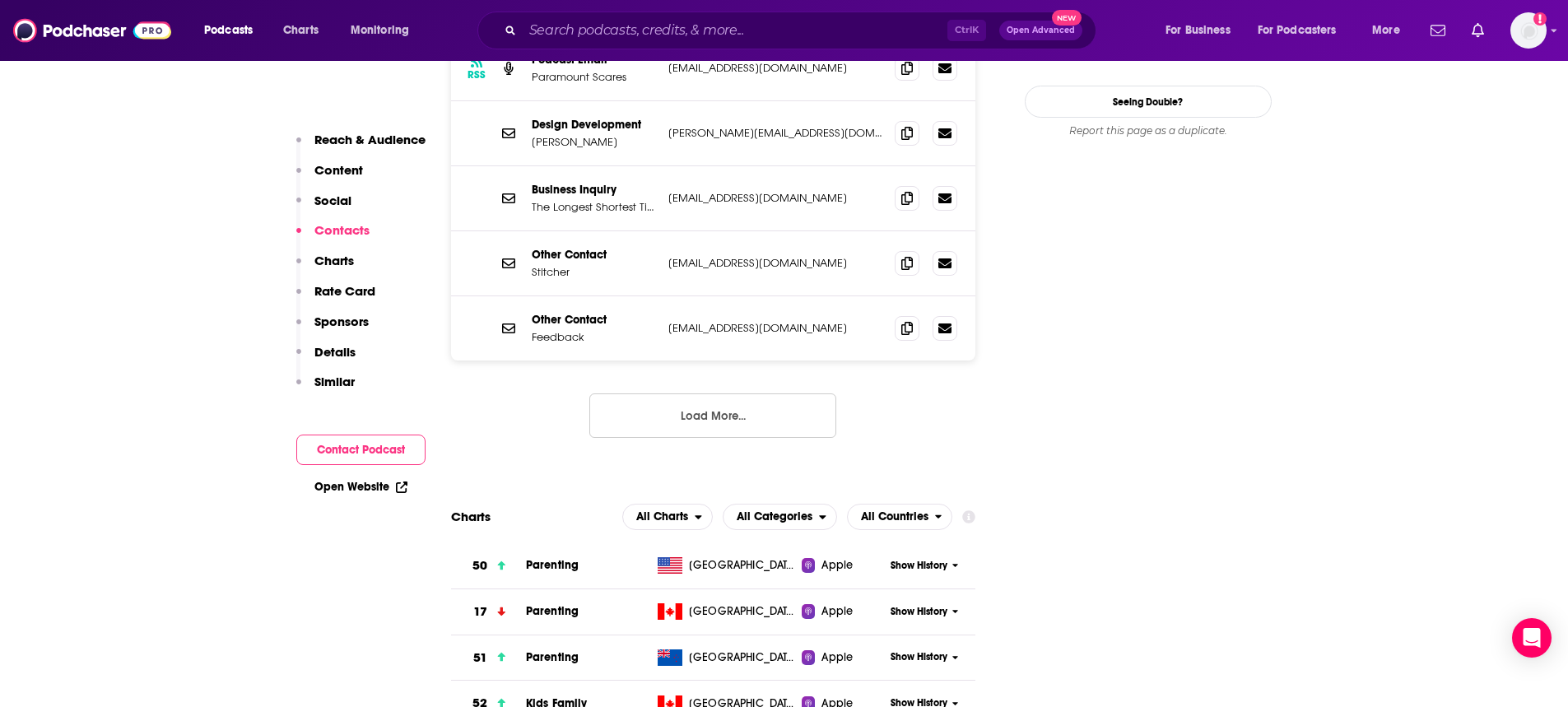
click at [669, 393] on button "Load More..." at bounding box center [713, 415] width 247 height 45
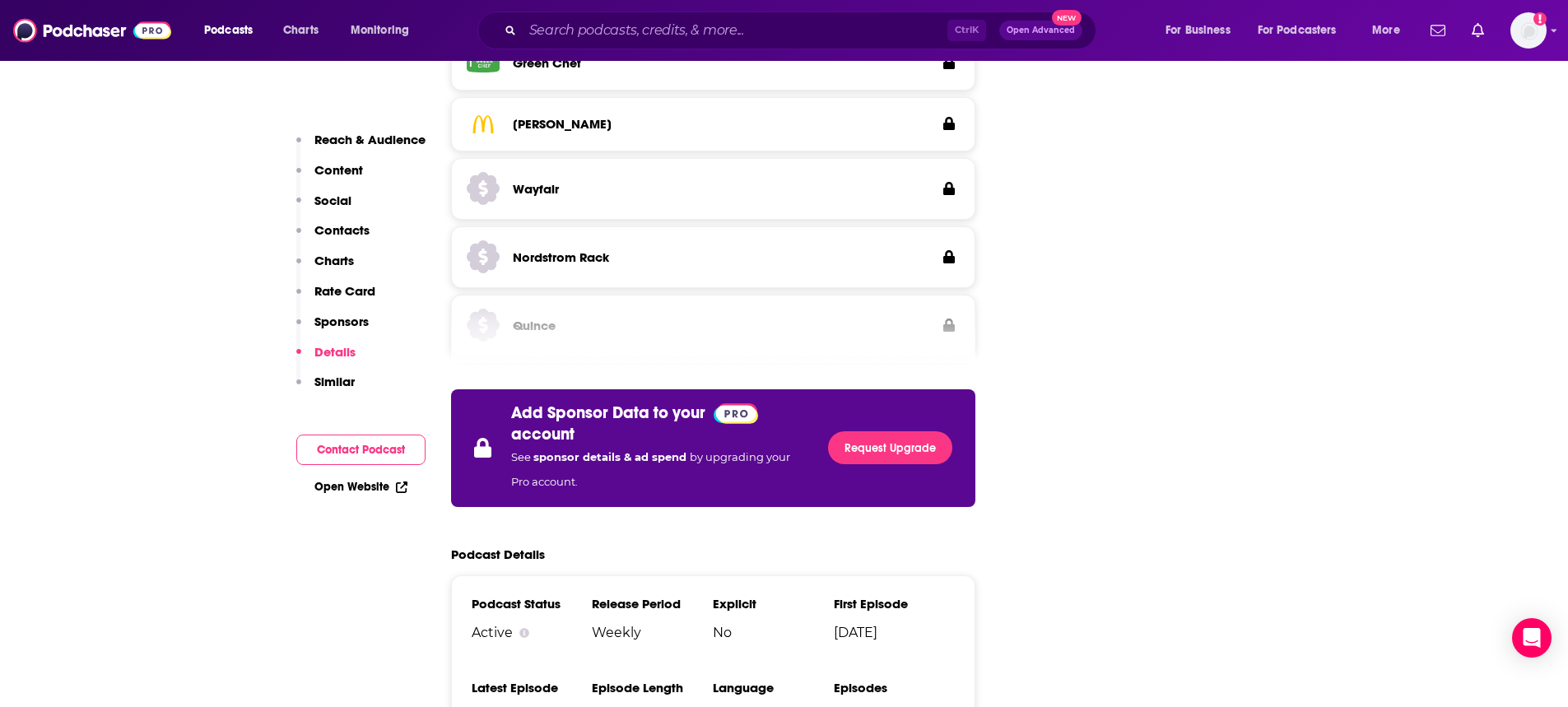
scroll to position [3455, 0]
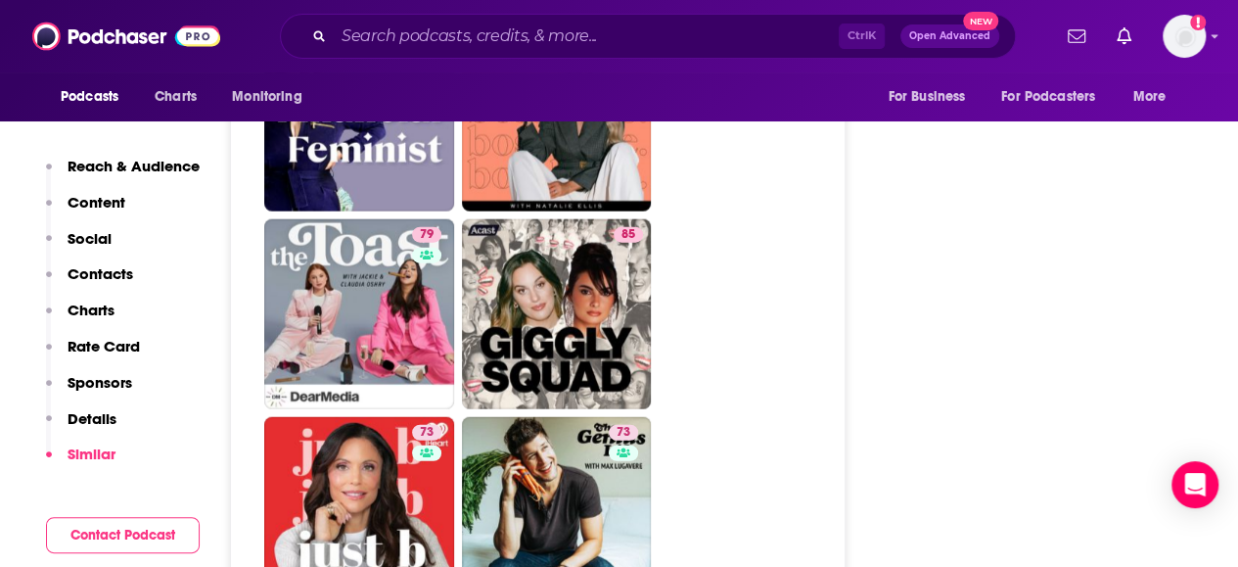
scroll to position [6401, 0]
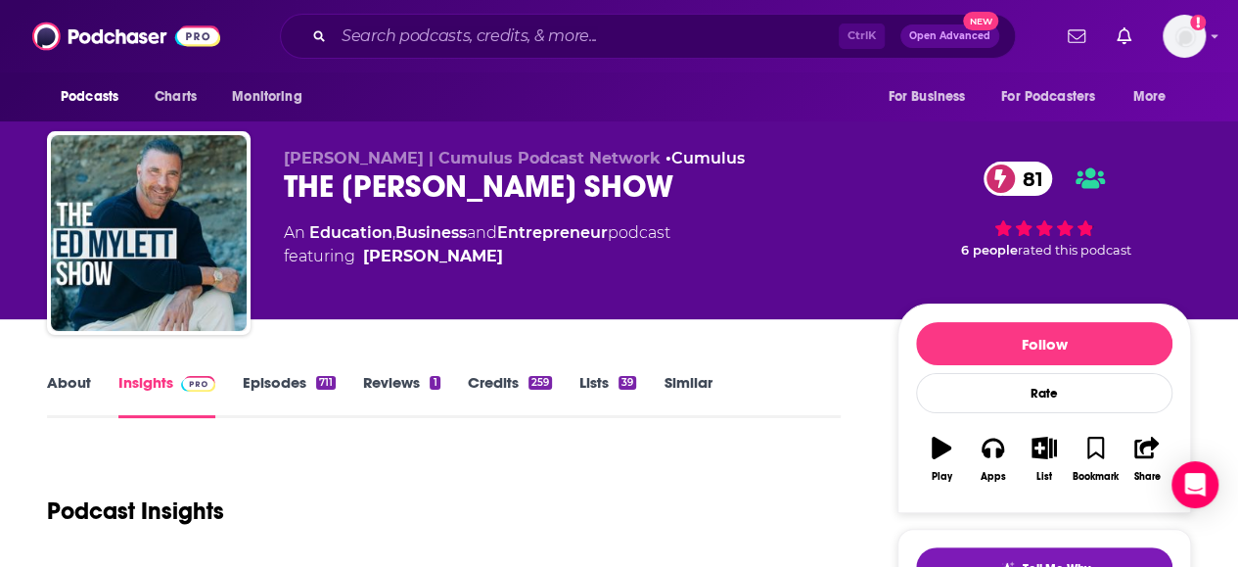
click at [288, 384] on link "Episodes 711" at bounding box center [289, 395] width 93 height 45
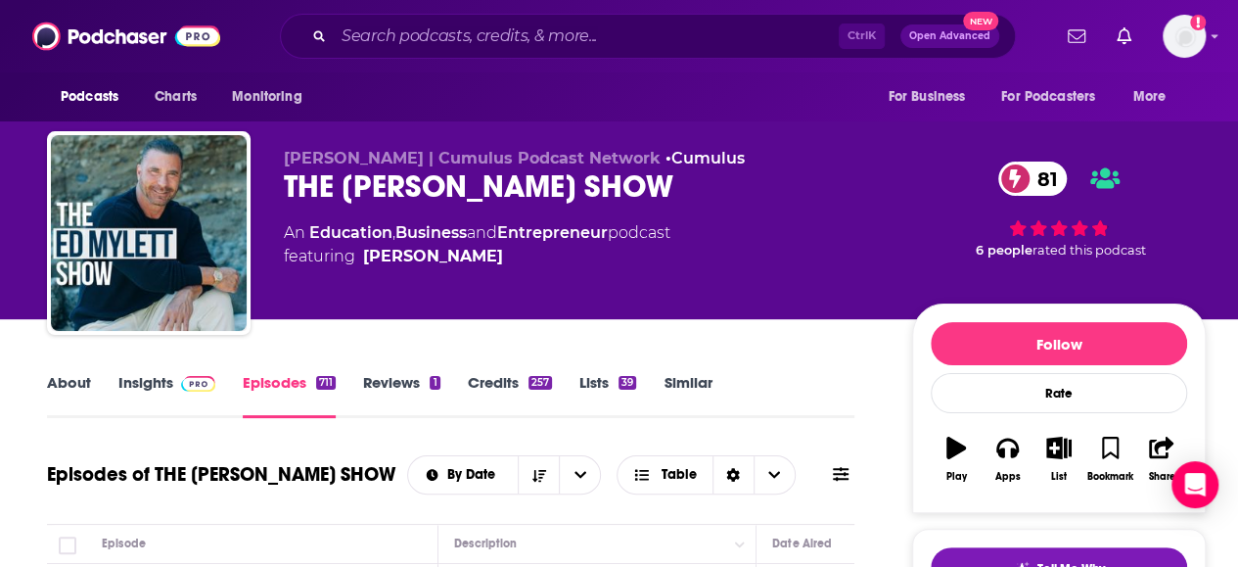
click at [135, 381] on link "Insights" at bounding box center [166, 395] width 97 height 45
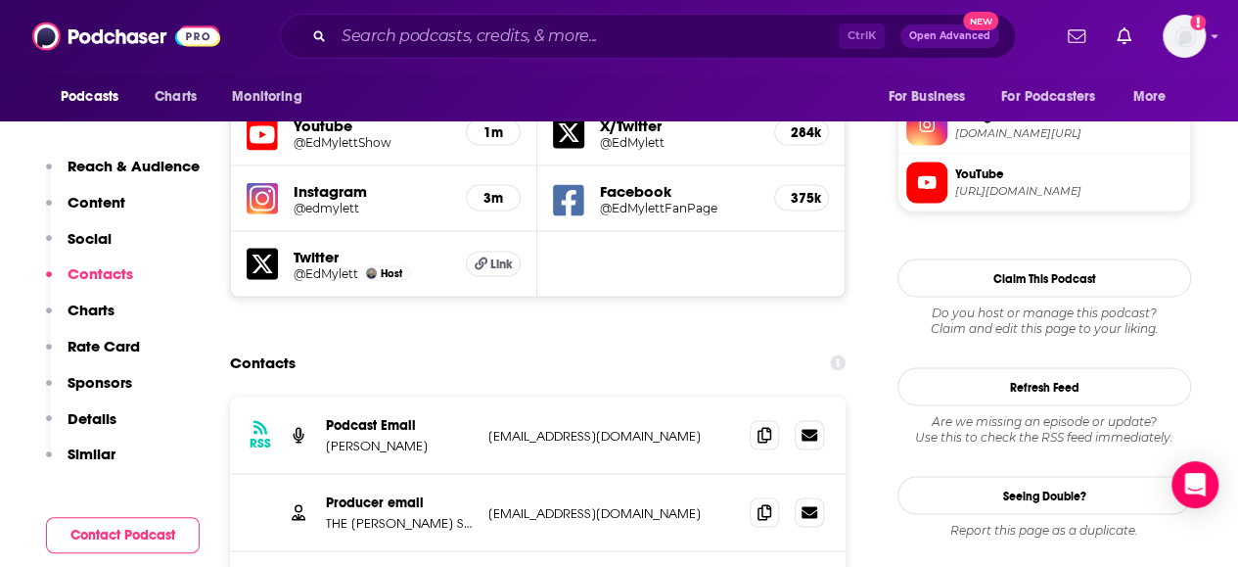
scroll to position [1740, 0]
click at [754, 495] on span at bounding box center [764, 509] width 29 height 29
click at [650, 21] on input "Search podcasts, credits, & more..." at bounding box center [586, 36] width 505 height 31
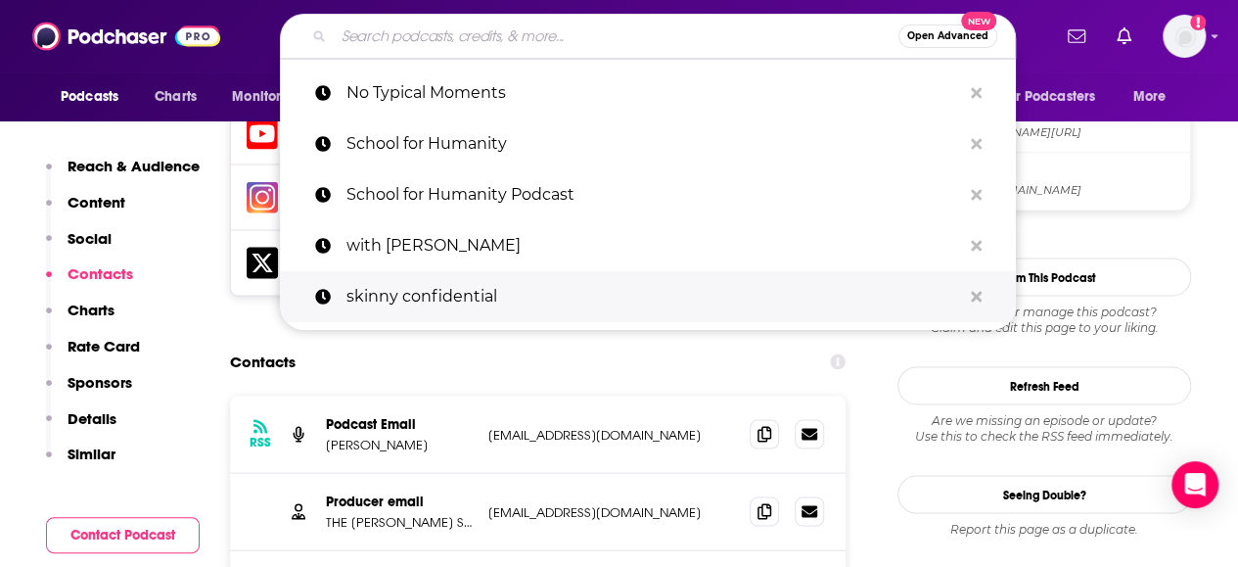
type input "j"
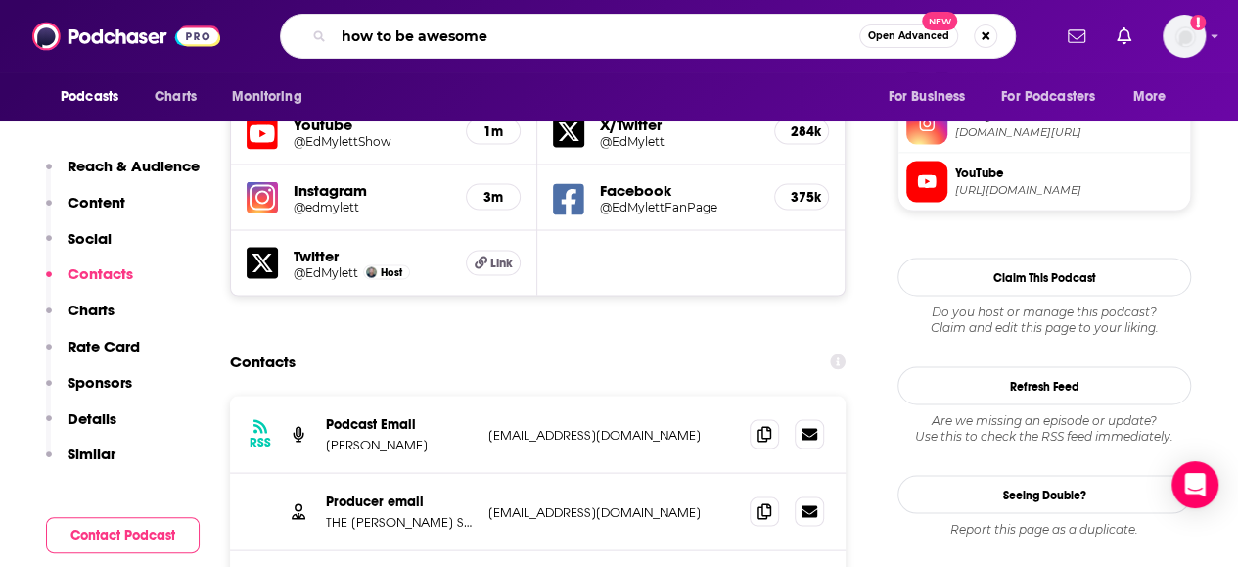
type input "how to be awesome"
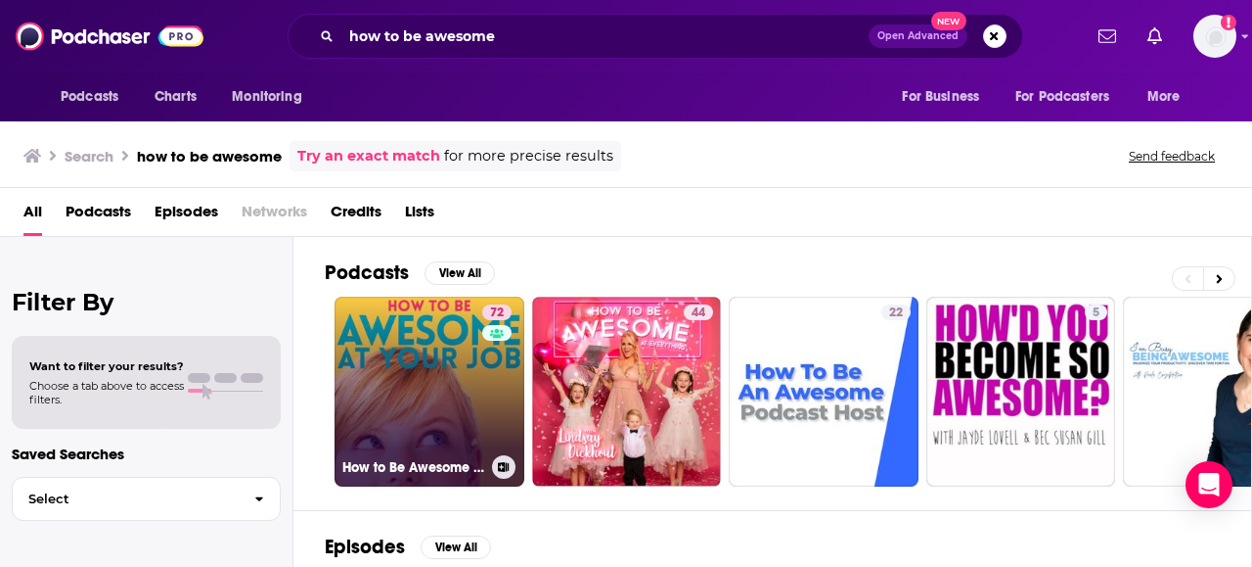
click at [454, 367] on link "72 How to Be Awesome at Your Job" at bounding box center [430, 391] width 190 height 190
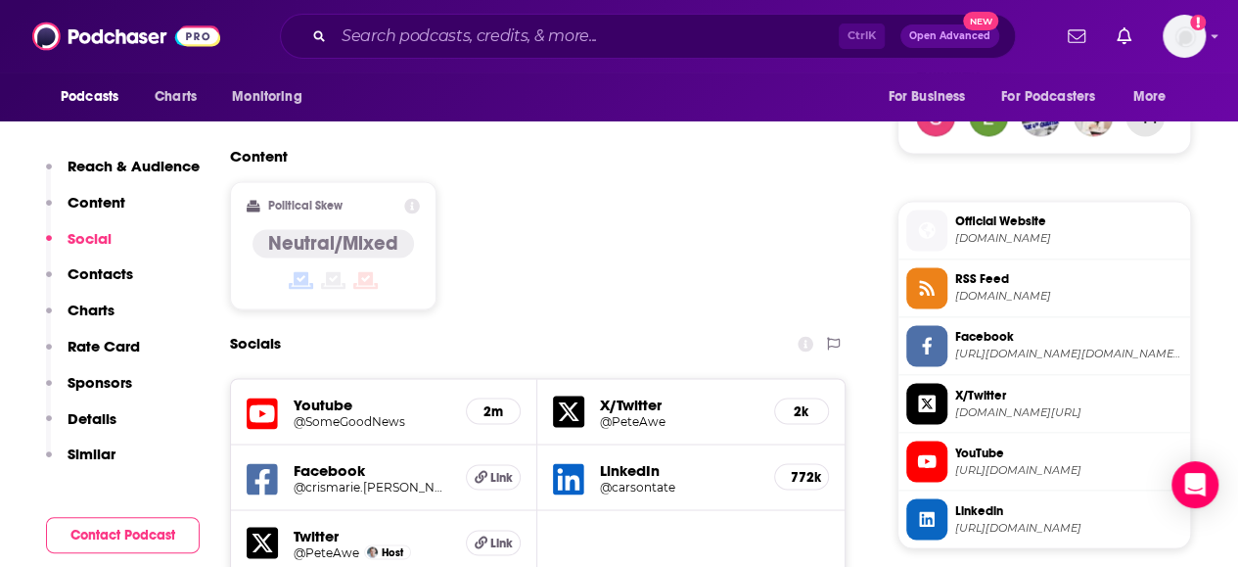
scroll to position [1468, 0]
